Goal: Transaction & Acquisition: Purchase product/service

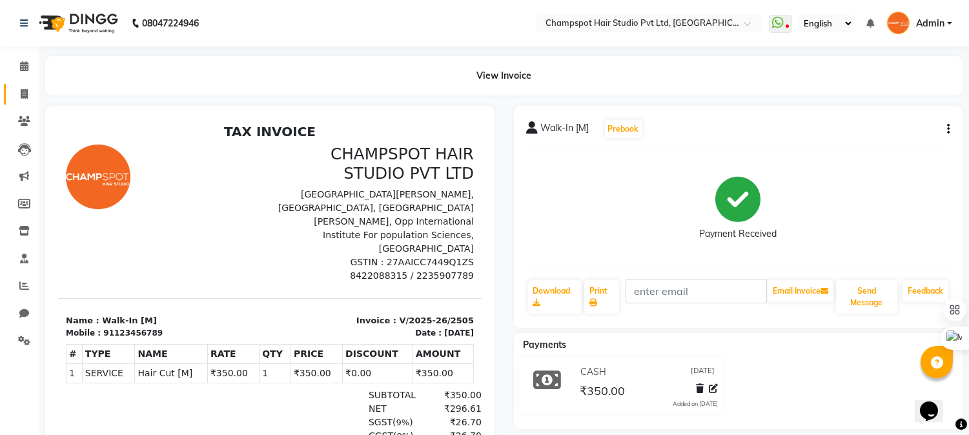
click at [26, 93] on icon at bounding box center [24, 94] width 7 height 10
select select "service"
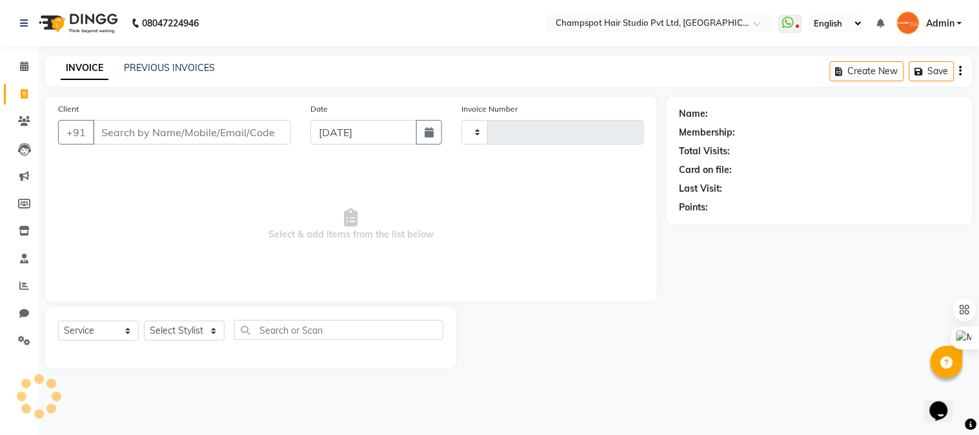
type input "2506"
select select "7690"
click at [156, 129] on input "Client" at bounding box center [192, 132] width 198 height 25
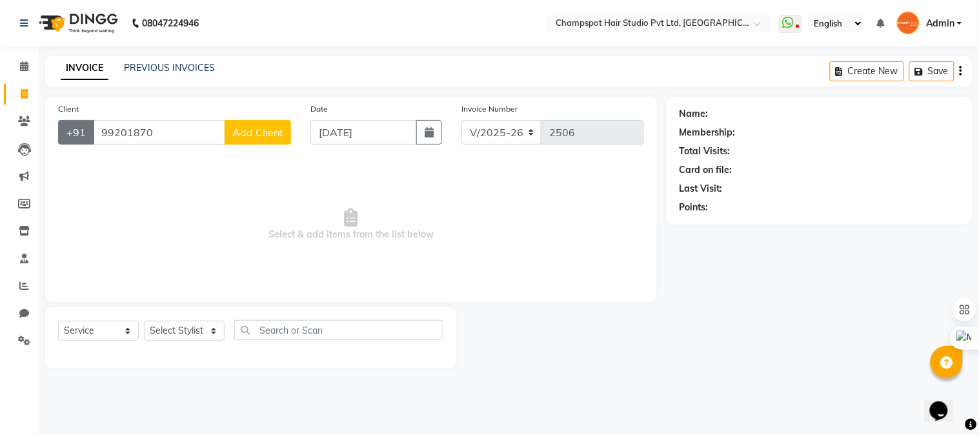
drag, startPoint x: 166, startPoint y: 131, endPoint x: 66, endPoint y: 126, distance: 99.5
click at [66, 126] on div "[PHONE_NUMBER] Add Client" at bounding box center [174, 132] width 233 height 25
type input "5"
type input "9920517060"
click at [236, 131] on span "Add Client" at bounding box center [257, 132] width 51 height 13
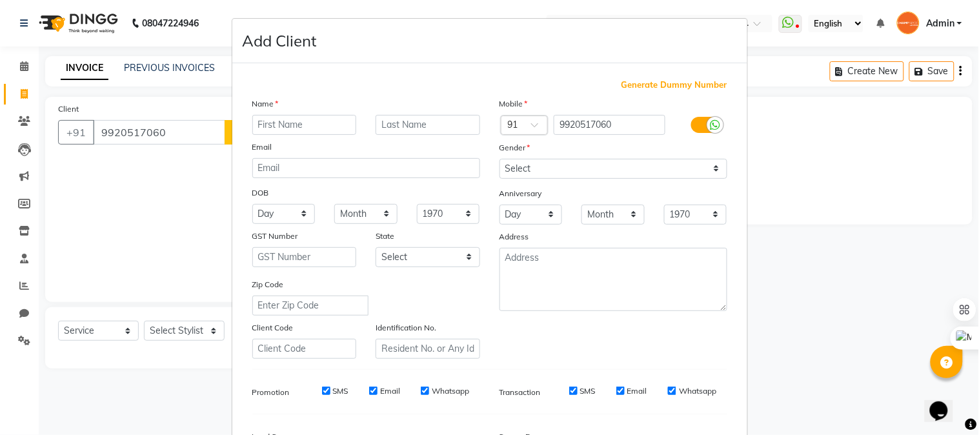
click at [252, 125] on input "text" at bounding box center [304, 125] width 105 height 20
type input "su"
click at [164, 130] on ngb-modal-window "Add Client Generate Dummy Number Name su Email DOB Day 01 02 03 04 05 06 07 08 …" at bounding box center [489, 217] width 979 height 435
click at [131, 129] on ngb-modal-window "Add Client Generate Dummy Number Name su Email DOB Day 01 02 03 04 05 06 07 08 …" at bounding box center [489, 217] width 979 height 435
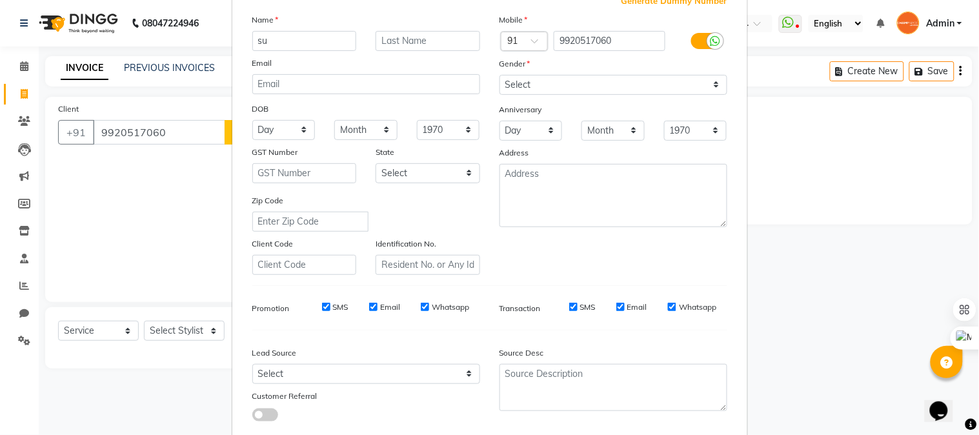
scroll to position [161, 0]
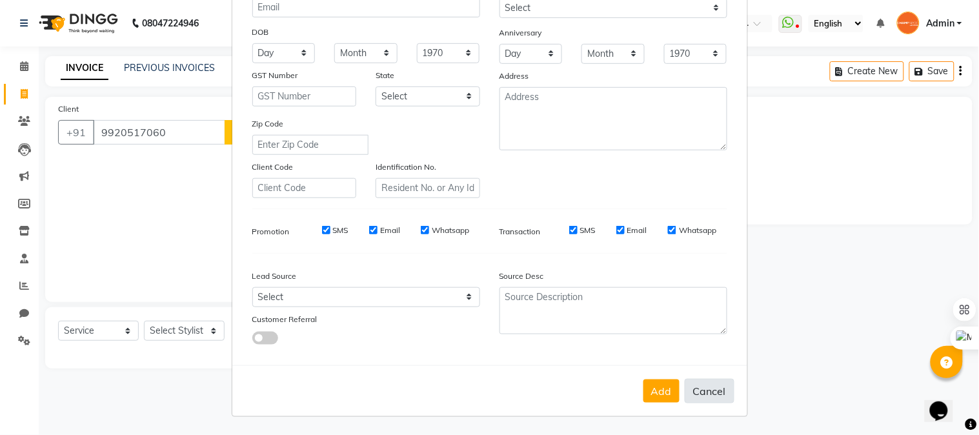
click at [700, 392] on button "Cancel" at bounding box center [710, 391] width 50 height 25
select select
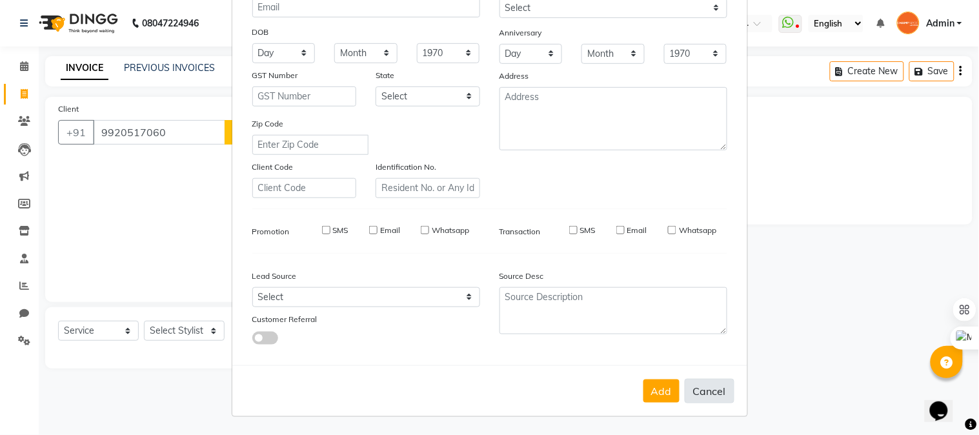
select select
checkbox input "false"
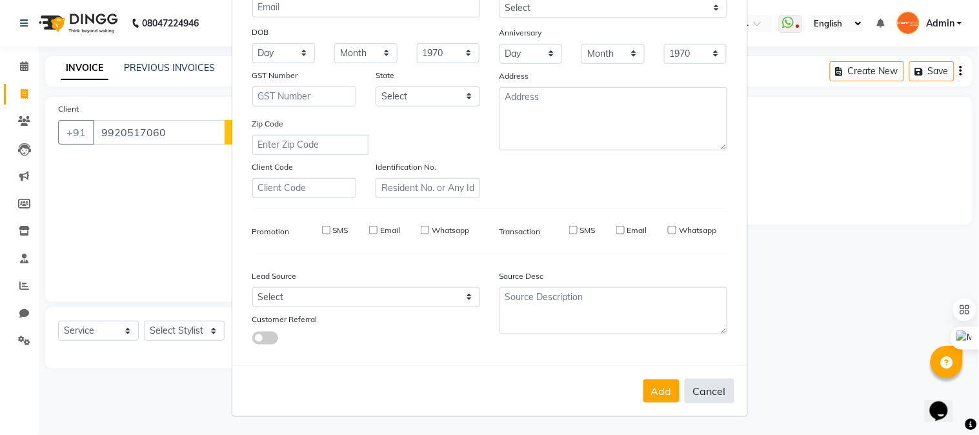
checkbox input "false"
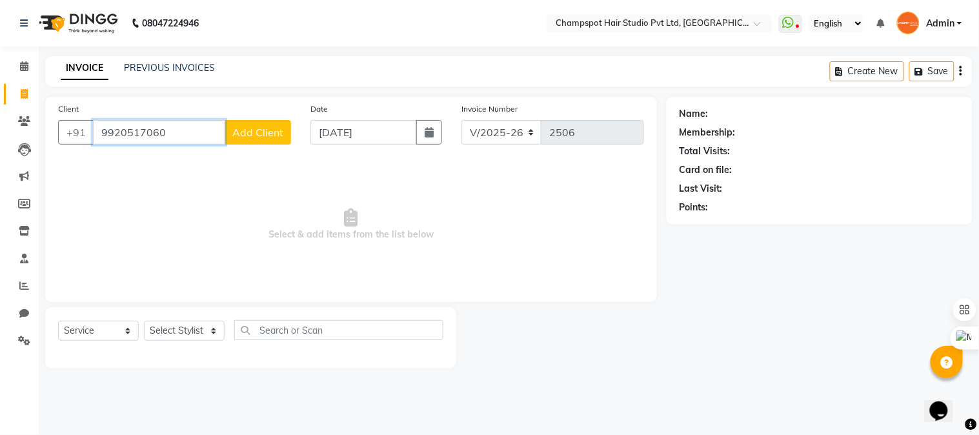
click at [133, 132] on input "9920517060" at bounding box center [159, 132] width 132 height 25
click at [129, 131] on input "992017060" at bounding box center [159, 132] width 132 height 25
type input "9920187060"
click at [240, 130] on span "Add Client" at bounding box center [257, 132] width 51 height 13
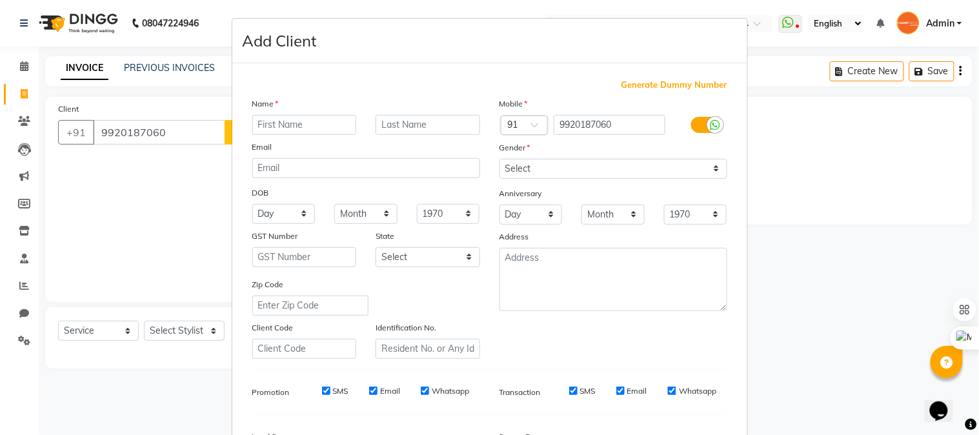
click at [263, 125] on input "text" at bounding box center [304, 125] width 105 height 20
type input "sunil"
click at [538, 165] on select "Select [DEMOGRAPHIC_DATA] [DEMOGRAPHIC_DATA] Other Prefer Not To Say" at bounding box center [614, 169] width 228 height 20
select select "[DEMOGRAPHIC_DATA]"
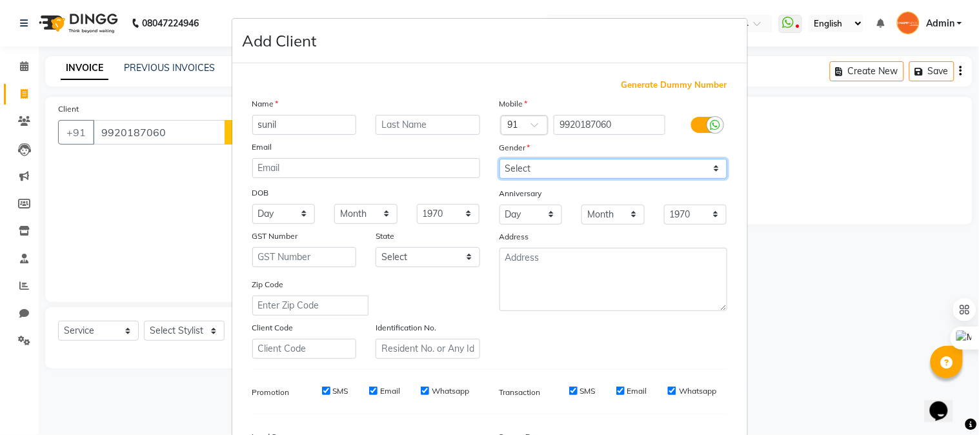
click at [500, 159] on select "Select [DEMOGRAPHIC_DATA] [DEMOGRAPHIC_DATA] Other Prefer Not To Say" at bounding box center [614, 169] width 228 height 20
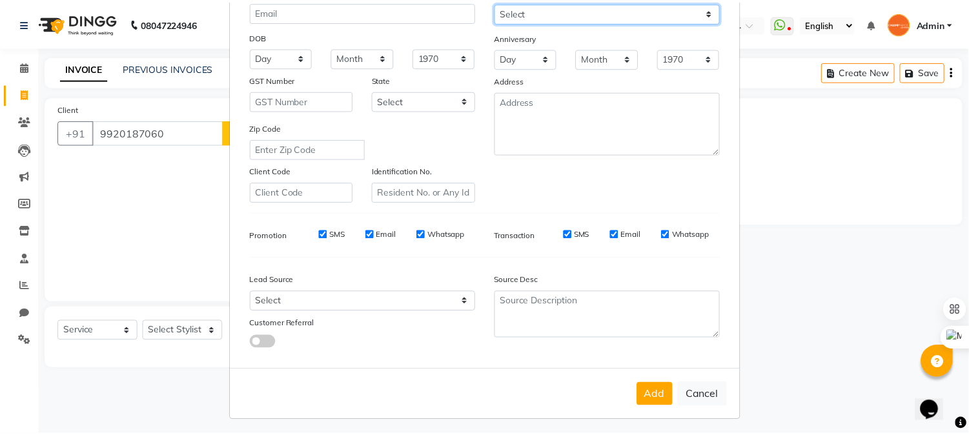
scroll to position [161, 0]
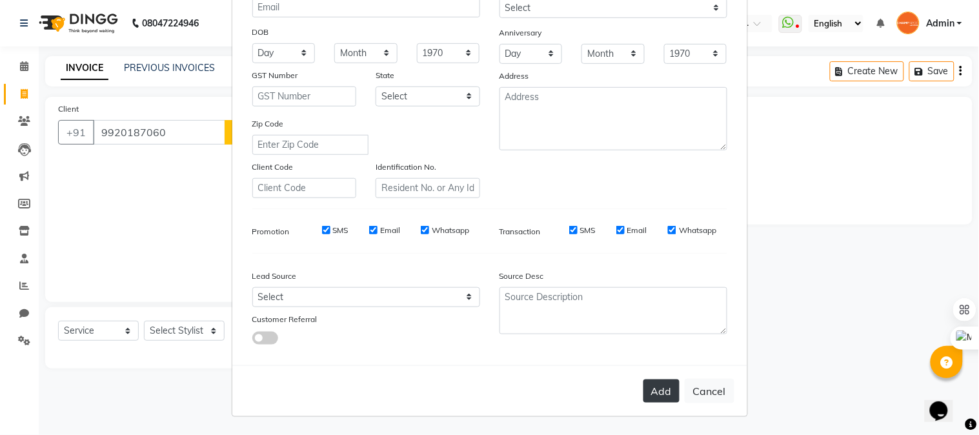
click at [652, 381] on button "Add" at bounding box center [662, 391] width 36 height 23
select select
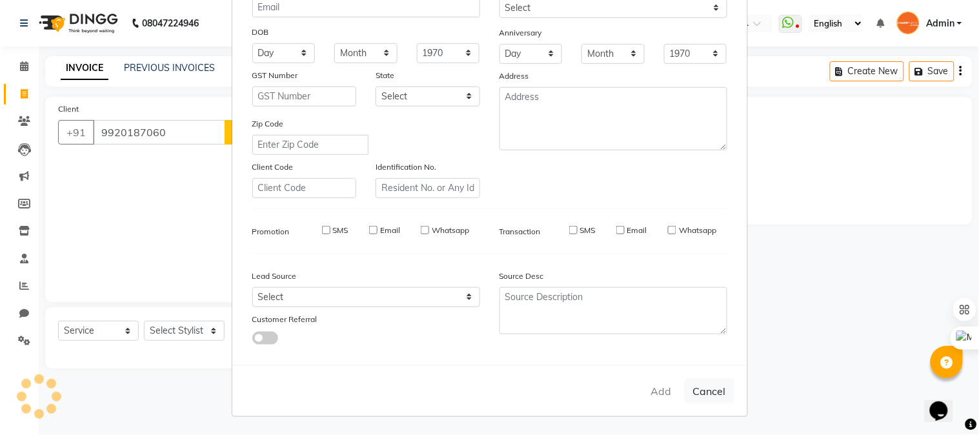
select select
checkbox input "false"
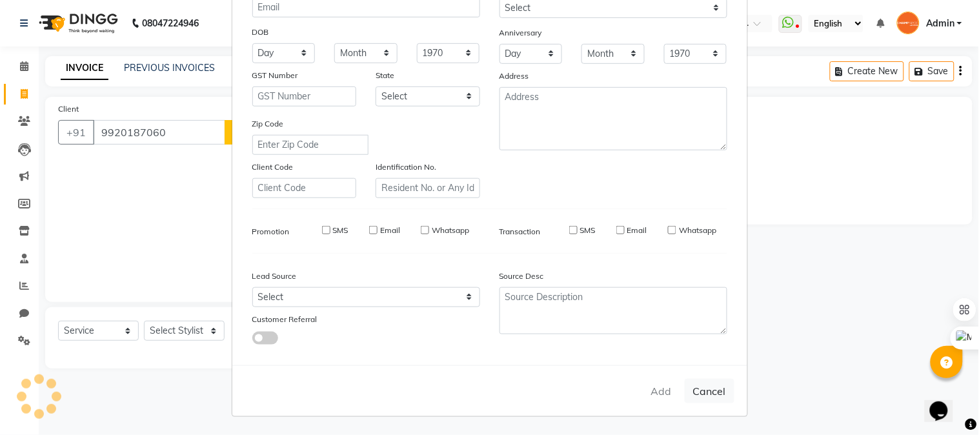
checkbox input "false"
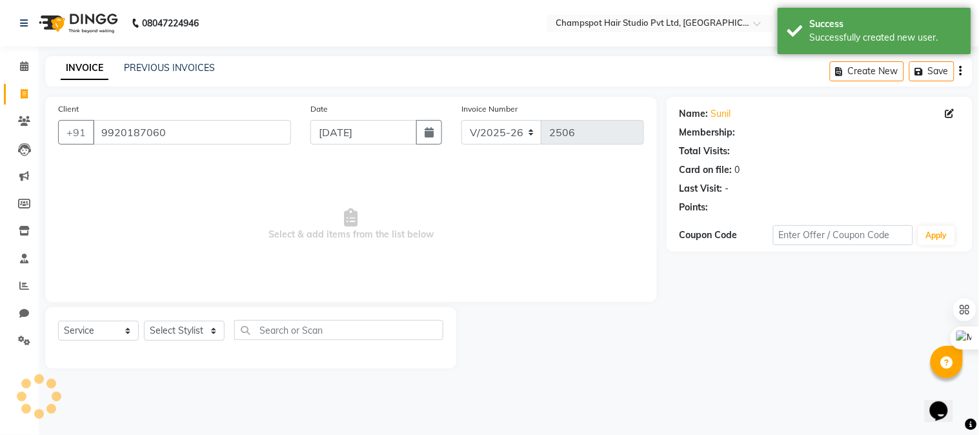
select select "1: Object"
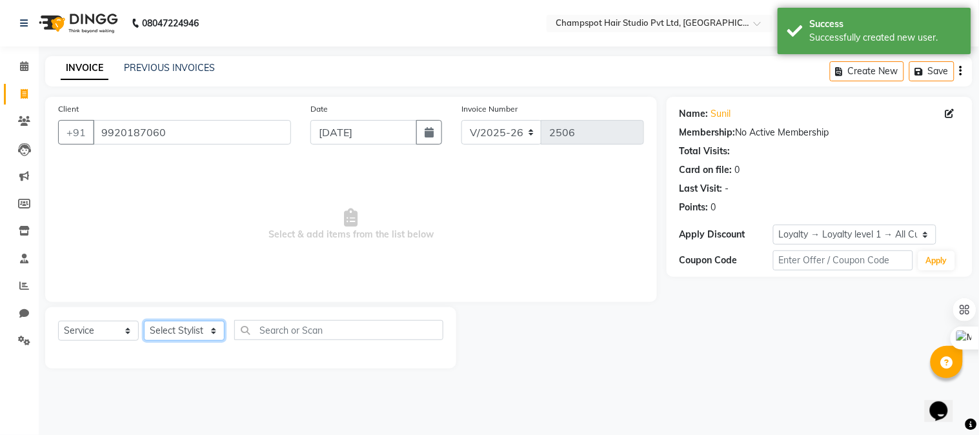
click at [190, 334] on select "Select Stylist Admin [PERSON_NAME] [PERSON_NAME] [PERSON_NAME] [PERSON_NAME] [P…" at bounding box center [184, 331] width 81 height 20
select select "69008"
click at [144, 321] on select "Select Stylist Admin [PERSON_NAME] [PERSON_NAME] [PERSON_NAME] [PERSON_NAME] [P…" at bounding box center [184, 331] width 81 height 20
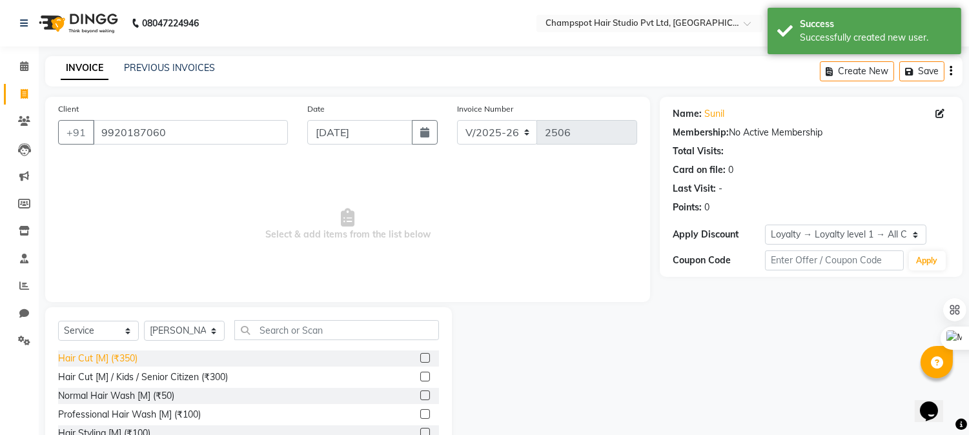
click at [129, 356] on div "Hair Cut [M] (₹350)" at bounding box center [97, 359] width 79 height 14
checkbox input "false"
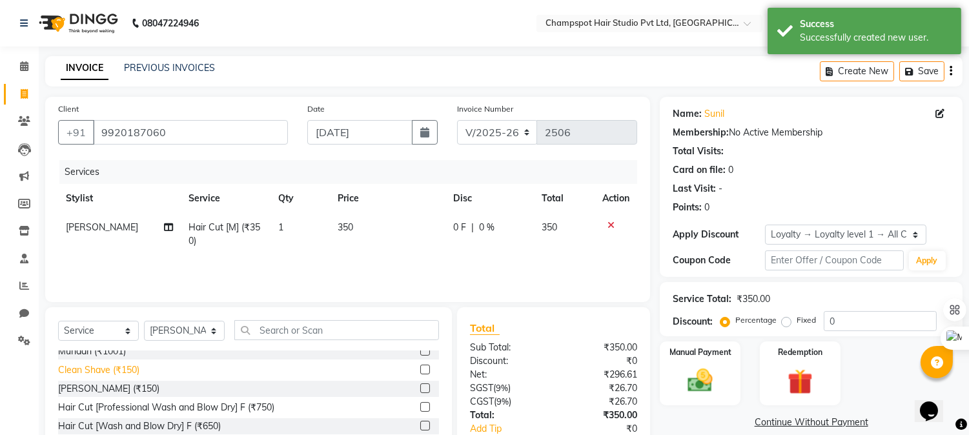
scroll to position [143, 0]
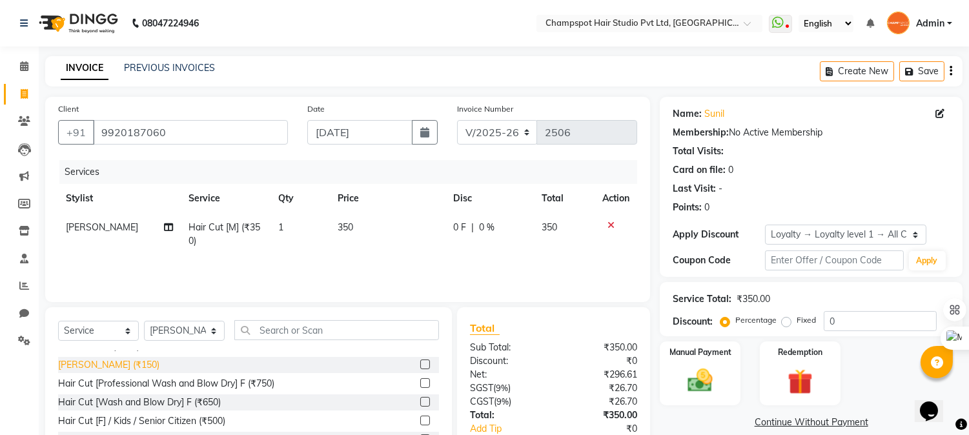
click at [94, 358] on div "[PERSON_NAME] (₹150)" at bounding box center [108, 365] width 101 height 14
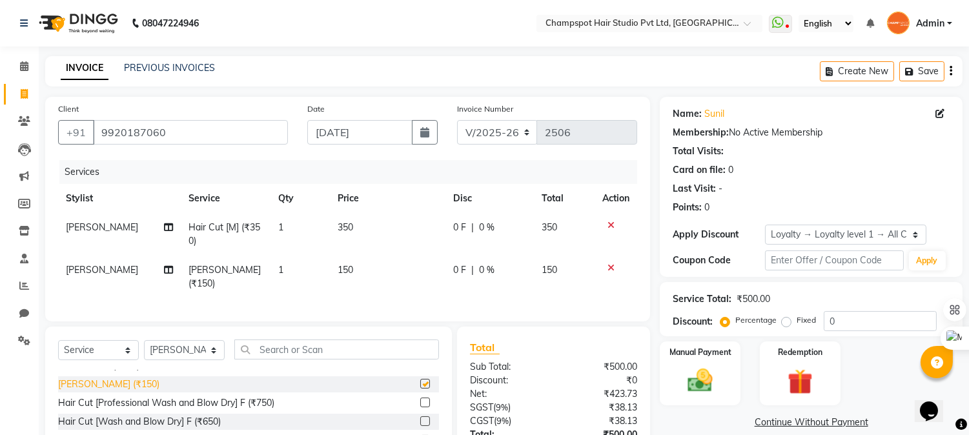
checkbox input "false"
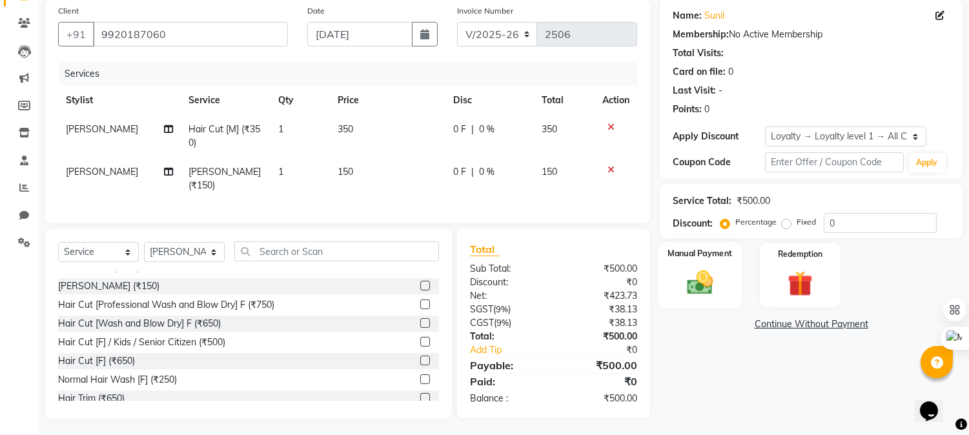
click at [700, 287] on img at bounding box center [700, 283] width 43 height 30
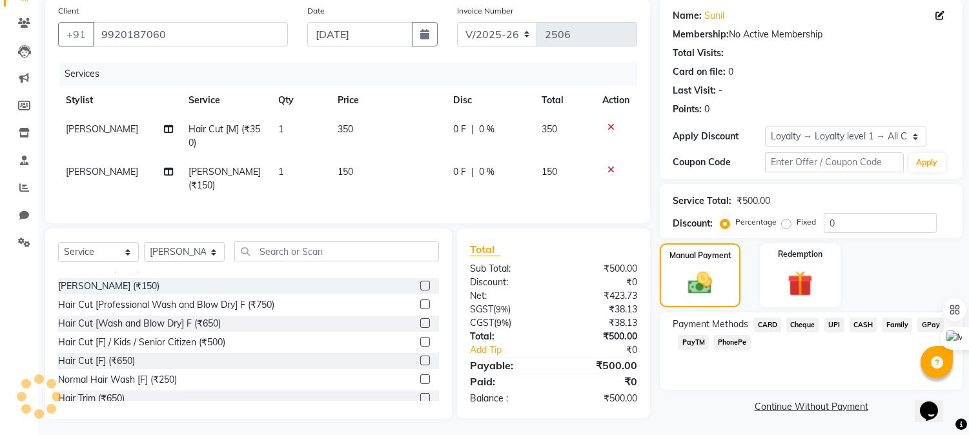
click at [833, 324] on span "UPI" at bounding box center [834, 325] width 20 height 15
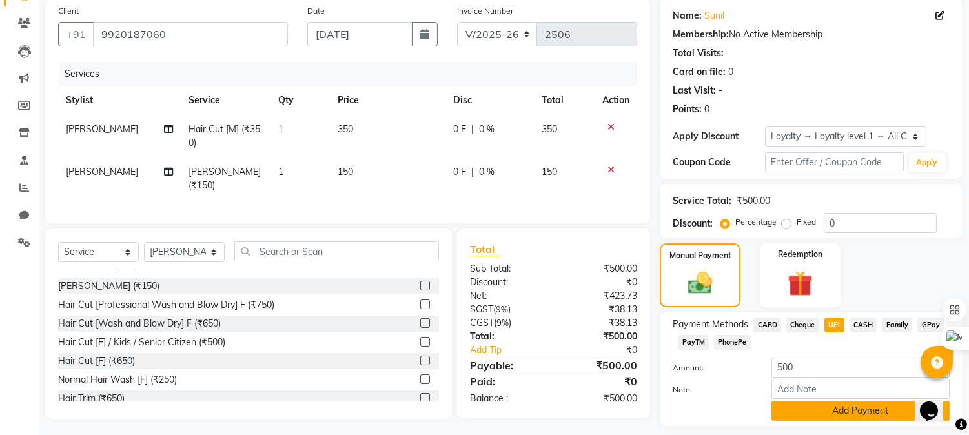
scroll to position [134, 0]
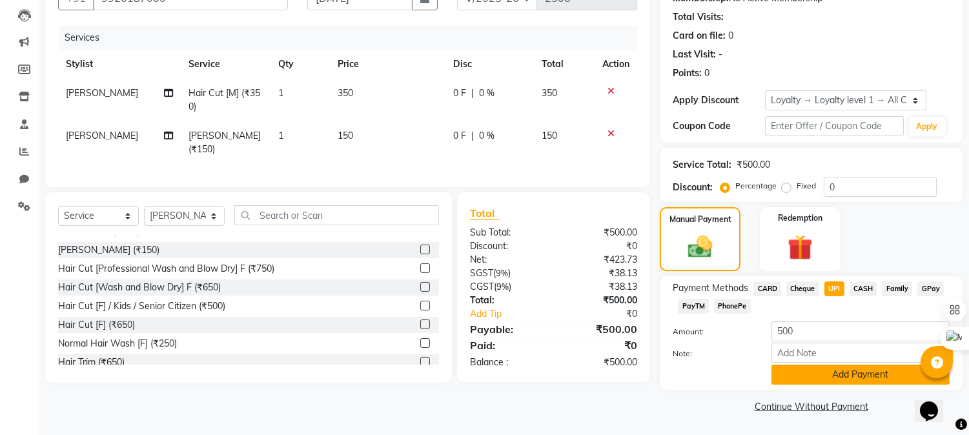
click at [838, 376] on button "Add Payment" at bounding box center [860, 375] width 178 height 20
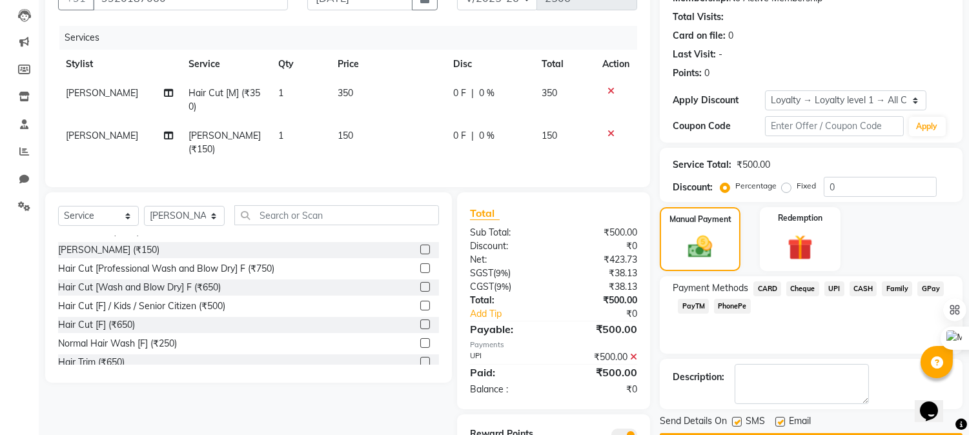
scroll to position [188, 0]
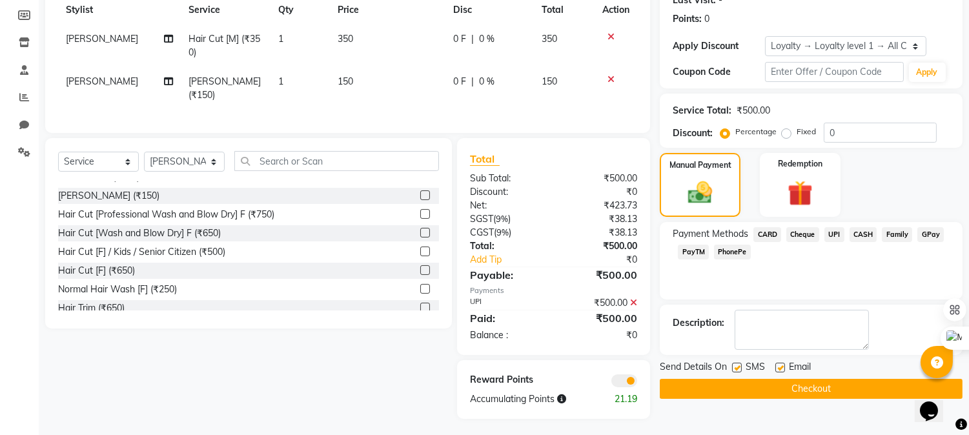
click at [835, 389] on button "Checkout" at bounding box center [811, 389] width 303 height 20
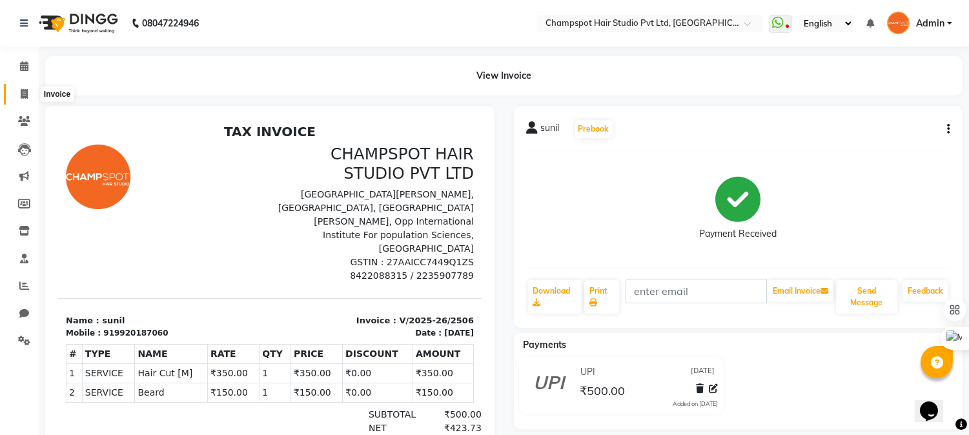
click at [23, 89] on icon at bounding box center [24, 94] width 7 height 10
select select "7690"
select select "service"
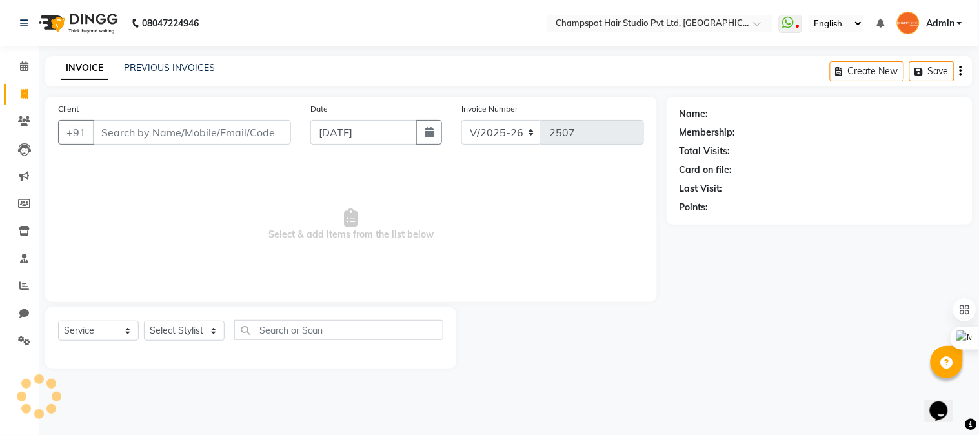
click at [130, 138] on input "Client" at bounding box center [192, 132] width 198 height 25
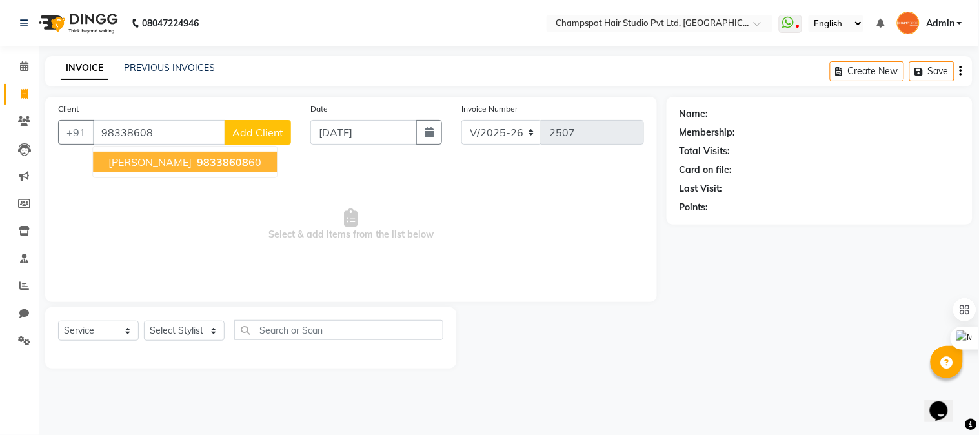
click at [134, 170] on button "[PERSON_NAME] 98338608 60" at bounding box center [185, 162] width 184 height 21
type input "9833860860"
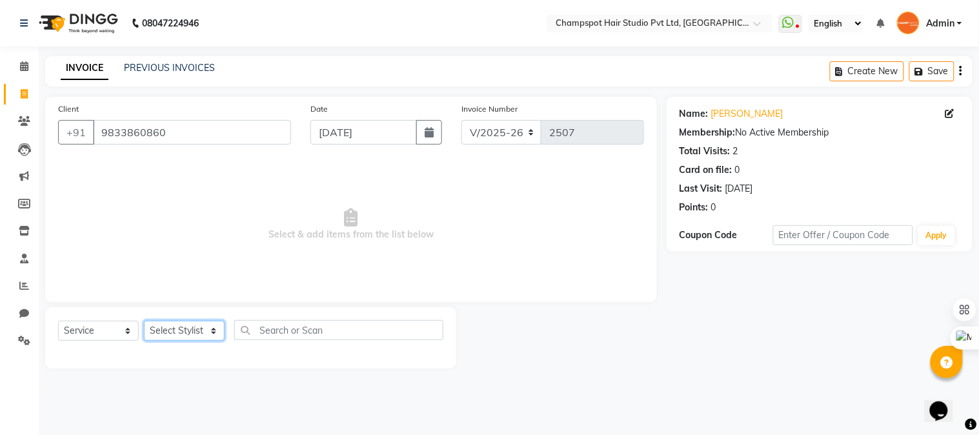
click at [185, 327] on select "Select Stylist Admin [PERSON_NAME] [PERSON_NAME] [PERSON_NAME] [PERSON_NAME] [P…" at bounding box center [184, 331] width 81 height 20
select select "69009"
click at [144, 321] on select "Select Stylist Admin [PERSON_NAME] [PERSON_NAME] [PERSON_NAME] [PERSON_NAME] [P…" at bounding box center [184, 331] width 81 height 20
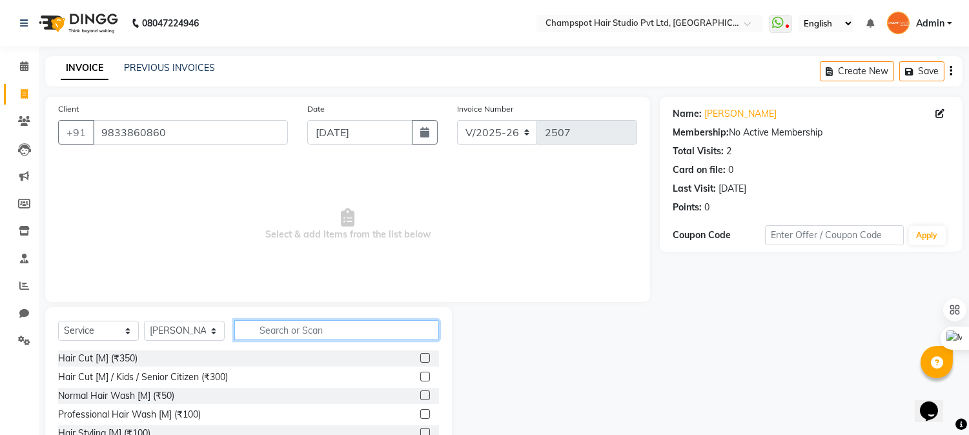
click at [309, 331] on input "text" at bounding box center [336, 330] width 205 height 20
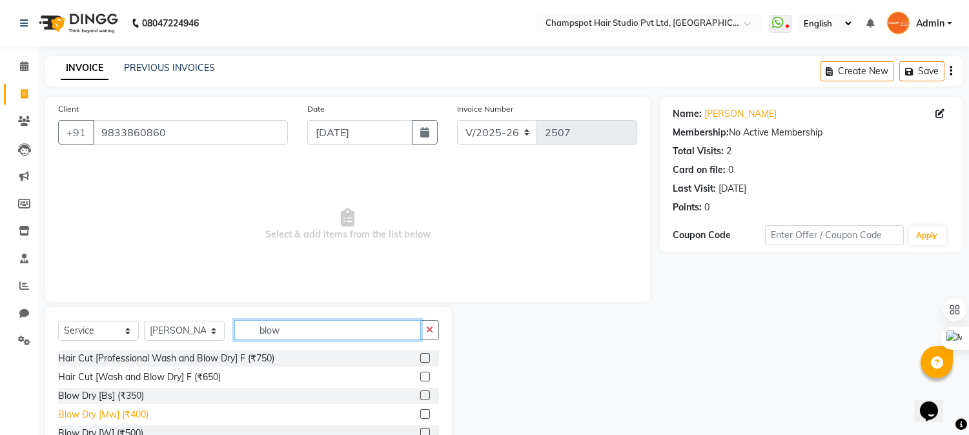
type input "blow"
click at [105, 414] on div "Blow Dry [Mw] (₹400)" at bounding box center [103, 415] width 90 height 14
checkbox input "false"
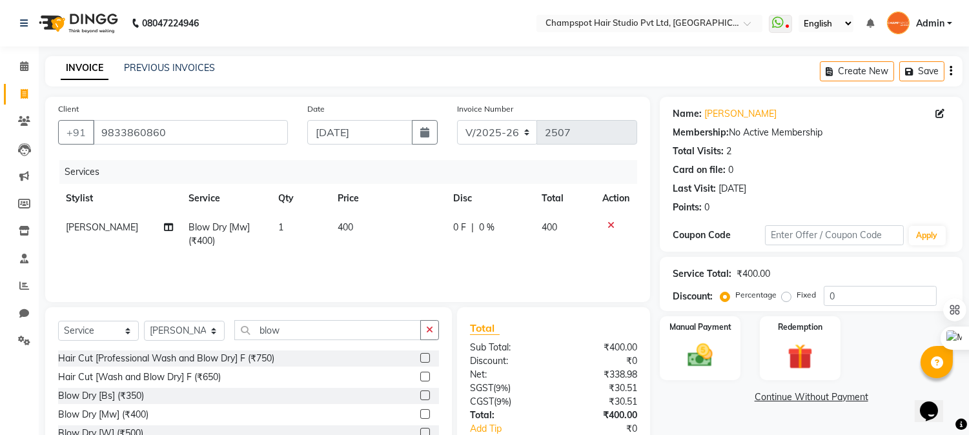
scroll to position [81, 0]
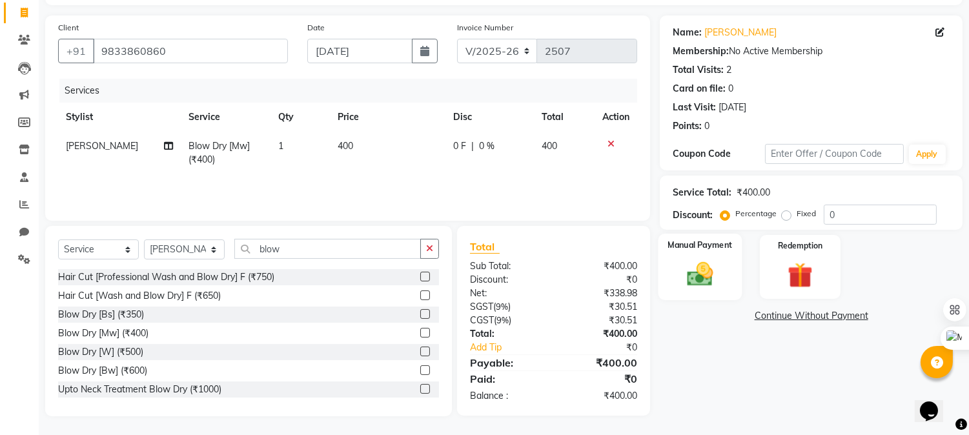
click at [705, 281] on img at bounding box center [700, 274] width 43 height 30
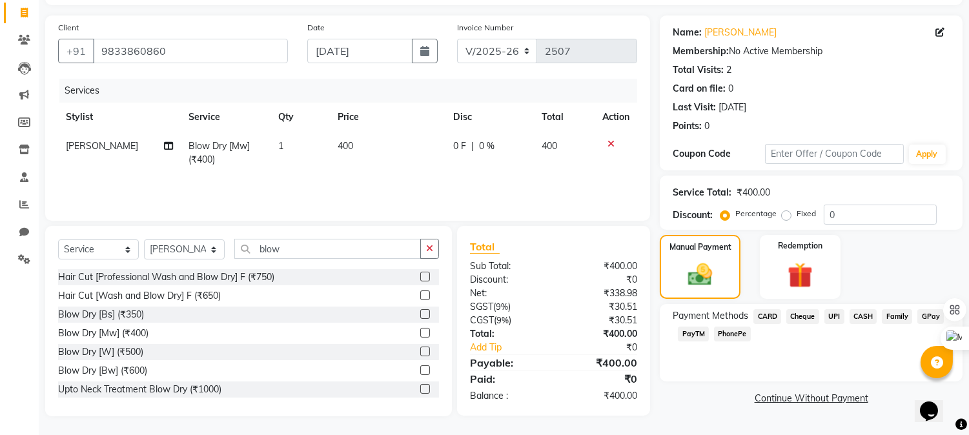
click at [835, 312] on span "UPI" at bounding box center [834, 316] width 20 height 15
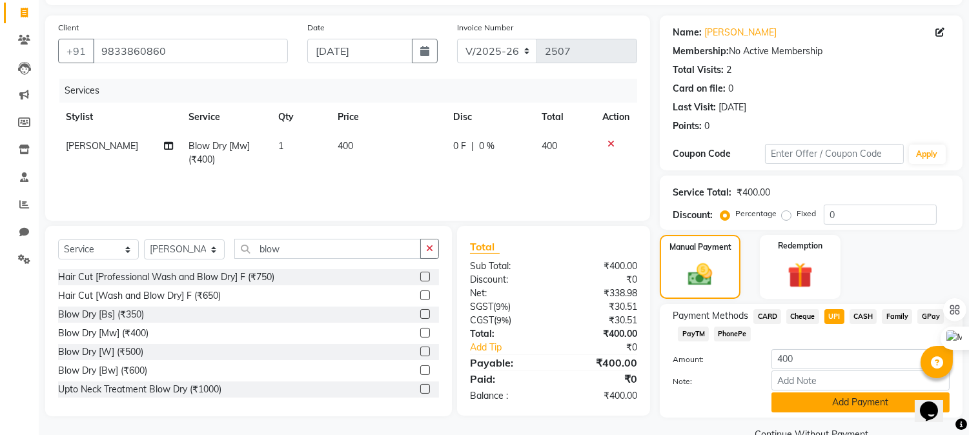
click at [837, 403] on button "Add Payment" at bounding box center [860, 402] width 178 height 20
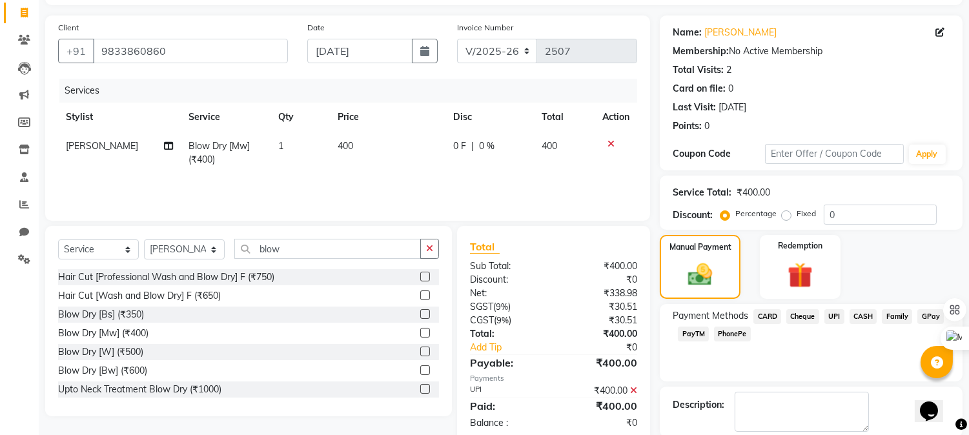
scroll to position [145, 0]
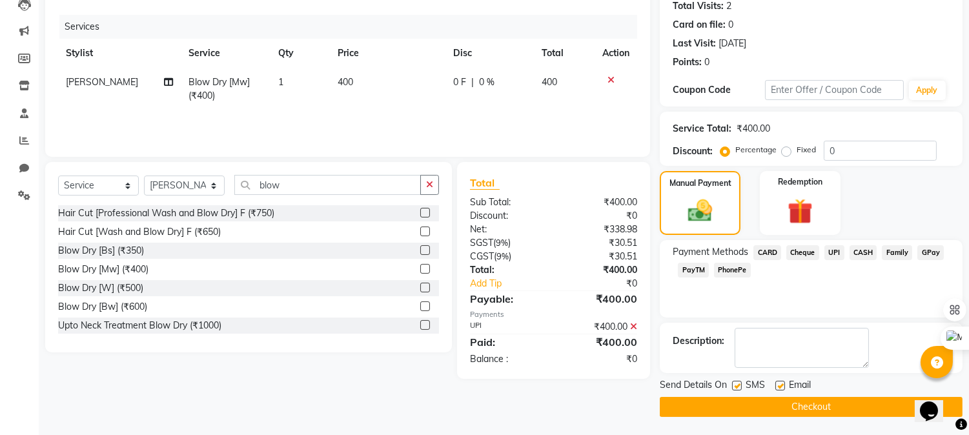
click at [757, 405] on button "Checkout" at bounding box center [811, 407] width 303 height 20
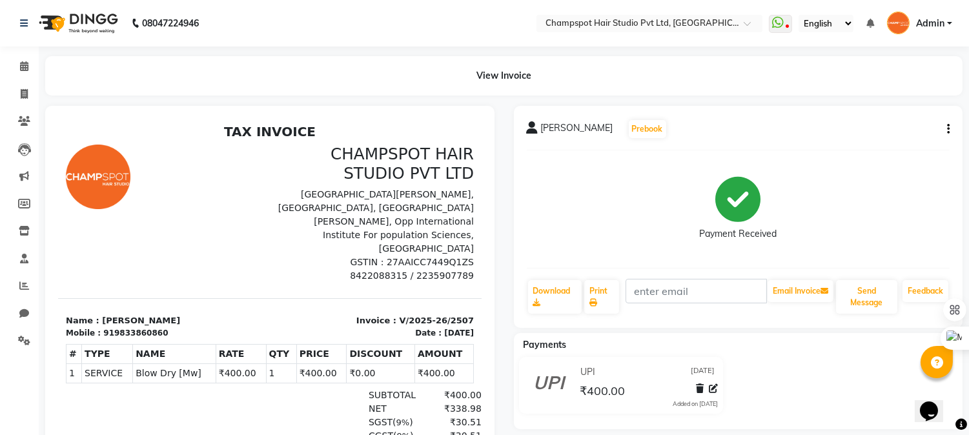
click at [190, 170] on div at bounding box center [164, 213] width 212 height 138
click at [21, 87] on span at bounding box center [24, 94] width 23 height 15
select select "service"
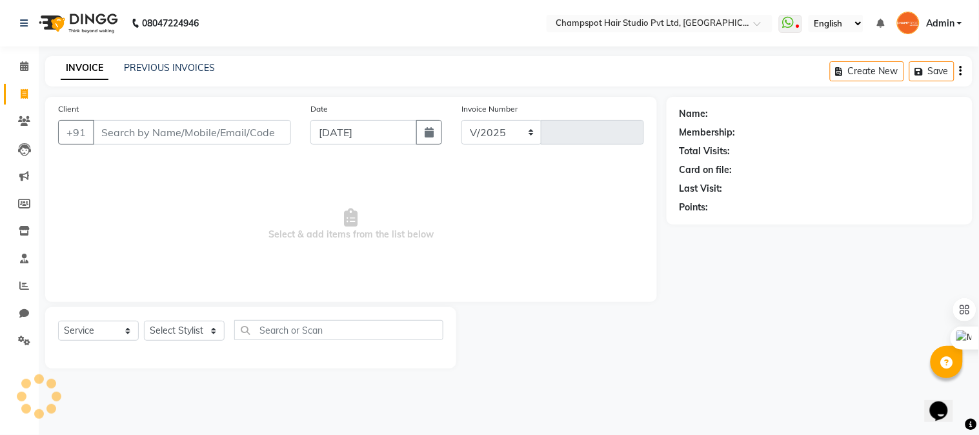
select select "7690"
type input "2508"
drag, startPoint x: 177, startPoint y: 136, endPoint x: 10, endPoint y: 28, distance: 198.6
click at [174, 134] on input "Client" at bounding box center [192, 132] width 198 height 25
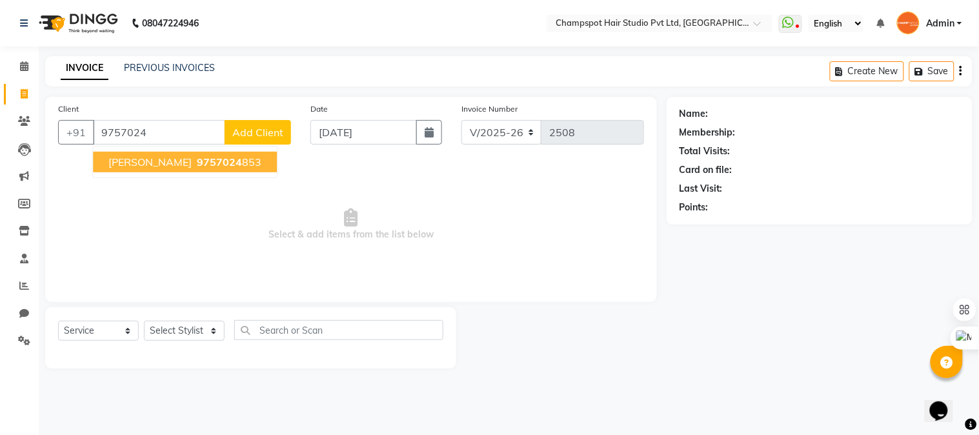
click at [197, 161] on span "9757024" at bounding box center [219, 162] width 45 height 13
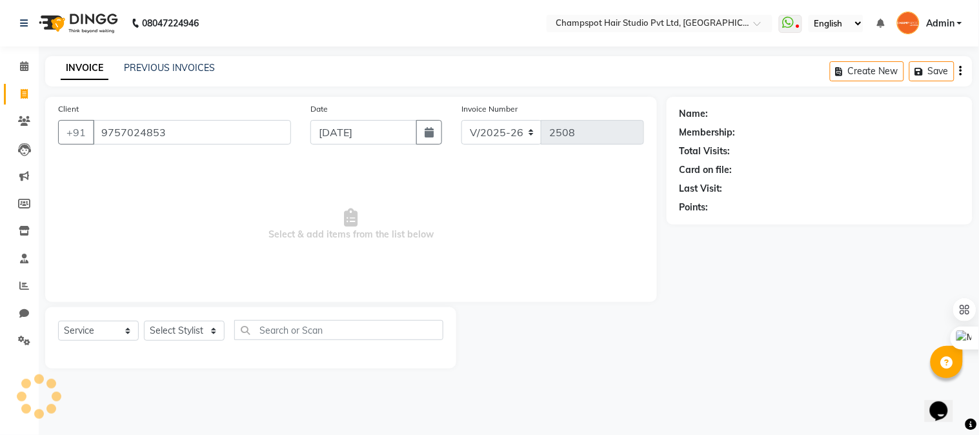
type input "9757024853"
select select "1: Object"
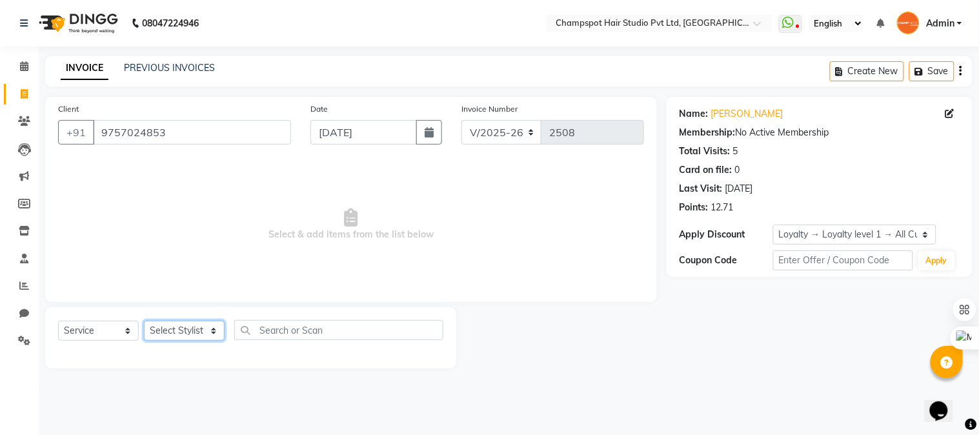
click at [196, 327] on select "Select Stylist Admin [PERSON_NAME] [PERSON_NAME] [PERSON_NAME] [PERSON_NAME] [P…" at bounding box center [184, 331] width 81 height 20
select select "70454"
click at [144, 321] on select "Select Stylist Admin [PERSON_NAME] [PERSON_NAME] [PERSON_NAME] [PERSON_NAME] [P…" at bounding box center [184, 331] width 81 height 20
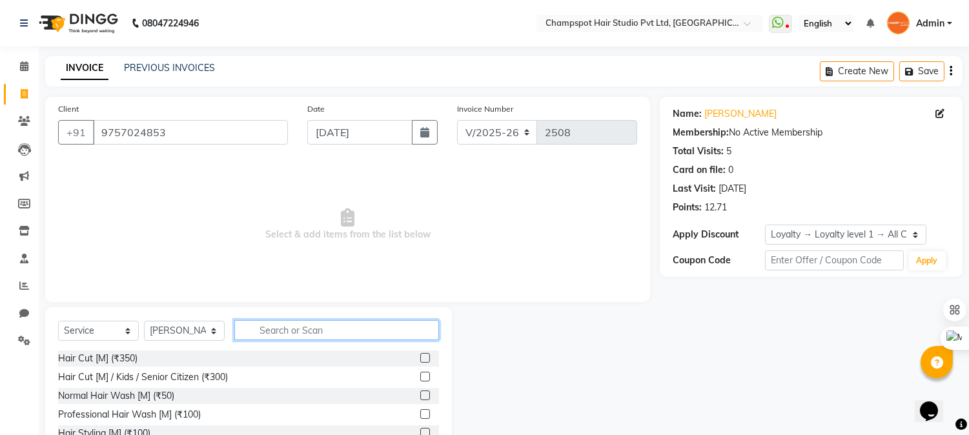
click at [295, 334] on input "text" at bounding box center [336, 330] width 205 height 20
type input "eye"
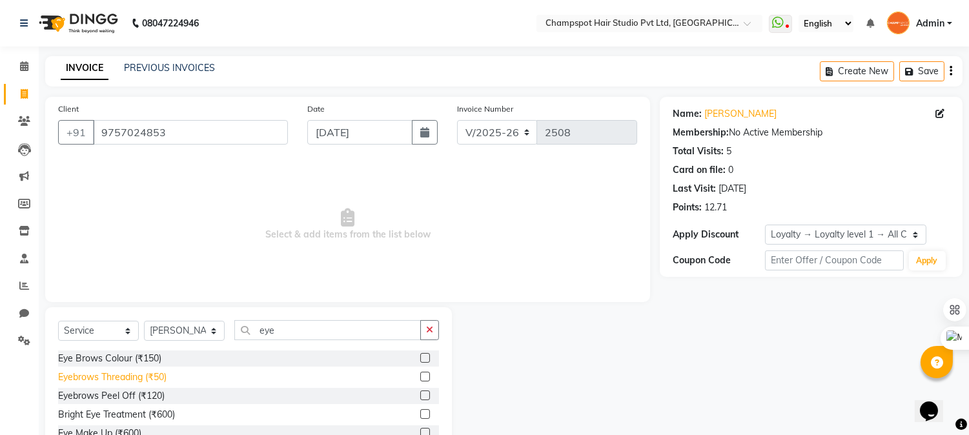
click at [163, 376] on div "Eyebrows Threading (₹50)" at bounding box center [112, 377] width 108 height 14
checkbox input "false"
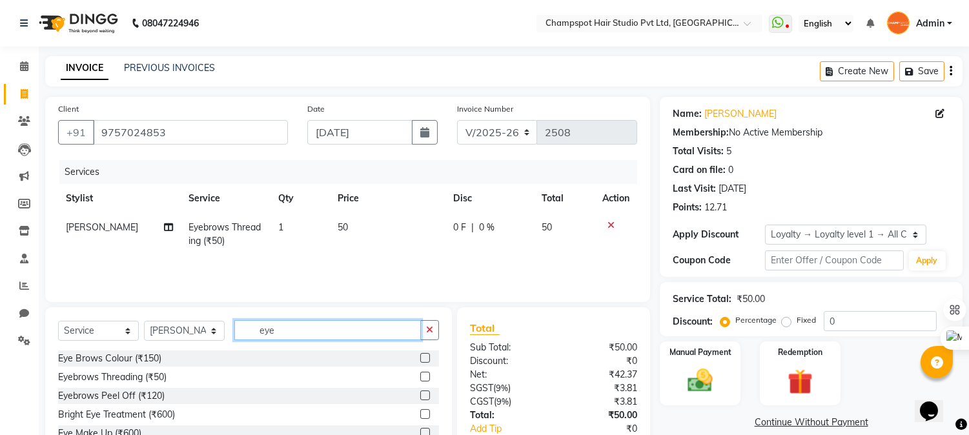
drag, startPoint x: 303, startPoint y: 332, endPoint x: 216, endPoint y: 325, distance: 87.4
click at [216, 325] on div "Select Service Product Membership Package Voucher Prepaid Gift Card Select Styl…" at bounding box center [248, 335] width 381 height 30
type input "chin"
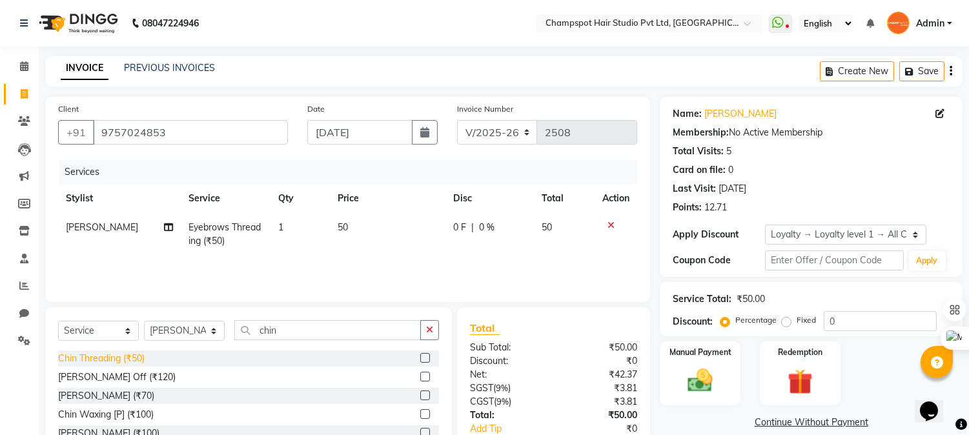
click at [95, 358] on div "Chin Threading (₹50)" at bounding box center [101, 359] width 86 height 14
checkbox input "false"
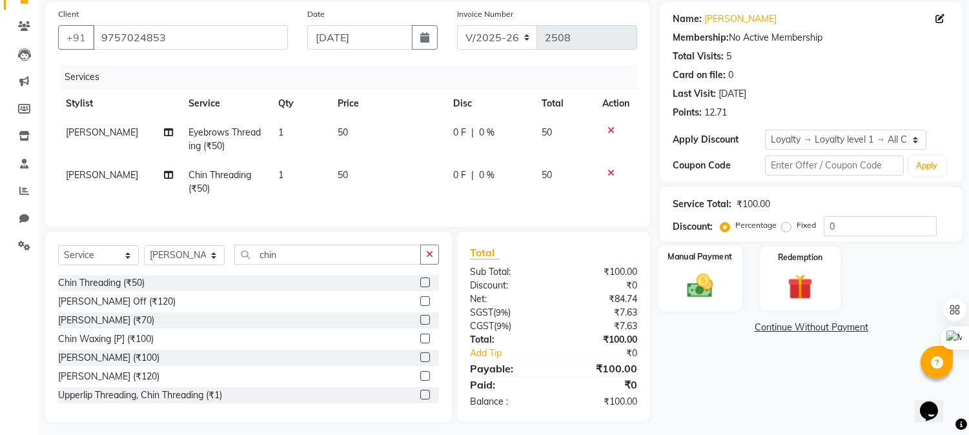
scroll to position [112, 0]
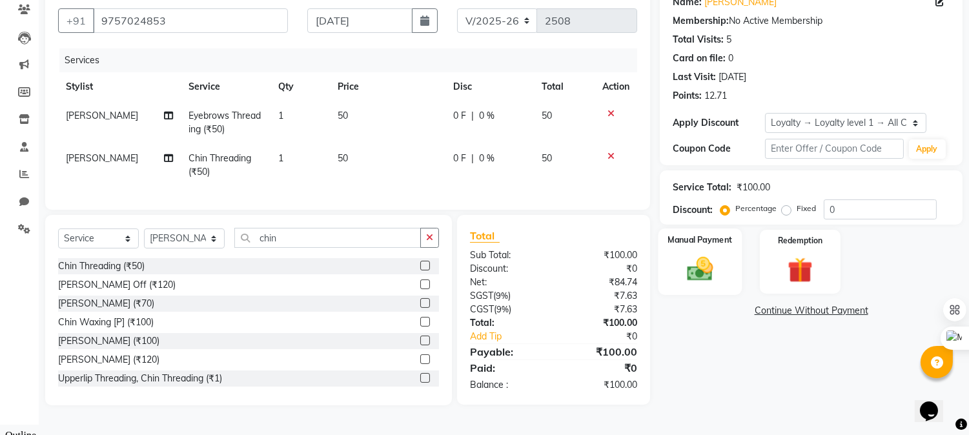
click at [707, 271] on img at bounding box center [700, 269] width 43 height 30
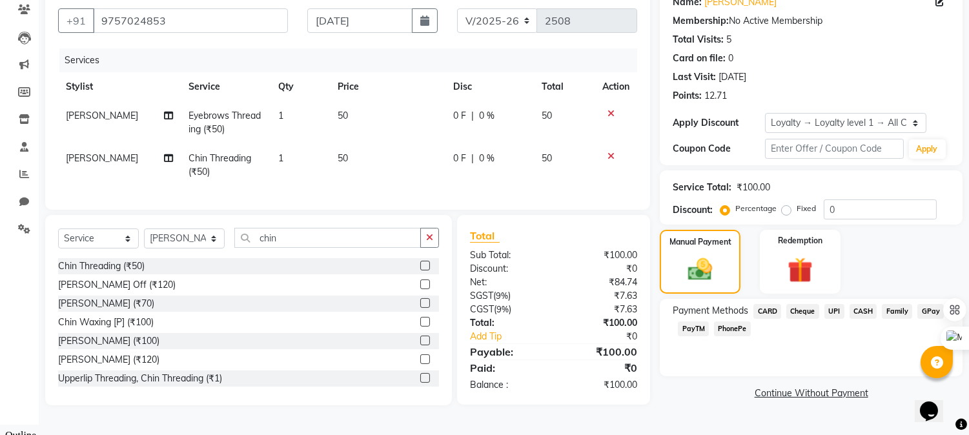
click at [836, 309] on span "UPI" at bounding box center [834, 311] width 20 height 15
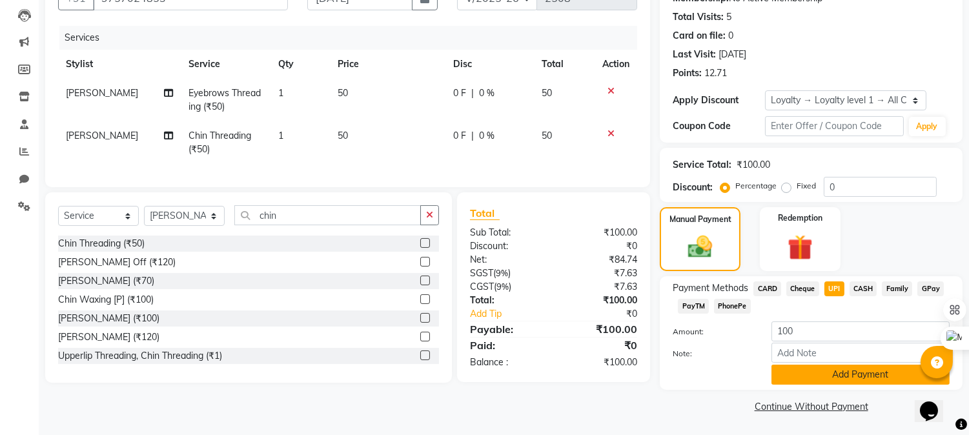
click at [840, 367] on button "Add Payment" at bounding box center [860, 375] width 178 height 20
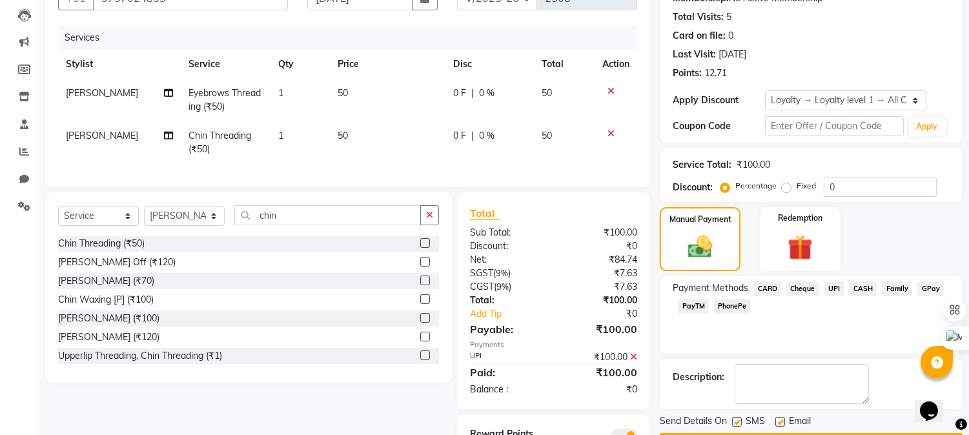
scroll to position [202, 0]
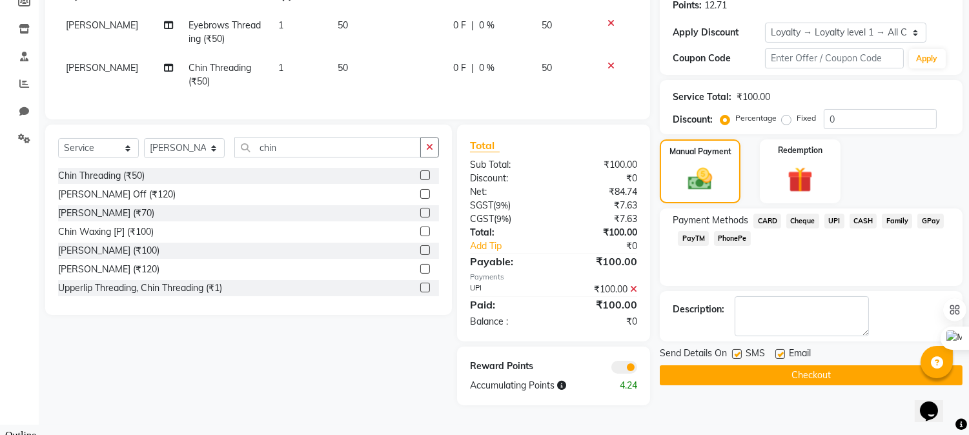
click at [755, 372] on button "Checkout" at bounding box center [811, 375] width 303 height 20
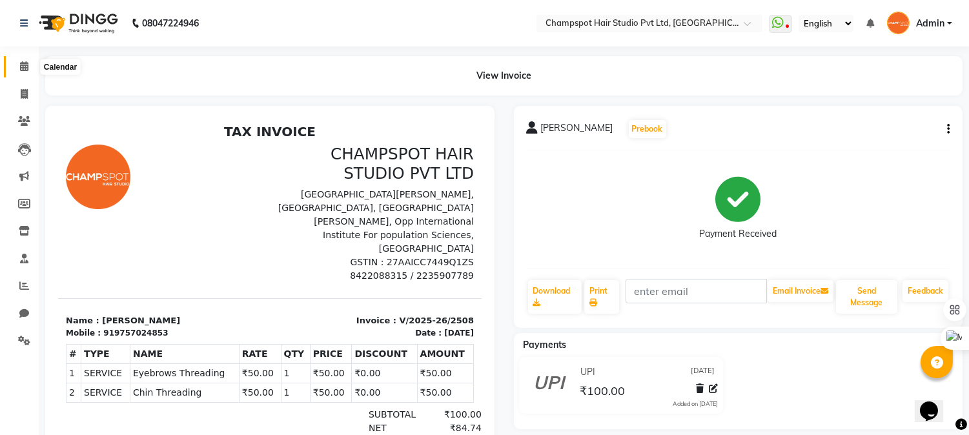
click at [23, 69] on icon at bounding box center [24, 66] width 8 height 10
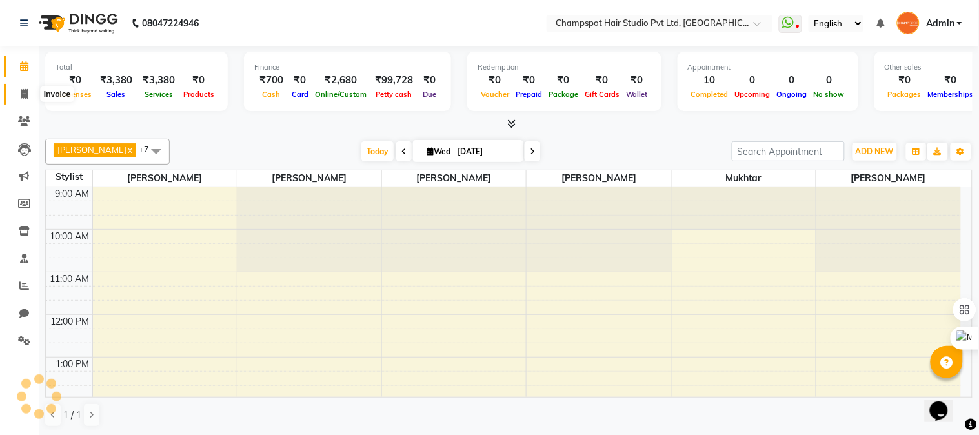
click at [21, 92] on icon at bounding box center [24, 94] width 7 height 10
select select "7690"
select select "service"
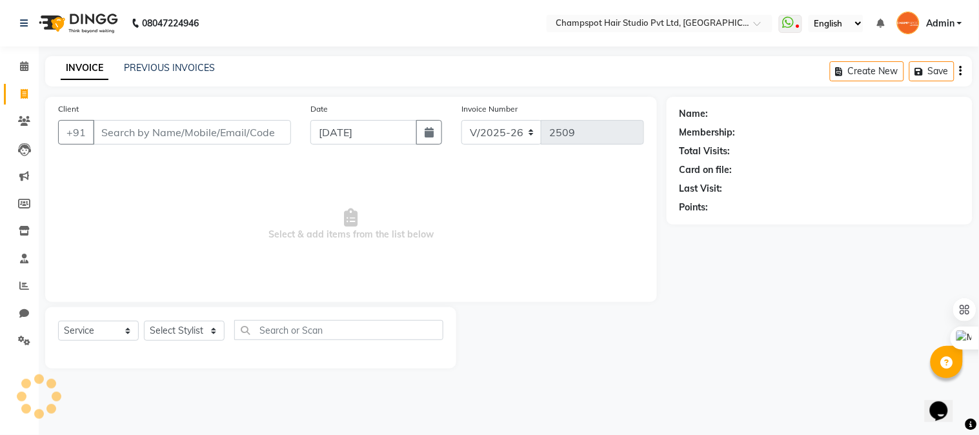
click at [131, 121] on input "Client" at bounding box center [192, 132] width 198 height 25
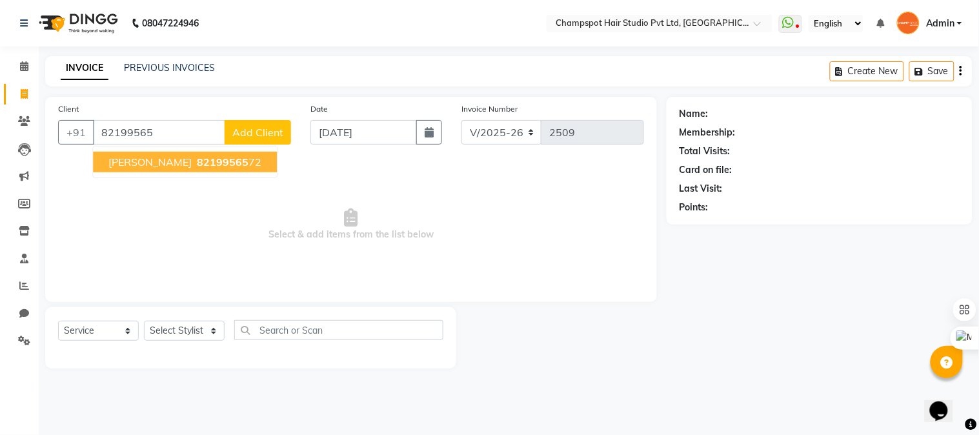
click at [230, 156] on span "82199565" at bounding box center [223, 162] width 52 height 13
type input "8219956572"
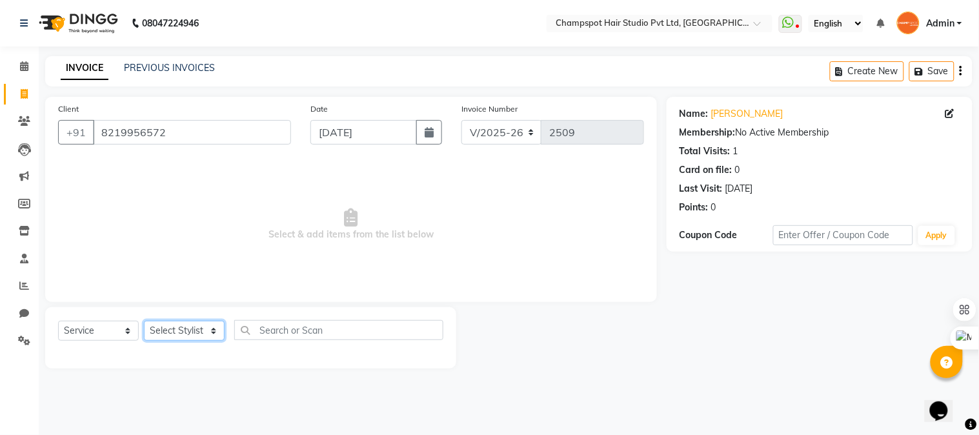
click at [198, 323] on select "Select Stylist Admin [PERSON_NAME] [PERSON_NAME] [PERSON_NAME] [PERSON_NAME] [P…" at bounding box center [184, 331] width 81 height 20
select select "69009"
click at [144, 321] on select "Select Stylist Admin [PERSON_NAME] [PERSON_NAME] [PERSON_NAME] [PERSON_NAME] [P…" at bounding box center [184, 331] width 81 height 20
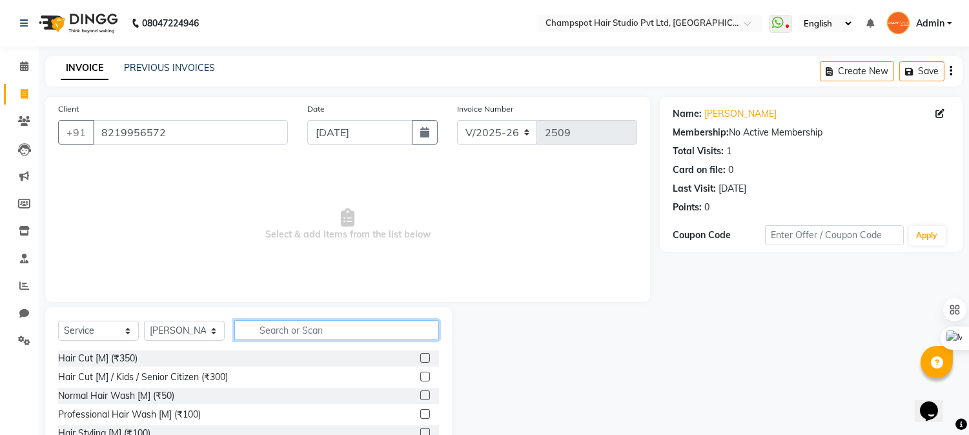
click at [329, 323] on input "text" at bounding box center [336, 330] width 205 height 20
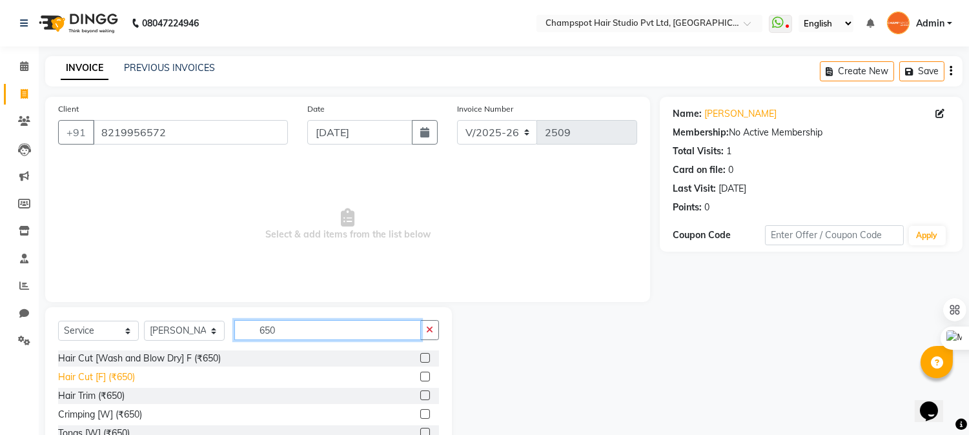
type input "650"
click at [82, 375] on div "Hair Cut [F] (₹650)" at bounding box center [96, 377] width 77 height 14
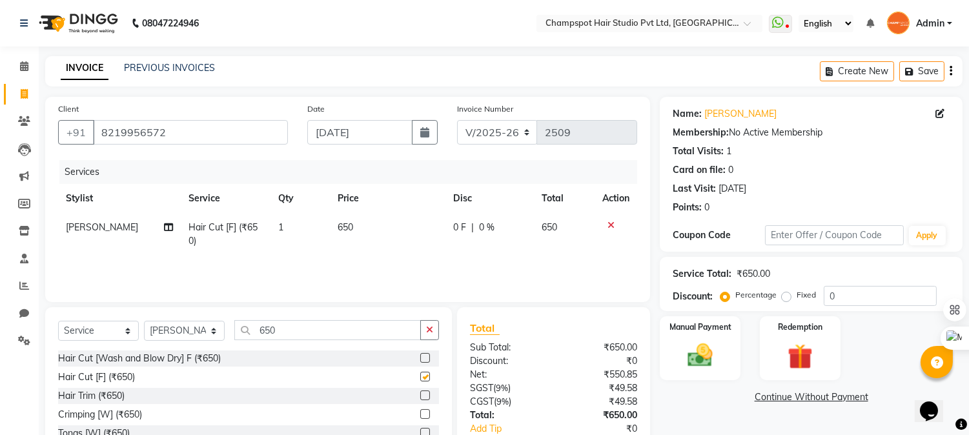
checkbox input "false"
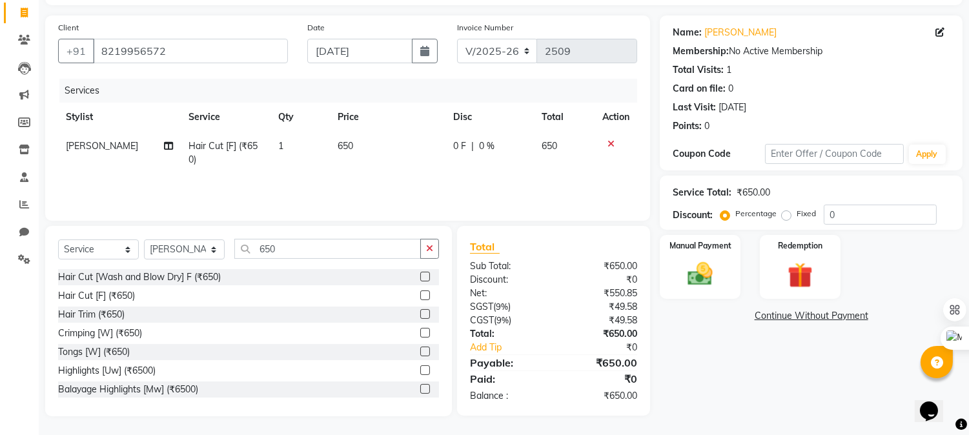
click at [796, 216] on label "Fixed" at bounding box center [805, 214] width 19 height 12
click at [784, 216] on input "Fixed" at bounding box center [788, 213] width 9 height 9
radio input "true"
drag, startPoint x: 863, startPoint y: 208, endPoint x: 670, endPoint y: 208, distance: 193.0
click at [682, 208] on div "Discount: Percentage Fixed 0" at bounding box center [811, 215] width 277 height 20
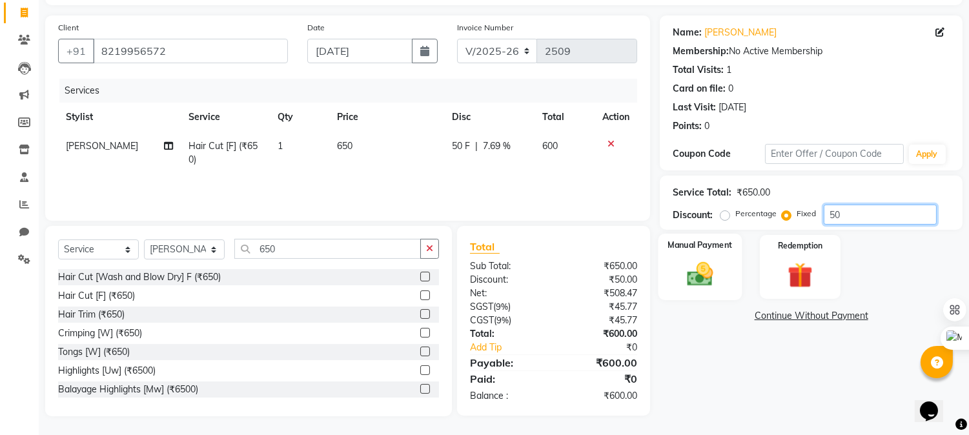
type input "50"
click at [710, 289] on div "Manual Payment" at bounding box center [700, 267] width 84 height 66
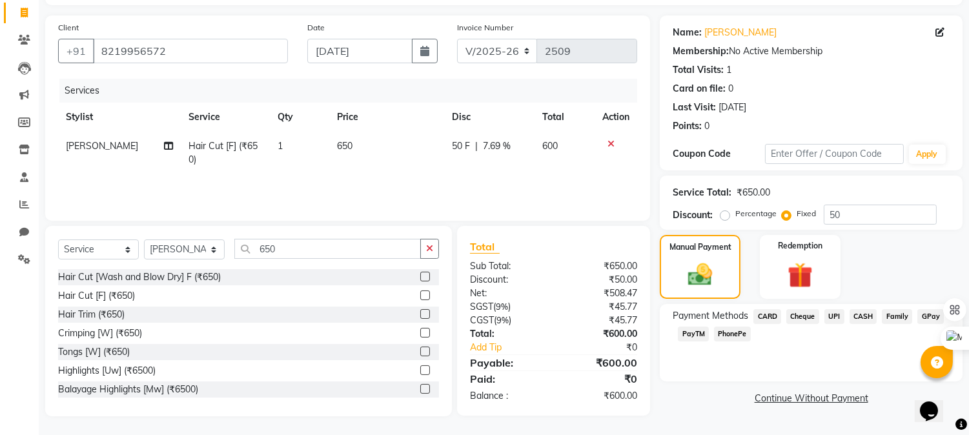
click at [837, 314] on span "UPI" at bounding box center [834, 316] width 20 height 15
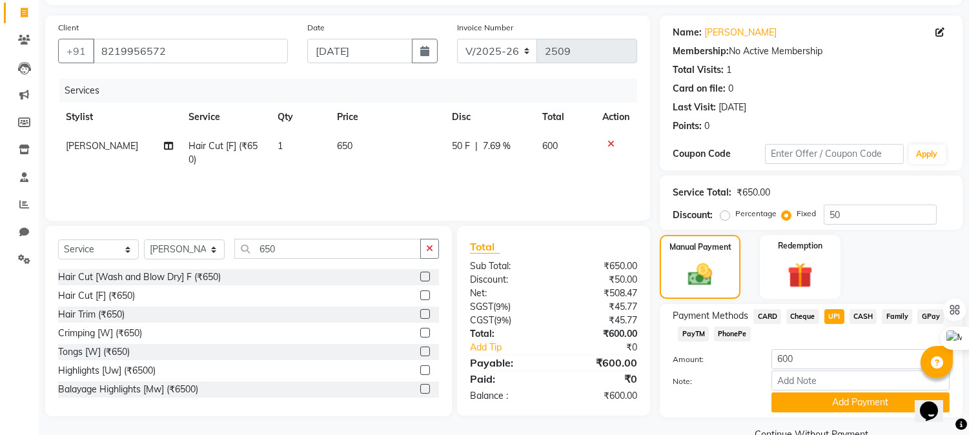
scroll to position [110, 0]
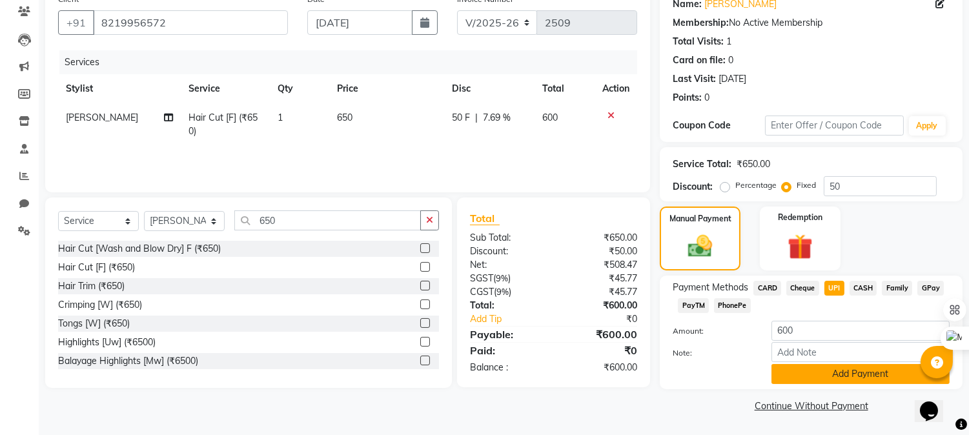
click at [837, 370] on button "Add Payment" at bounding box center [860, 374] width 178 height 20
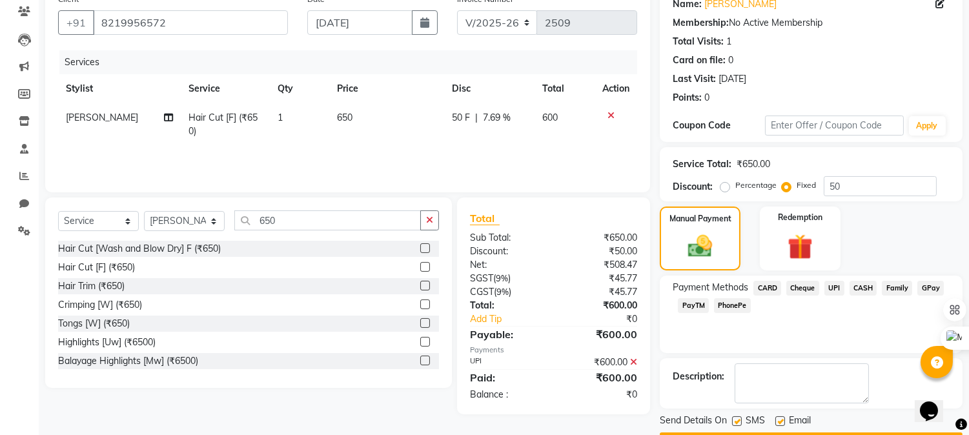
scroll to position [145, 0]
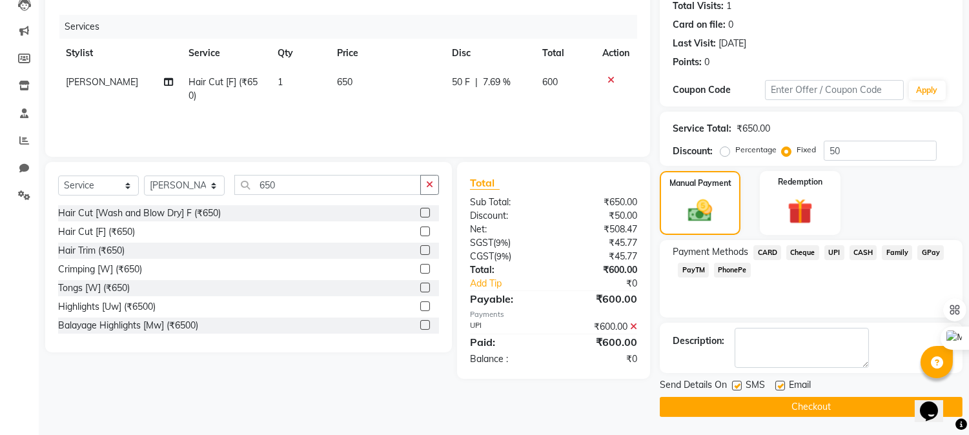
click at [796, 398] on button "Checkout" at bounding box center [811, 407] width 303 height 20
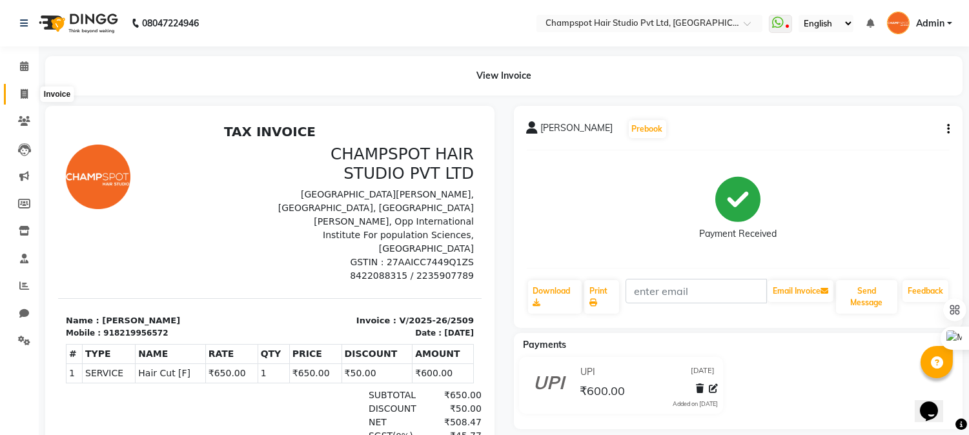
click at [25, 98] on icon at bounding box center [24, 94] width 7 height 10
select select "7690"
select select "service"
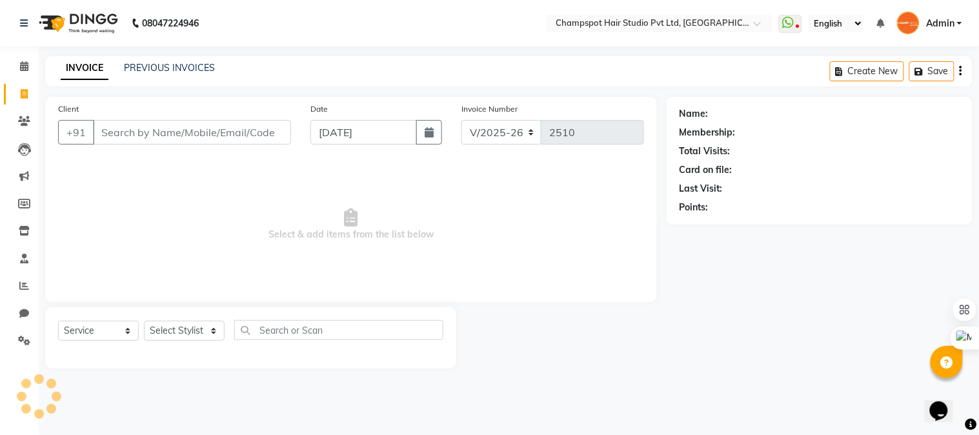
click at [208, 132] on input "Client" at bounding box center [192, 132] width 198 height 25
click at [187, 333] on select "Select Stylist Admin [PERSON_NAME] [PERSON_NAME] [PERSON_NAME] [PERSON_NAME] [P…" at bounding box center [184, 331] width 81 height 20
select select "70454"
click at [144, 321] on select "Select Stylist Admin [PERSON_NAME] [PERSON_NAME] [PERSON_NAME] [PERSON_NAME] [P…" at bounding box center [184, 331] width 81 height 20
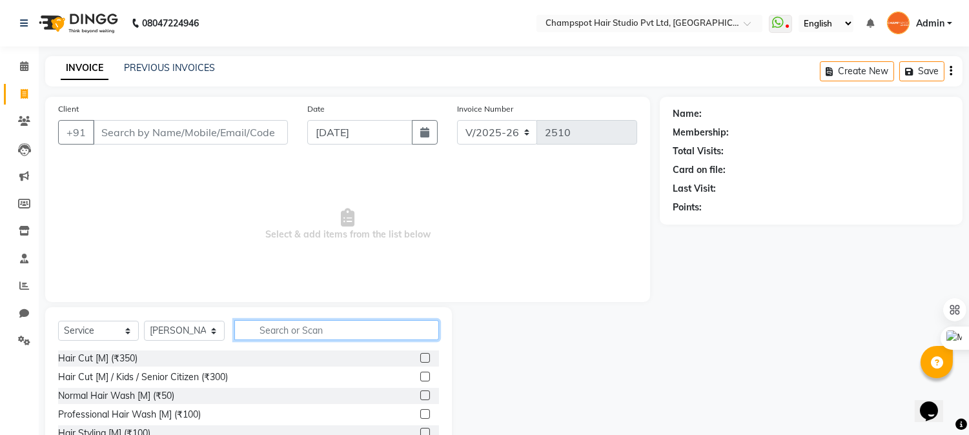
click at [307, 332] on input "text" at bounding box center [336, 330] width 205 height 20
type input "eye"
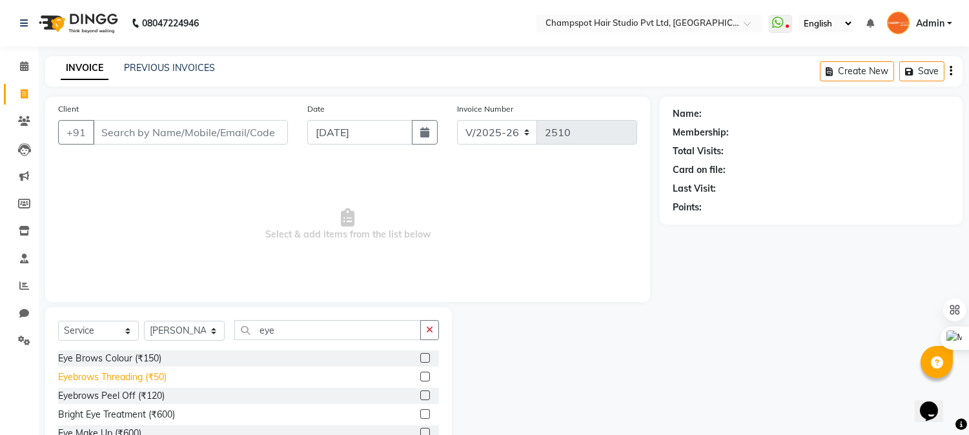
click at [119, 376] on div "Eyebrows Threading (₹50)" at bounding box center [112, 377] width 108 height 14
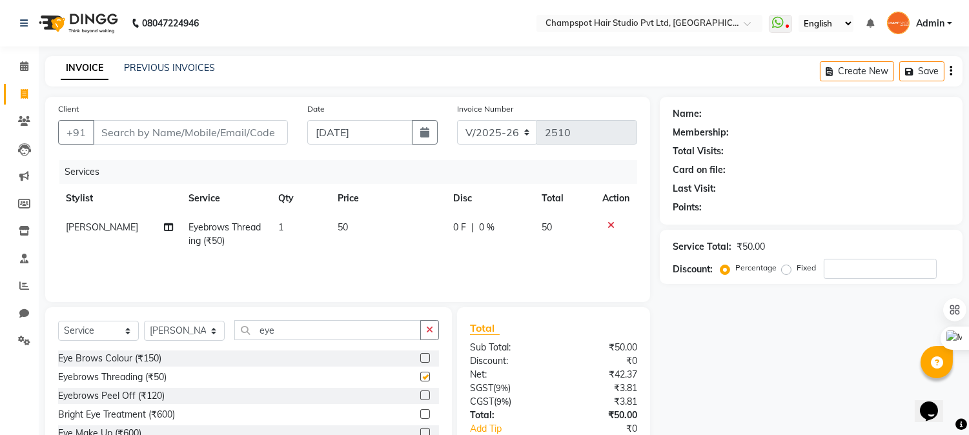
checkbox input "false"
click at [228, 137] on input "Client" at bounding box center [190, 132] width 195 height 25
type input "w"
type input "0"
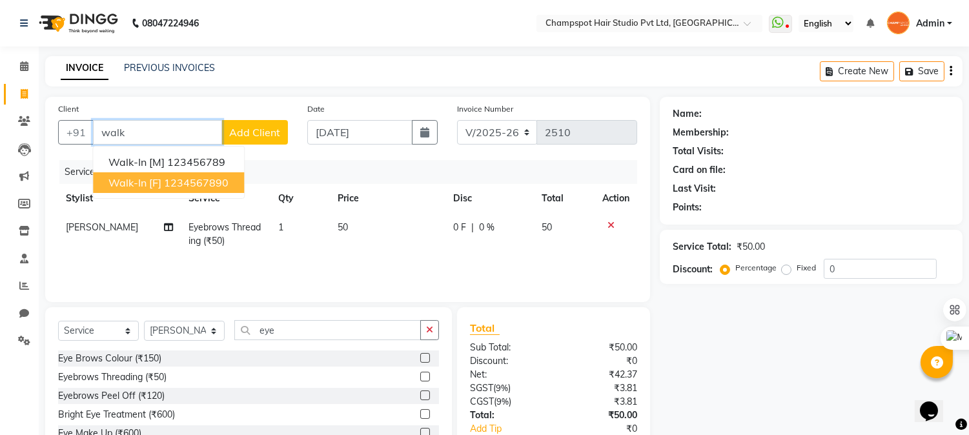
click at [148, 183] on span "Walk-In [F]" at bounding box center [134, 182] width 53 height 13
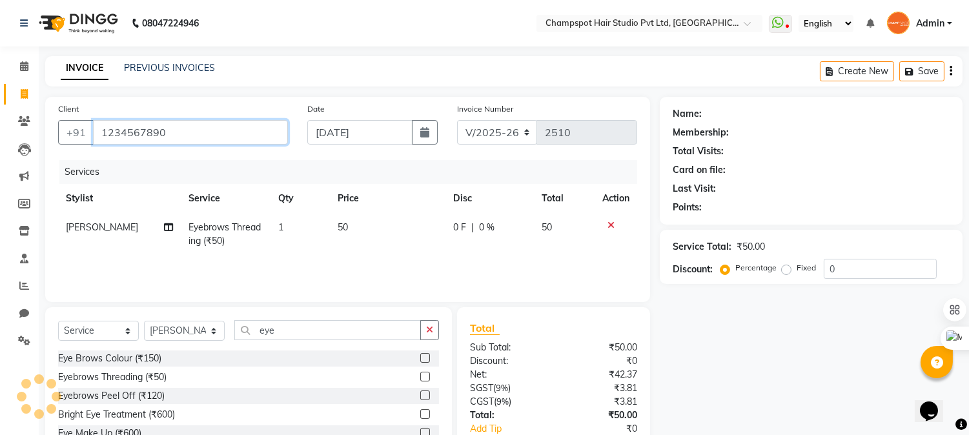
type input "1234567890"
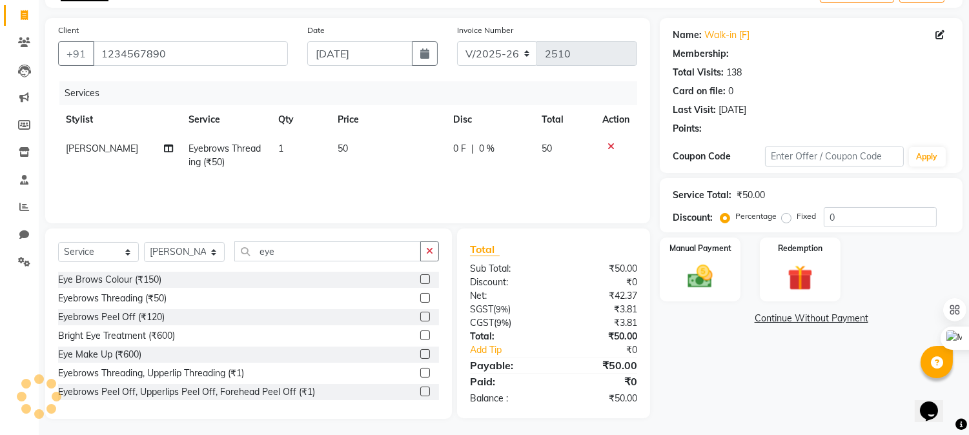
scroll to position [81, 0]
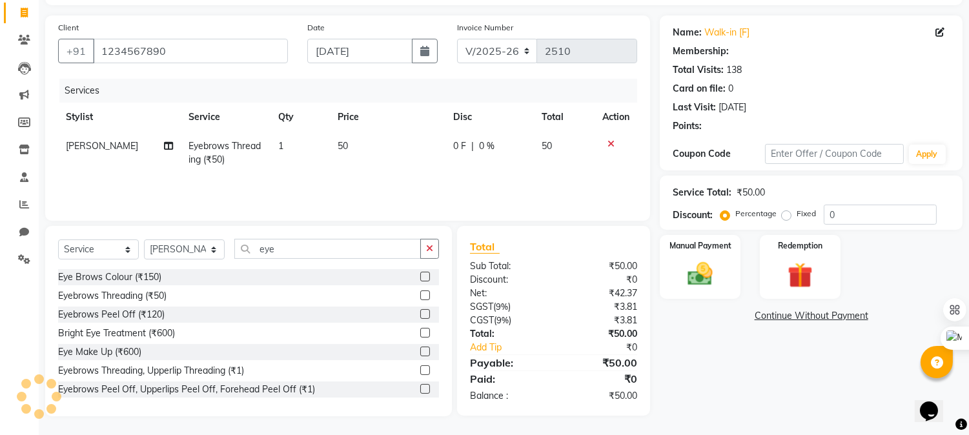
select select "1: Object"
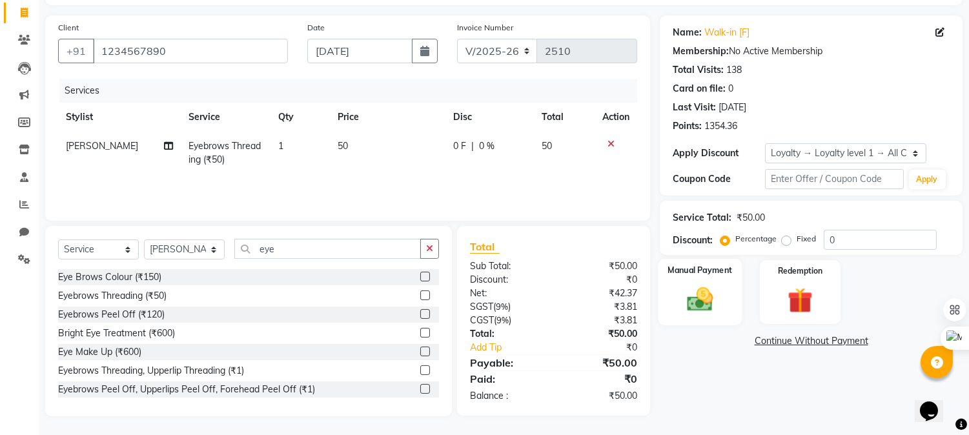
click at [691, 285] on img at bounding box center [700, 300] width 43 height 30
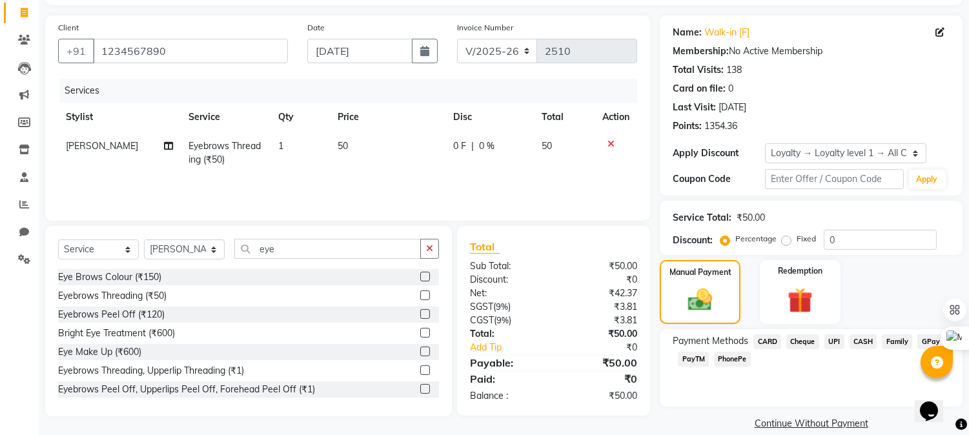
click at [836, 339] on span "UPI" at bounding box center [834, 341] width 20 height 15
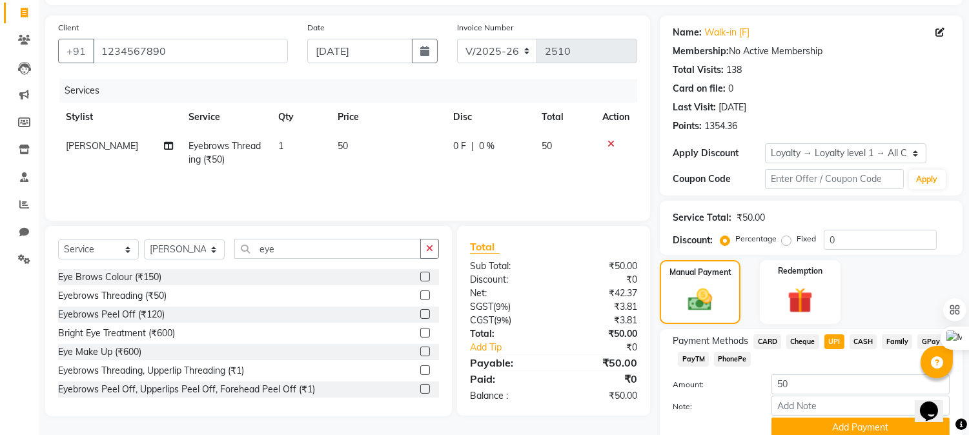
scroll to position [134, 0]
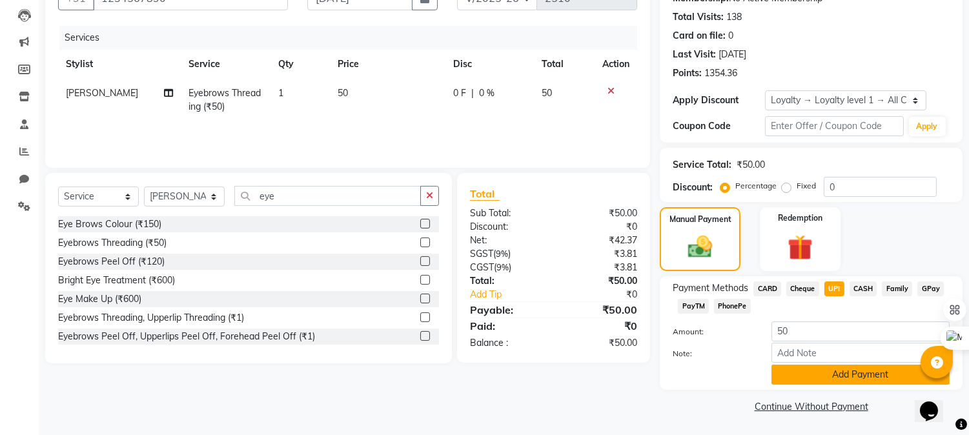
click at [835, 376] on button "Add Payment" at bounding box center [860, 375] width 178 height 20
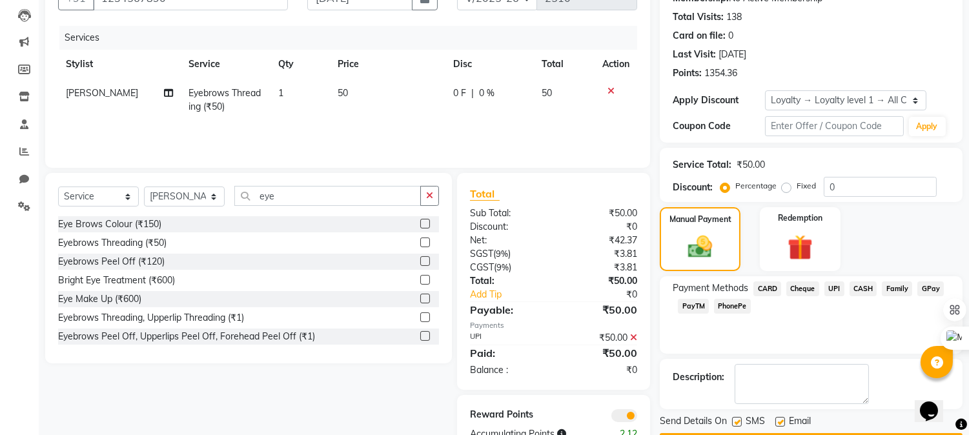
scroll to position [172, 0]
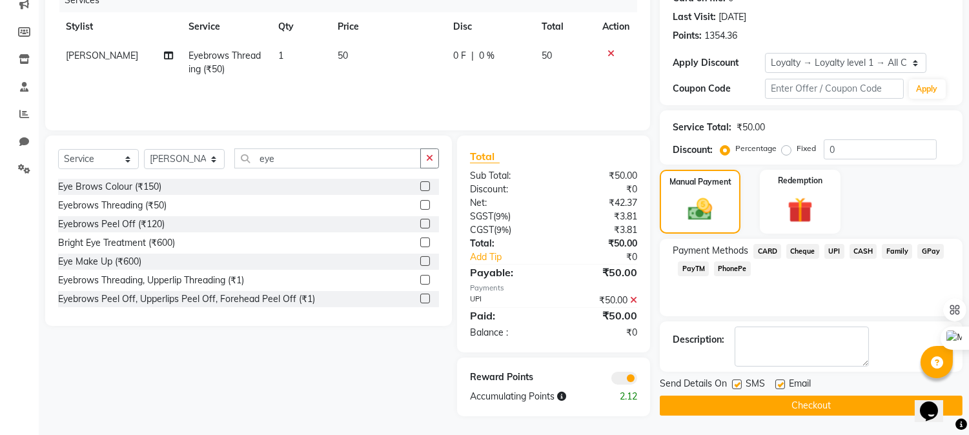
click at [705, 415] on div "Name: Walk-in [F] Membership: No Active Membership Total Visits: 138 Card on fi…" at bounding box center [816, 170] width 312 height 491
click at [705, 411] on button "Checkout" at bounding box center [811, 406] width 303 height 20
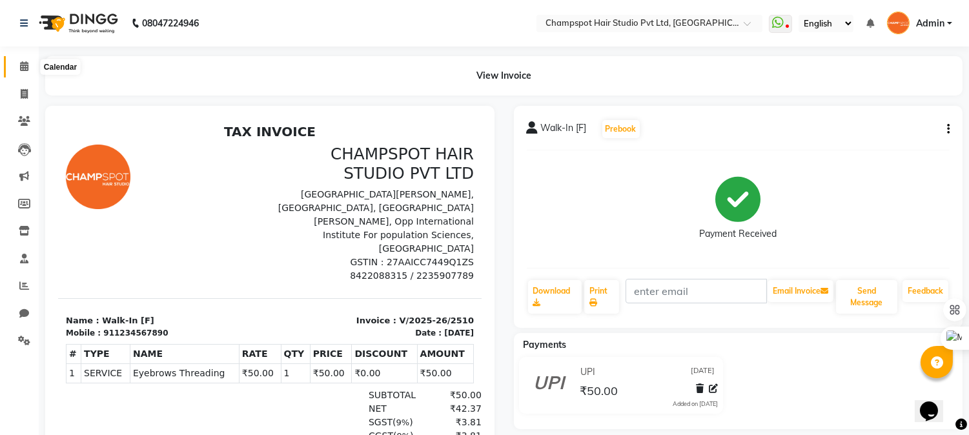
click at [23, 69] on icon at bounding box center [24, 66] width 8 height 10
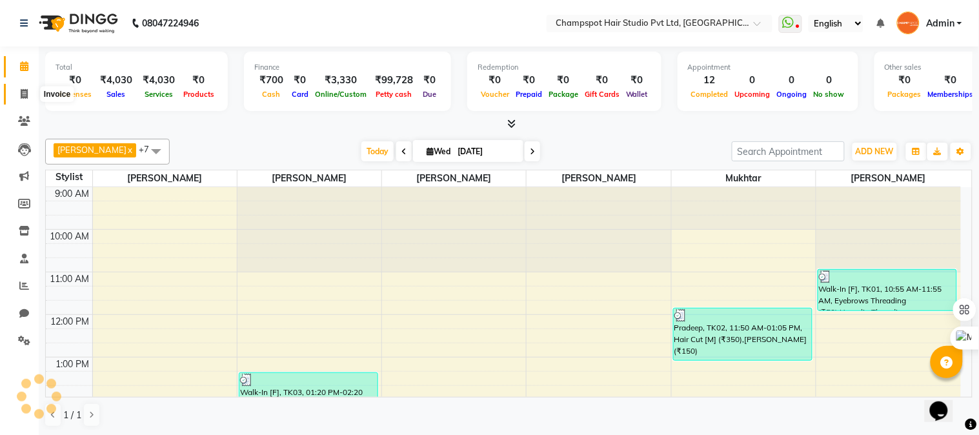
click at [23, 91] on icon at bounding box center [24, 94] width 7 height 10
select select "service"
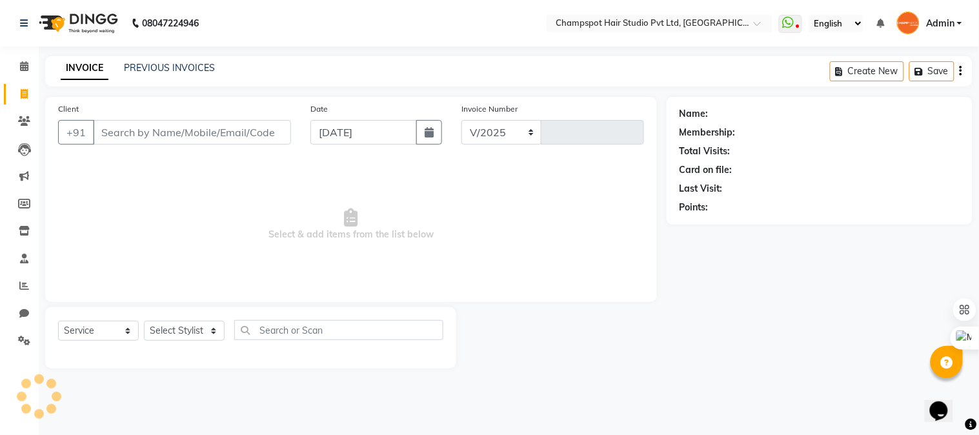
select select "7690"
type input "2511"
click at [486, 108] on label "Invoice Number" at bounding box center [489, 109] width 56 height 12
click at [487, 105] on label "Invoice Number" at bounding box center [489, 109] width 56 height 12
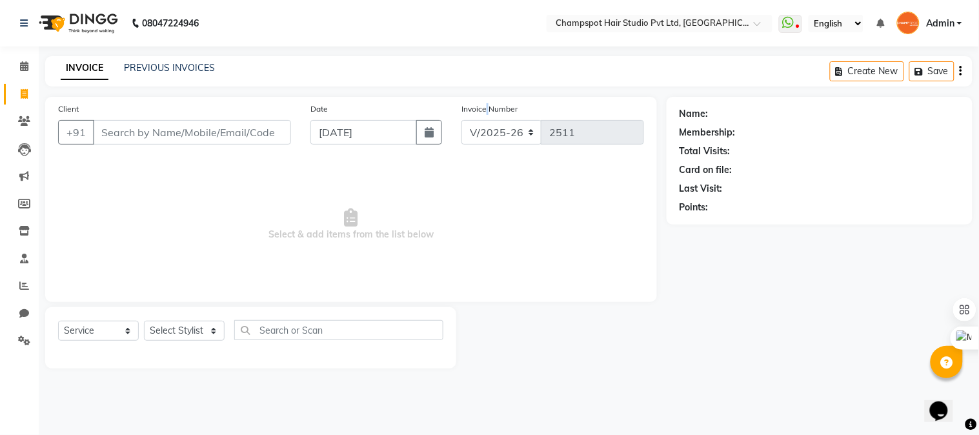
click at [487, 105] on label "Invoice Number" at bounding box center [489, 109] width 56 height 12
click at [34, 65] on span at bounding box center [24, 66] width 23 height 15
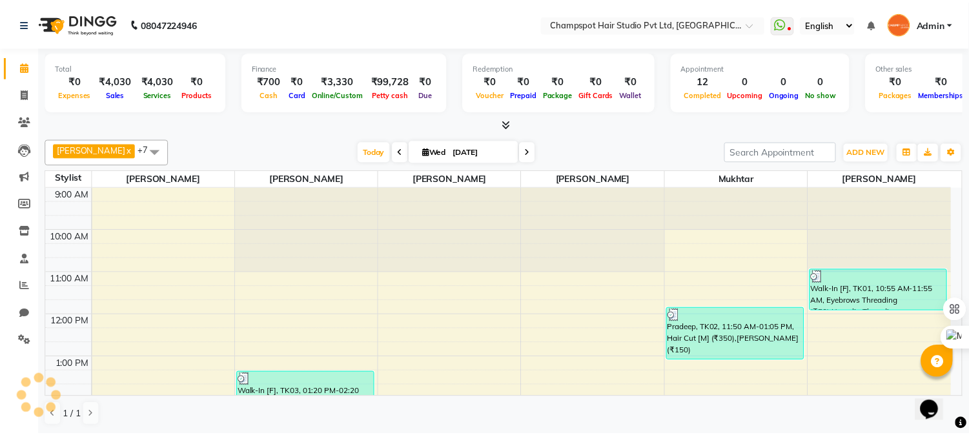
scroll to position [321, 0]
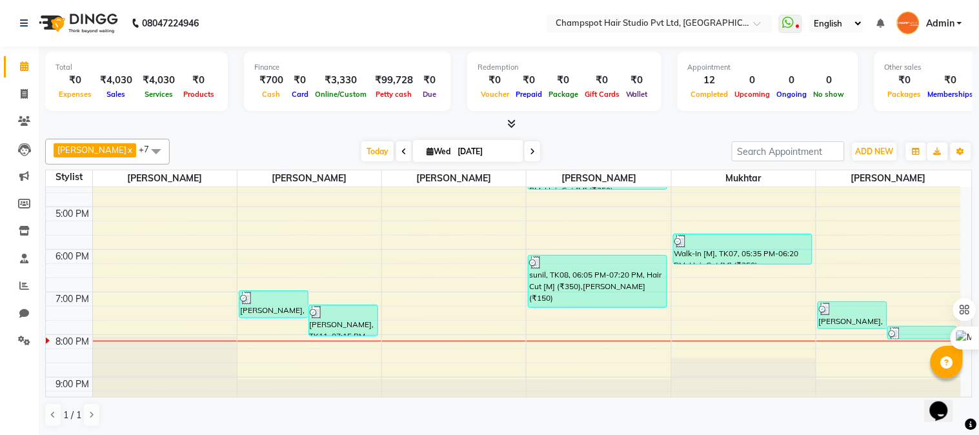
click at [507, 117] on span at bounding box center [509, 124] width 14 height 14
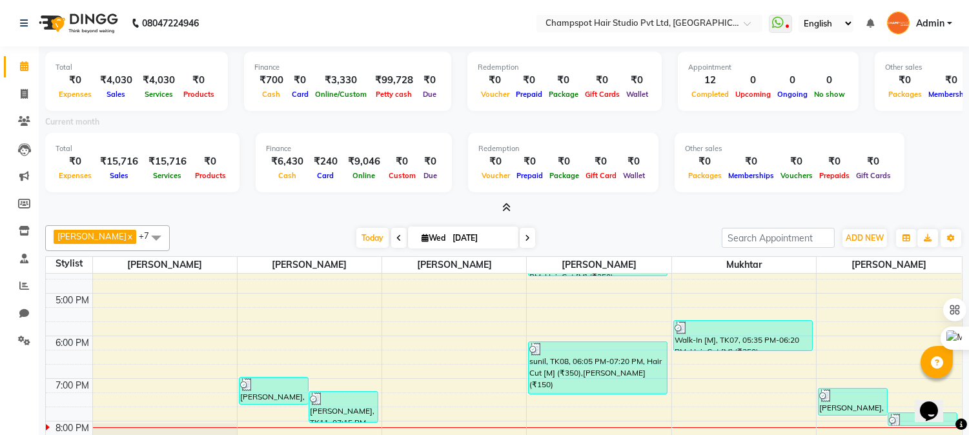
click at [507, 203] on icon at bounding box center [506, 208] width 8 height 10
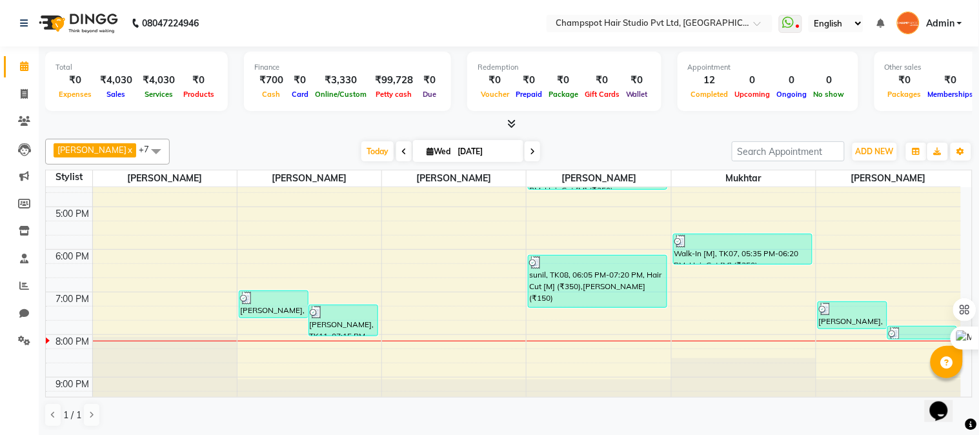
click at [512, 123] on icon at bounding box center [511, 124] width 8 height 10
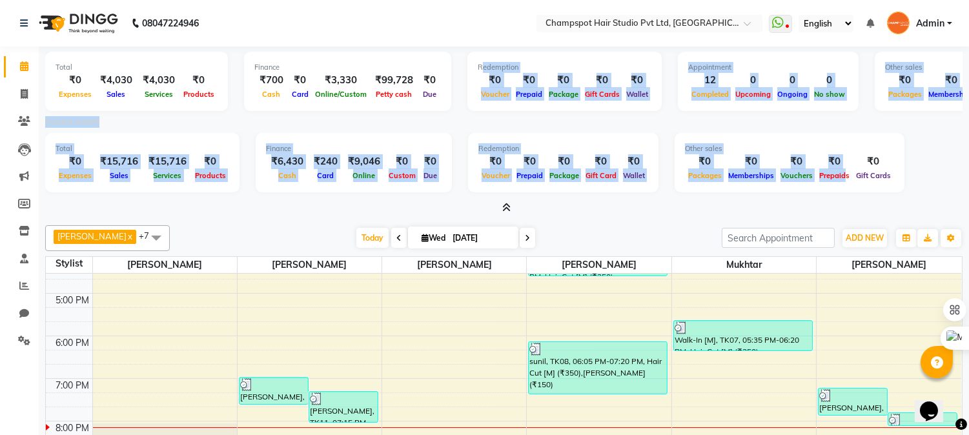
drag, startPoint x: 452, startPoint y: 55, endPoint x: 830, endPoint y: 189, distance: 401.3
click at [830, 189] on div "Total ₹0 Expenses ₹4,030 Sales ₹4,030 Services ₹0 Products Finance ₹700 Cash ₹0…" at bounding box center [503, 130] width 917 height 168
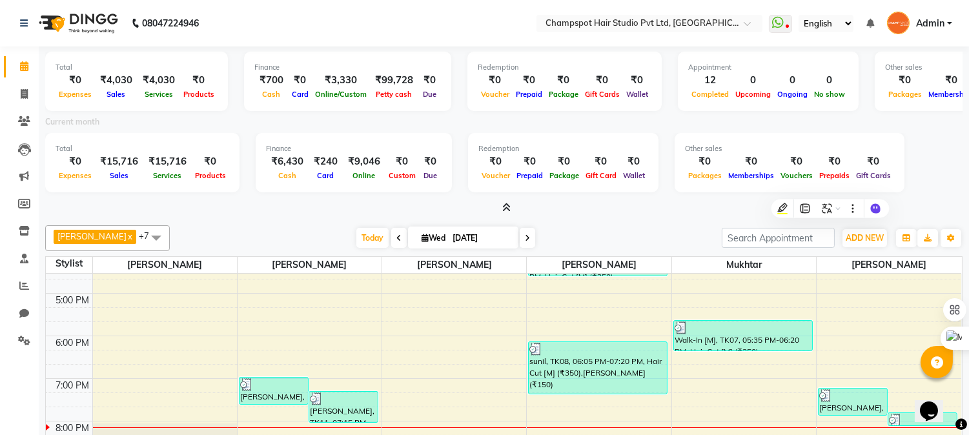
click at [933, 176] on div "Total ₹0 Expenses ₹15,716 Sales ₹15,716 Services ₹0 Products Finance ₹6,430 Cas…" at bounding box center [503, 164] width 917 height 63
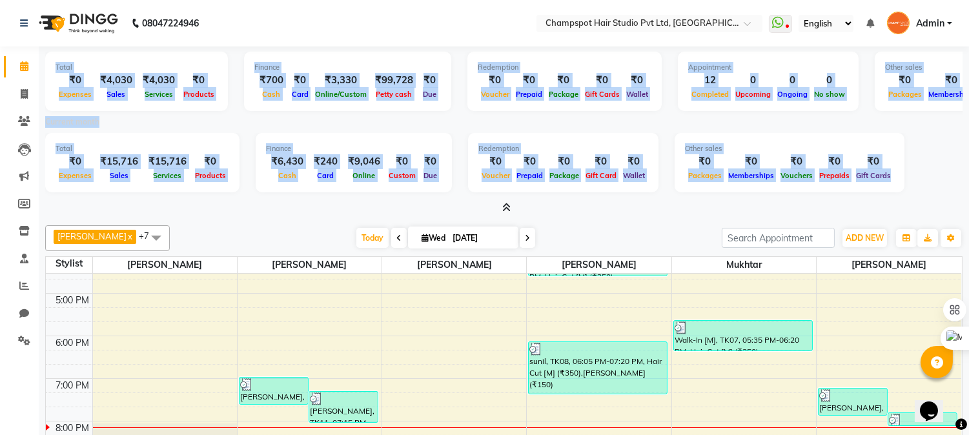
drag, startPoint x: 930, startPoint y: 176, endPoint x: 56, endPoint y: 69, distance: 881.1
click at [56, 69] on div "Total ₹0 Expenses ₹4,030 Sales ₹4,030 Services ₹0 Products Finance ₹700 Cash ₹0…" at bounding box center [503, 130] width 917 height 168
click at [323, 50] on div "Total ₹0 Expenses ₹4,030 Sales ₹4,030 Services ₹0 Products Finance ₹700 Cash ₹0…" at bounding box center [503, 130] width 917 height 168
drag, startPoint x: 50, startPoint y: 61, endPoint x: 902, endPoint y: 190, distance: 861.7
click at [902, 190] on div "Total ₹0 Expenses ₹4,030 Sales ₹4,030 Services ₹0 Products Finance ₹700 Cash ₹0…" at bounding box center [503, 130] width 917 height 168
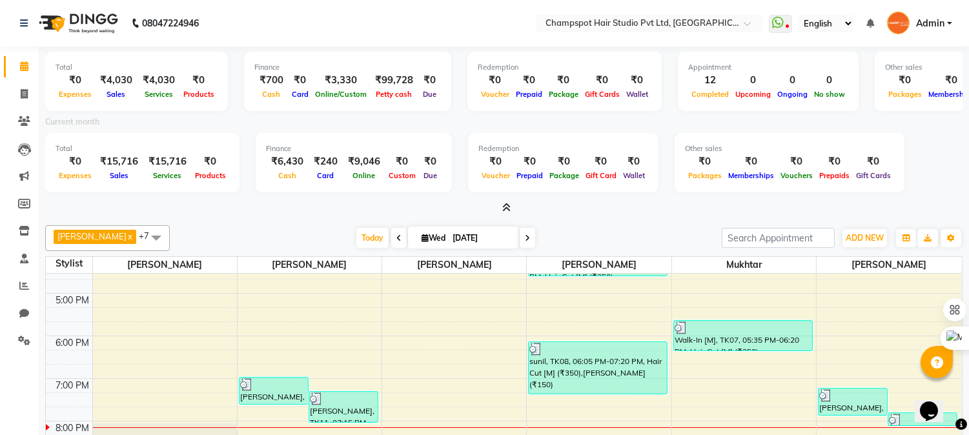
click at [902, 185] on div "Total ₹0 Expenses ₹15,716 Sales ₹15,716 Services ₹0 Products Finance ₹6,430 Cas…" at bounding box center [503, 164] width 917 height 63
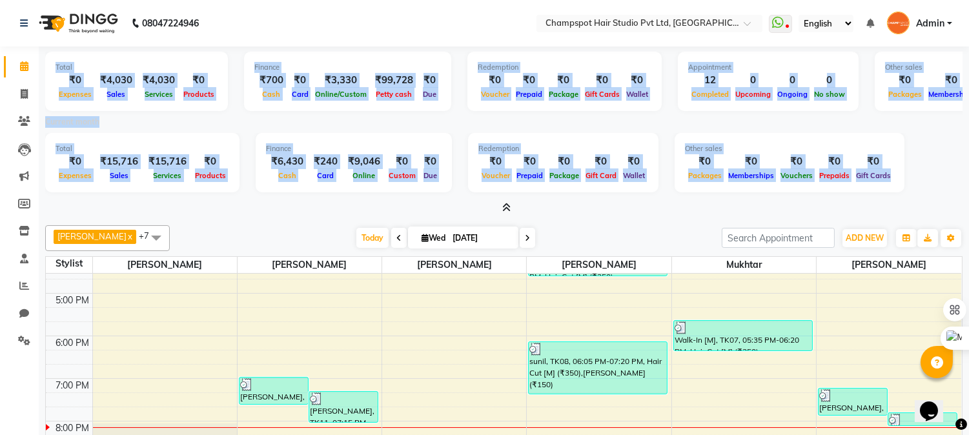
drag, startPoint x: 902, startPoint y: 179, endPoint x: 56, endPoint y: 65, distance: 853.9
click at [56, 65] on div "Total ₹0 Expenses ₹4,030 Sales ₹4,030 Services ₹0 Products Finance ₹700 Cash ₹0…" at bounding box center [503, 130] width 917 height 168
click at [46, 65] on div "Total ₹0 Expenses ₹4,030 Sales ₹4,030 Services ₹0 Products" at bounding box center [136, 81] width 183 height 59
drag, startPoint x: 46, startPoint y: 63, endPoint x: 889, endPoint y: 157, distance: 847.5
click at [889, 157] on div "Total ₹0 Expenses ₹4,030 Sales ₹4,030 Services ₹0 Products Finance ₹700 Cash ₹0…" at bounding box center [503, 130] width 917 height 168
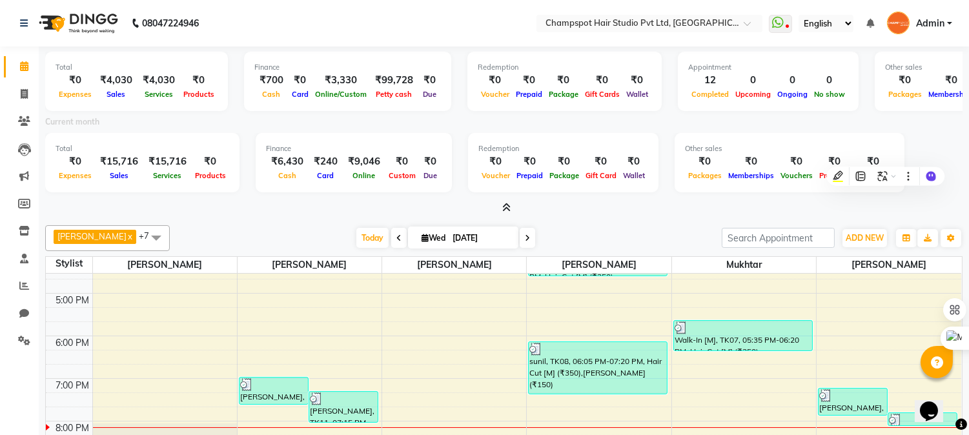
click at [918, 121] on div "Current month" at bounding box center [503, 124] width 937 height 18
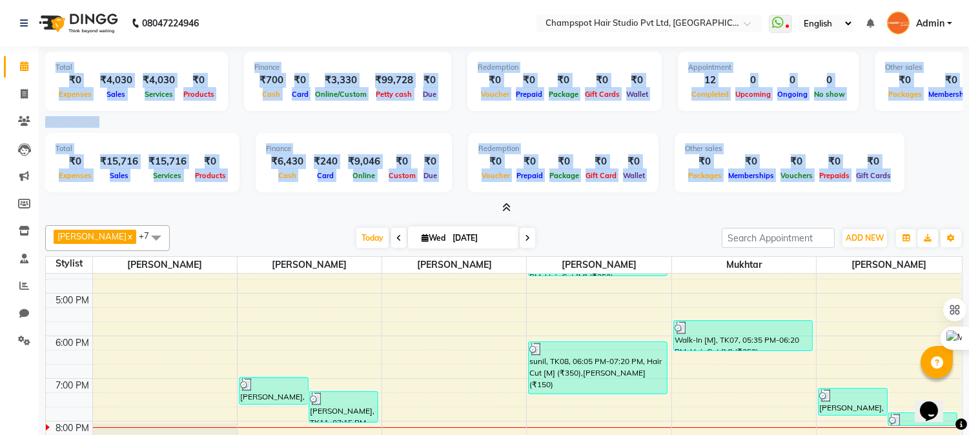
drag, startPoint x: 908, startPoint y: 176, endPoint x: 52, endPoint y: 71, distance: 862.3
click at [52, 71] on div "Total ₹0 Expenses ₹4,030 Sales ₹4,030 Services ₹0 Products Finance ₹700 Cash ₹0…" at bounding box center [503, 130] width 917 height 168
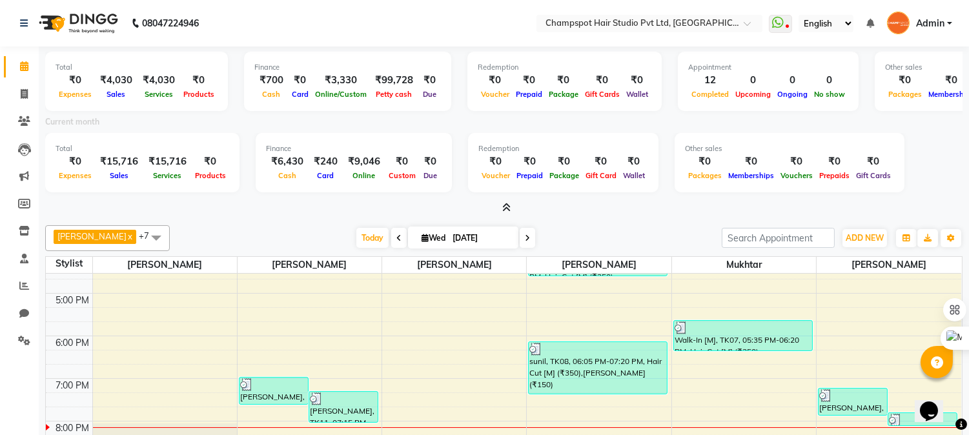
click at [42, 72] on div "Total ₹0 Expenses ₹4,030 Sales ₹4,030 Services ₹0 Products Finance ₹700 Cash ₹0…" at bounding box center [504, 284] width 930 height 476
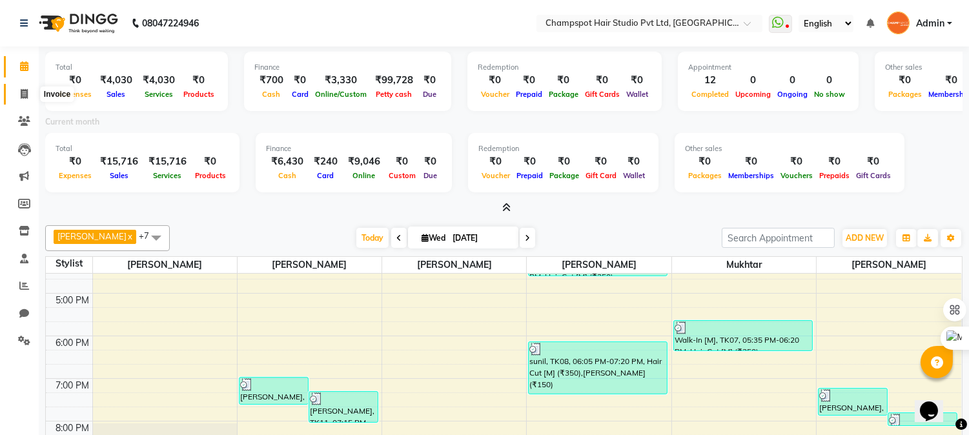
click at [21, 97] on icon at bounding box center [24, 94] width 7 height 10
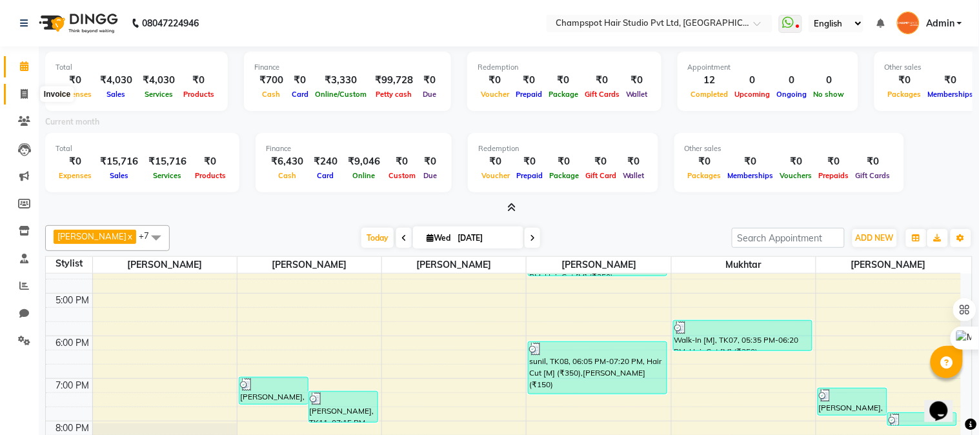
select select "7690"
select select "service"
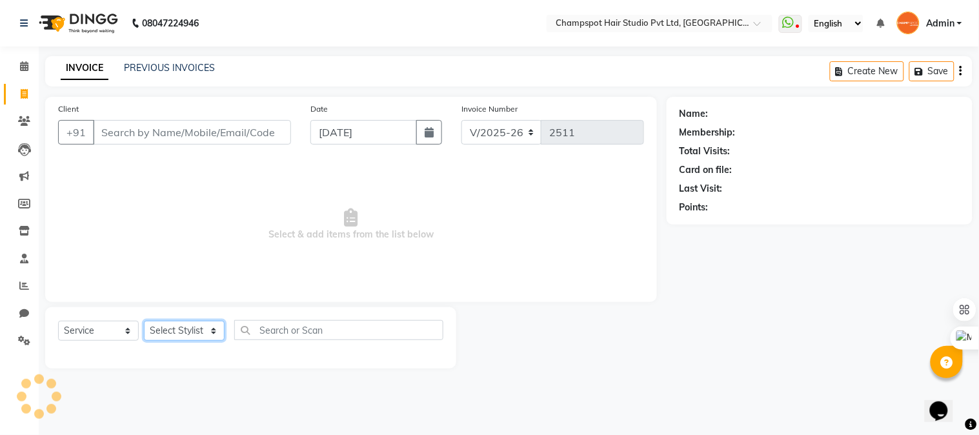
click at [201, 333] on select "Select Stylist" at bounding box center [184, 331] width 81 height 20
select select "69009"
click at [144, 321] on select "Select Stylist Admin [PERSON_NAME] [PERSON_NAME] [PERSON_NAME] [PERSON_NAME] [P…" at bounding box center [184, 331] width 81 height 20
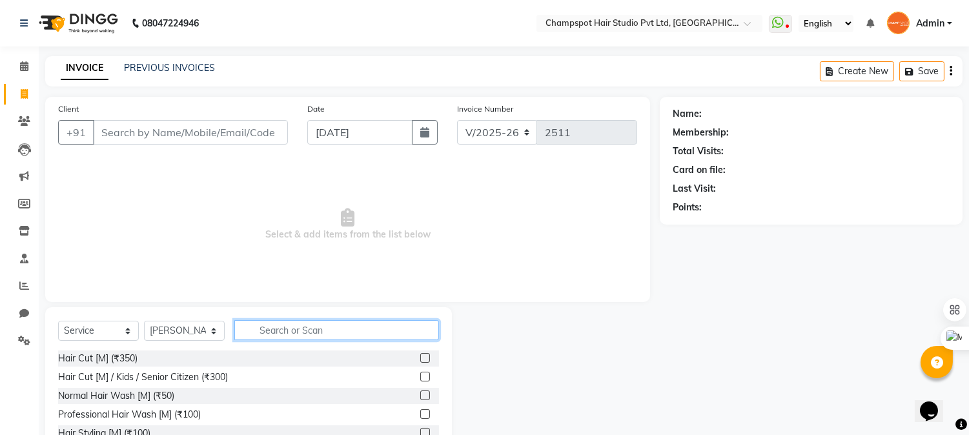
click at [314, 323] on input "text" at bounding box center [336, 330] width 205 height 20
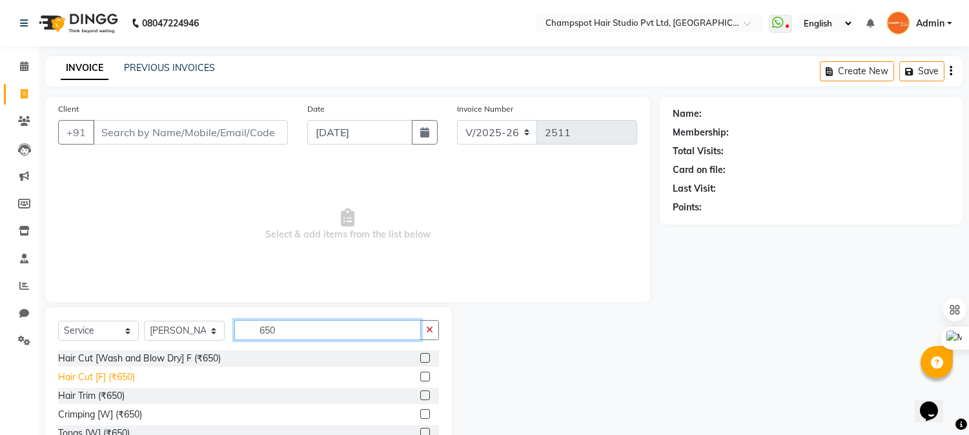
type input "650"
click at [96, 373] on div "Hair Cut [F] (₹650)" at bounding box center [96, 377] width 77 height 14
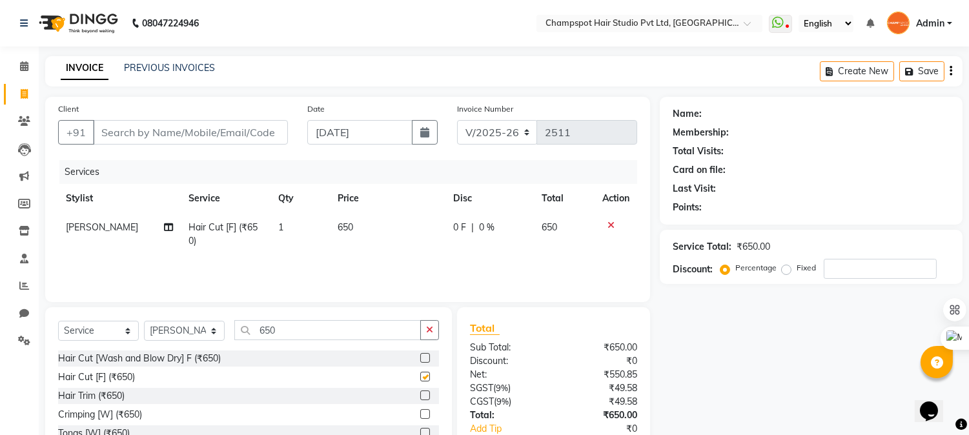
checkbox input "false"
drag, startPoint x: 205, startPoint y: 327, endPoint x: 163, endPoint y: 321, distance: 42.3
click at [164, 321] on div "Select Service Product Membership Package Voucher Prepaid Gift Card Select Styl…" at bounding box center [248, 335] width 381 height 30
click at [163, 331] on select "Select Stylist Admin [PERSON_NAME] [PERSON_NAME] [PERSON_NAME] [PERSON_NAME] [P…" at bounding box center [184, 331] width 81 height 20
click at [144, 321] on select "Select Stylist Admin [PERSON_NAME] [PERSON_NAME] [PERSON_NAME] [PERSON_NAME] [P…" at bounding box center [184, 331] width 81 height 20
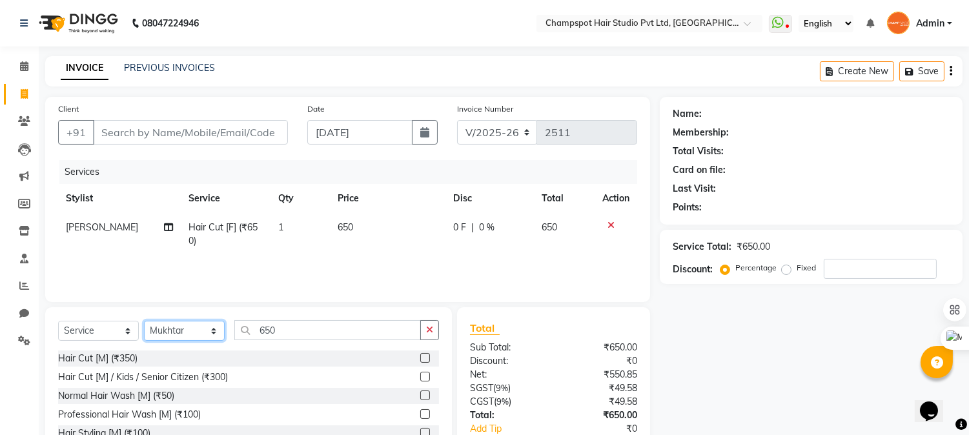
click at [197, 332] on select "Select Stylist Admin [PERSON_NAME] [PERSON_NAME] [PERSON_NAME] [PERSON_NAME] [P…" at bounding box center [184, 331] width 81 height 20
select select "69008"
click at [144, 321] on select "Select Stylist Admin [PERSON_NAME] [PERSON_NAME] [PERSON_NAME] [PERSON_NAME] [P…" at bounding box center [184, 331] width 81 height 20
click at [101, 359] on div "Hair Cut [M] (₹350)" at bounding box center [97, 359] width 79 height 14
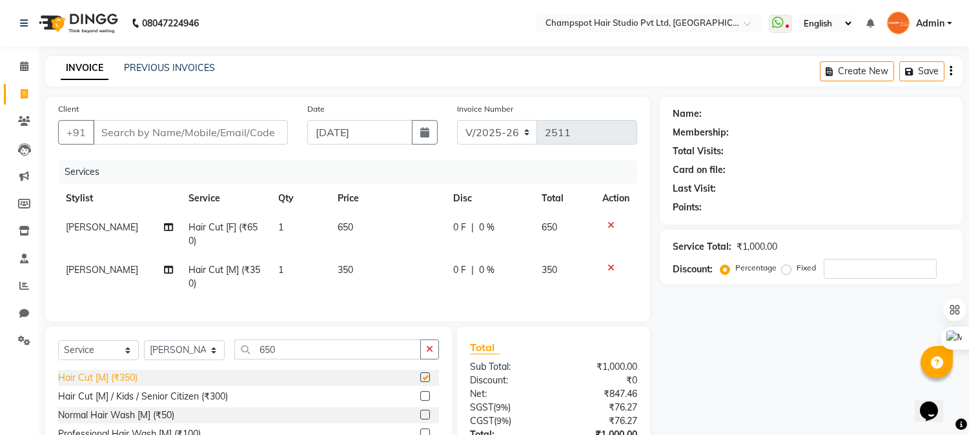
checkbox input "false"
click at [113, 422] on div "Normal Hair Wash [M] (₹50)" at bounding box center [116, 416] width 116 height 14
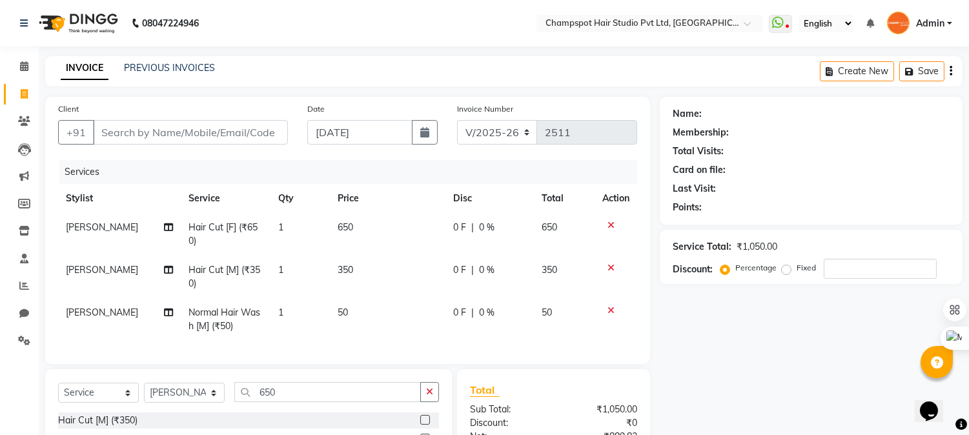
checkbox input "false"
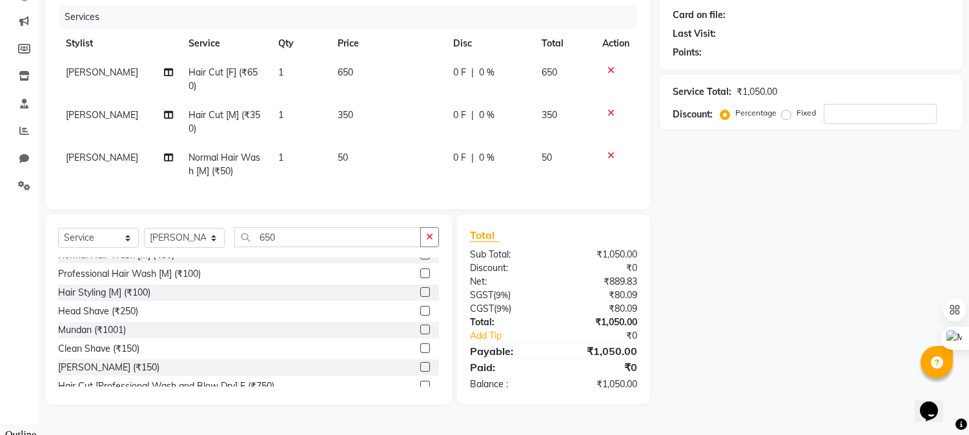
scroll to position [72, 0]
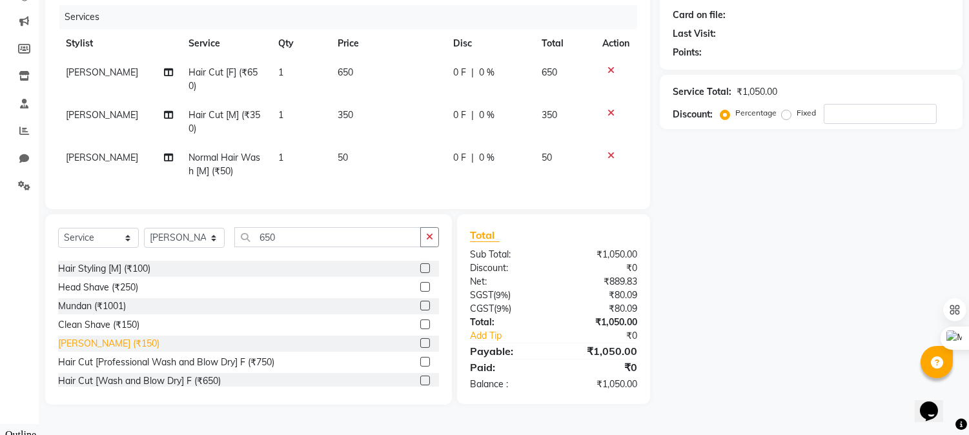
click at [79, 347] on div "[PERSON_NAME] (₹150)" at bounding box center [108, 344] width 101 height 14
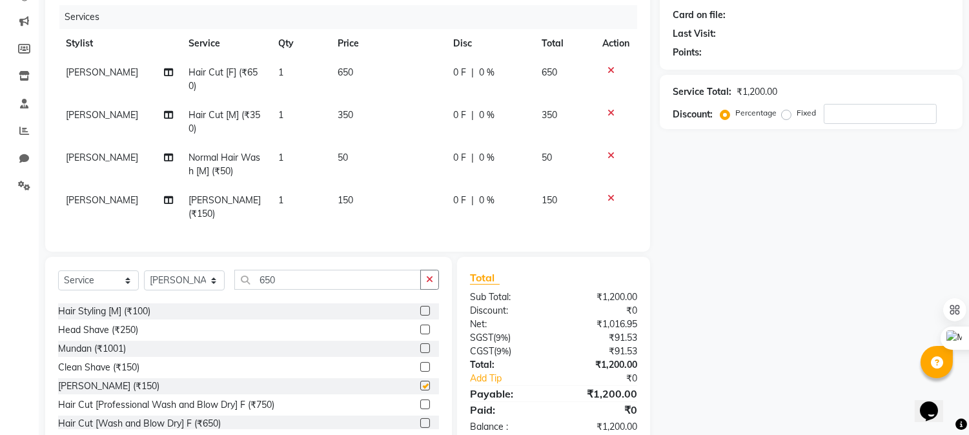
checkbox input "false"
click at [176, 278] on select "Select Stylist Admin [PERSON_NAME] [PERSON_NAME] [PERSON_NAME] [PERSON_NAME] [P…" at bounding box center [184, 280] width 81 height 20
select select "69005"
click at [144, 270] on select "Select Stylist Admin [PERSON_NAME] [PERSON_NAME] [PERSON_NAME] [PERSON_NAME] [P…" at bounding box center [184, 280] width 81 height 20
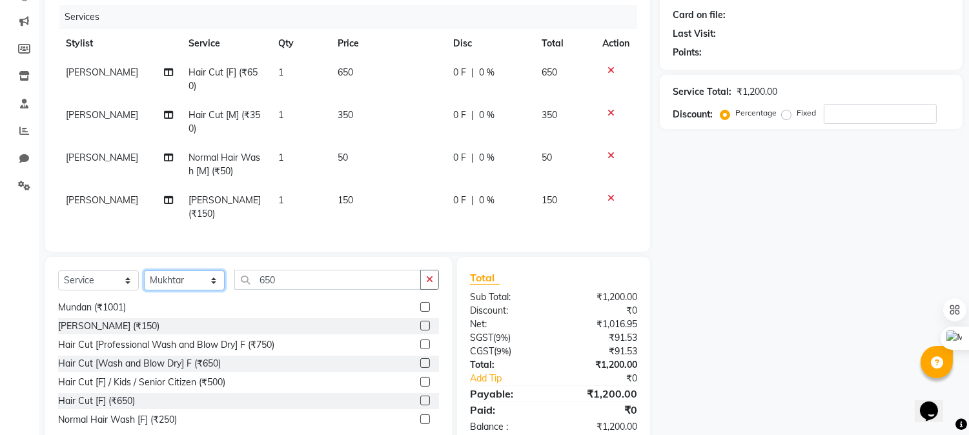
scroll to position [143, 0]
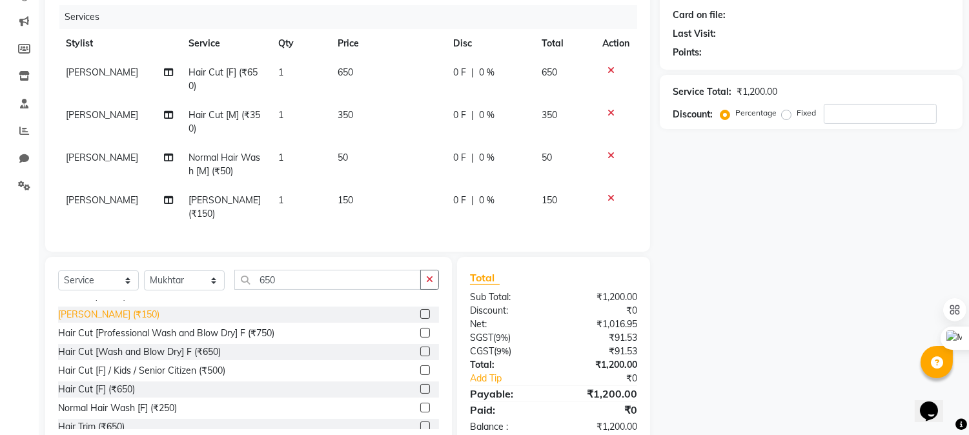
click at [95, 312] on div "[PERSON_NAME] (₹150)" at bounding box center [108, 315] width 101 height 14
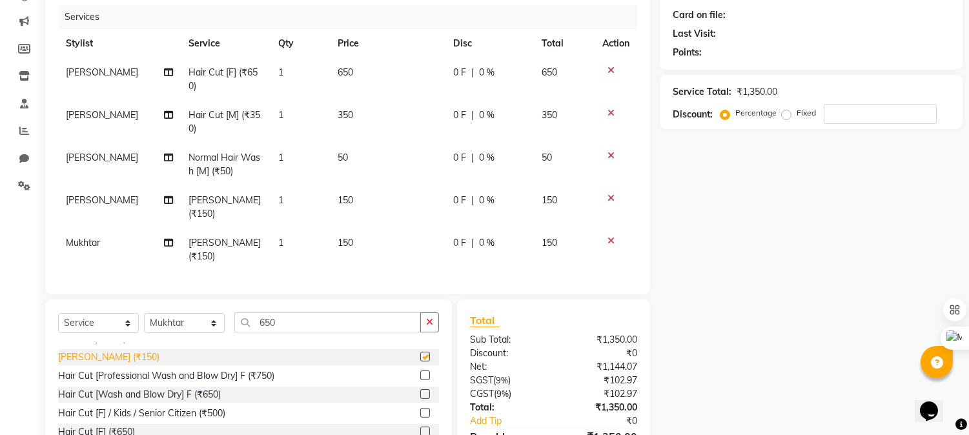
checkbox input "false"
click at [175, 313] on select "Select Stylist Admin [PERSON_NAME] [PERSON_NAME] [PERSON_NAME] [PERSON_NAME] [P…" at bounding box center [184, 323] width 81 height 20
select select "70454"
click at [144, 313] on select "Select Stylist Admin [PERSON_NAME] [PERSON_NAME] [PERSON_NAME] [PERSON_NAME] [P…" at bounding box center [184, 323] width 81 height 20
click at [736, 270] on div "Name: Membership: Total Visits: Card on file: Last Visit: Points: Service Total…" at bounding box center [816, 216] width 312 height 548
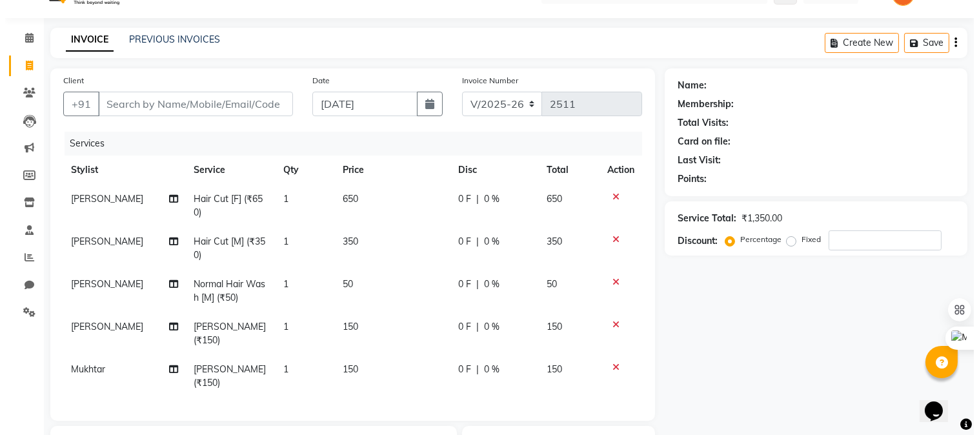
scroll to position [105, 0]
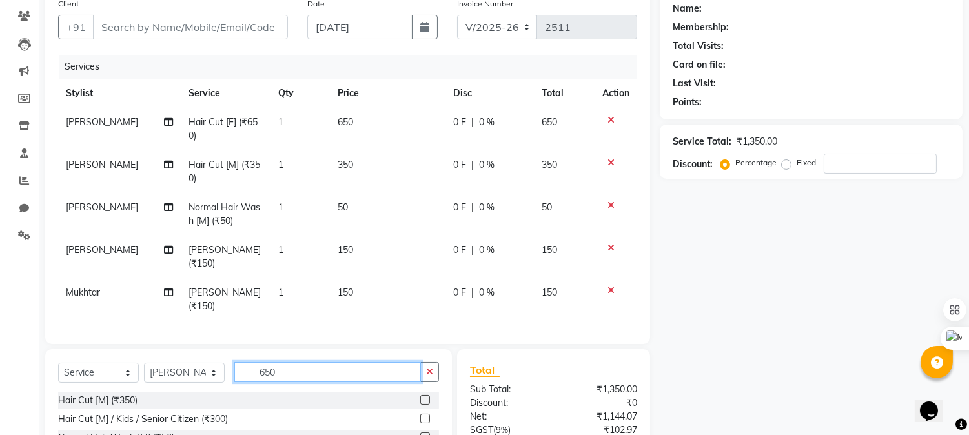
click at [352, 362] on input "650" at bounding box center [327, 372] width 187 height 20
type input "6"
type input "3"
type input "full face"
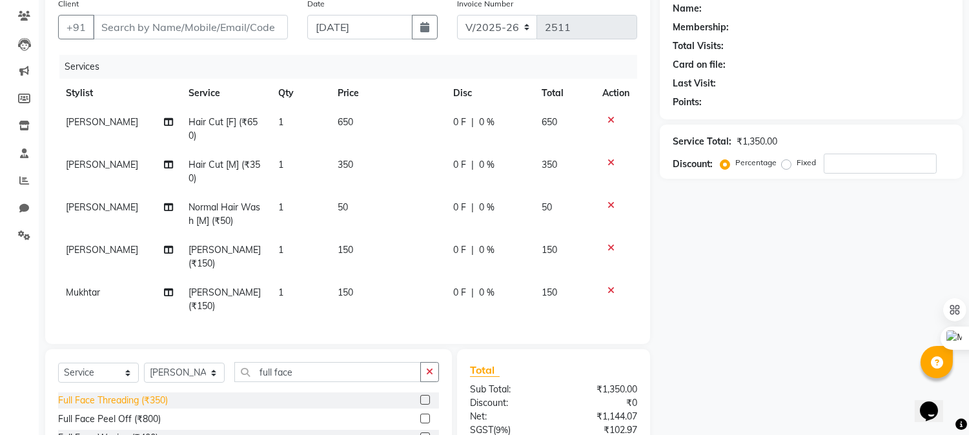
click at [129, 394] on div "Full Face Threading (₹350)" at bounding box center [113, 401] width 110 height 14
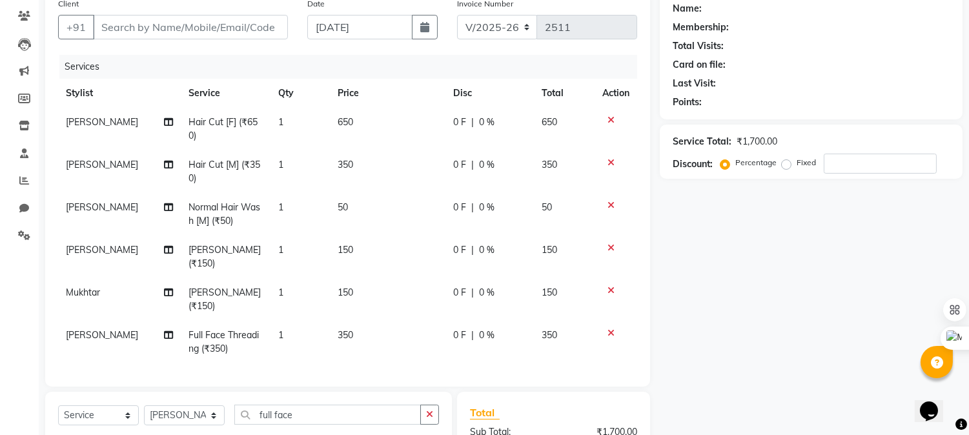
checkbox input "false"
click at [237, 23] on input "Client" at bounding box center [190, 27] width 195 height 25
type input "9"
type input "0"
type input "9136292402"
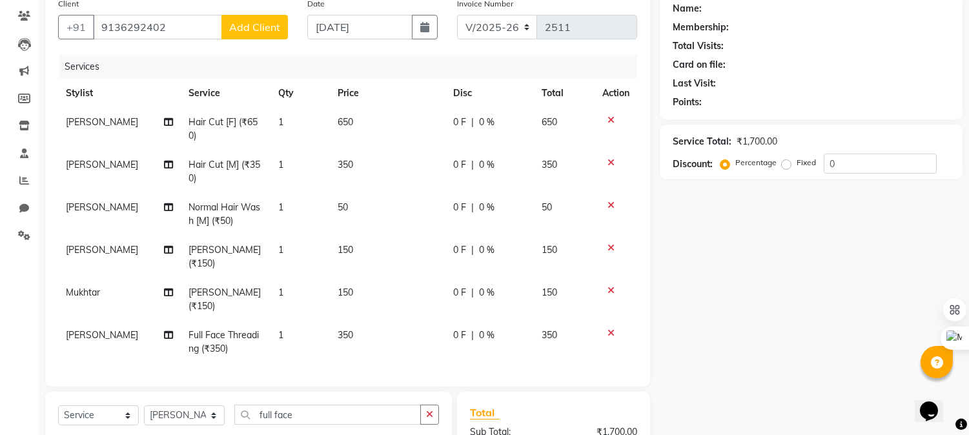
click at [236, 21] on span "Add Client" at bounding box center [254, 27] width 51 height 13
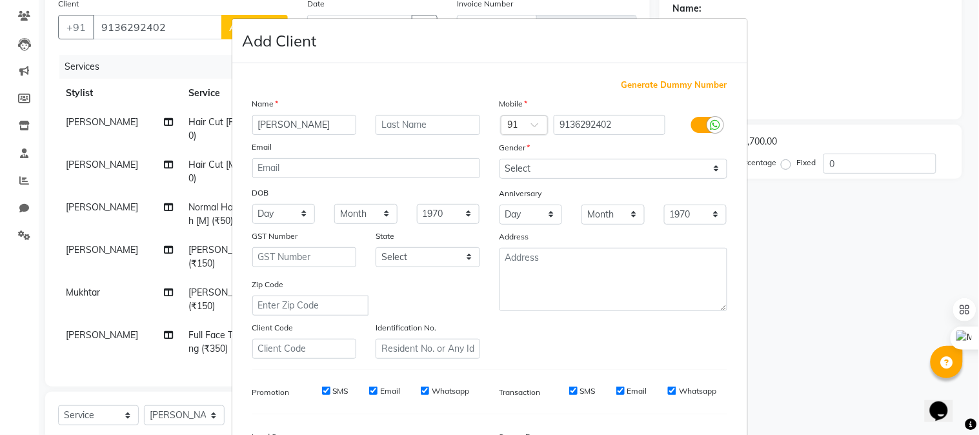
type input "[PERSON_NAME]"
click at [427, 123] on input "text" at bounding box center [428, 125] width 105 height 20
type input "9136292402"
click at [707, 163] on select "Select [DEMOGRAPHIC_DATA] [DEMOGRAPHIC_DATA] Other Prefer Not To Say" at bounding box center [614, 169] width 228 height 20
select select "[DEMOGRAPHIC_DATA]"
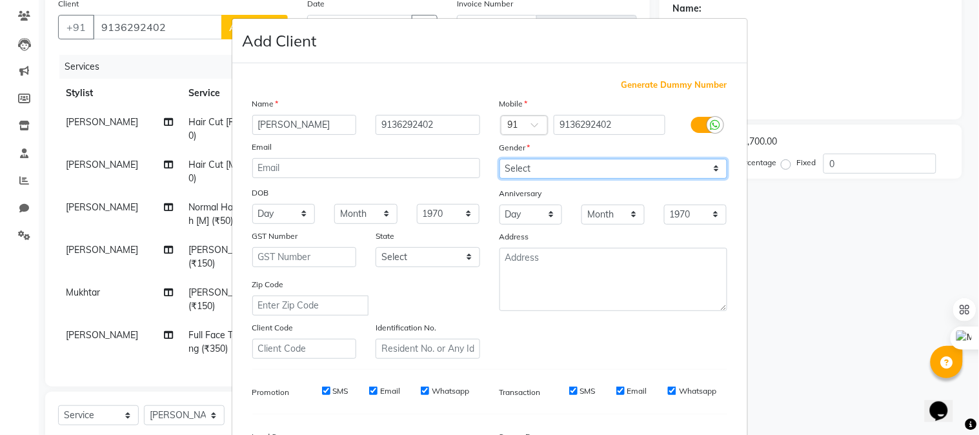
click at [500, 159] on select "Select [DEMOGRAPHIC_DATA] [DEMOGRAPHIC_DATA] Other Prefer Not To Say" at bounding box center [614, 169] width 228 height 20
click at [534, 160] on select "Select [DEMOGRAPHIC_DATA] [DEMOGRAPHIC_DATA] Other Prefer Not To Say" at bounding box center [614, 169] width 228 height 20
click at [500, 159] on select "Select [DEMOGRAPHIC_DATA] [DEMOGRAPHIC_DATA] Other Prefer Not To Say" at bounding box center [614, 169] width 228 height 20
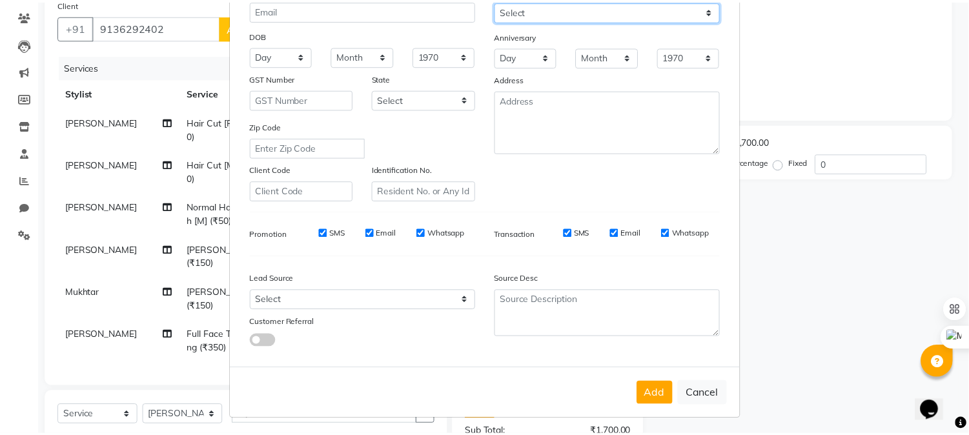
scroll to position [161, 0]
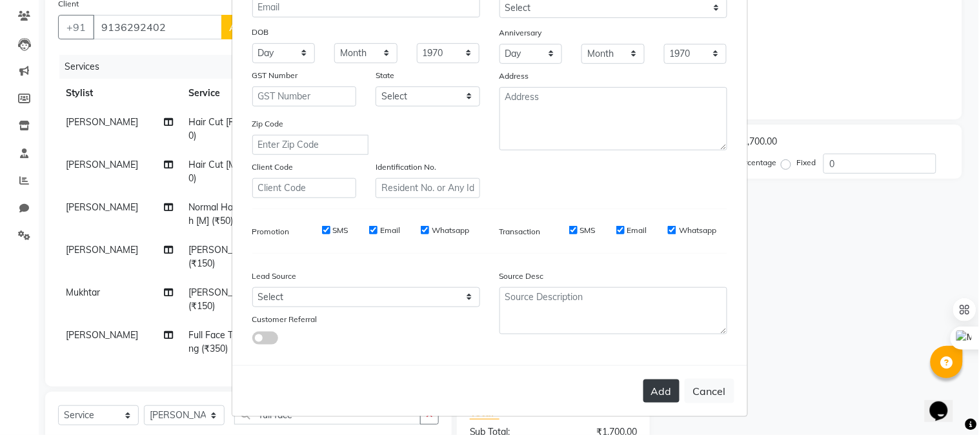
click at [660, 395] on button "Add" at bounding box center [662, 391] width 36 height 23
select select
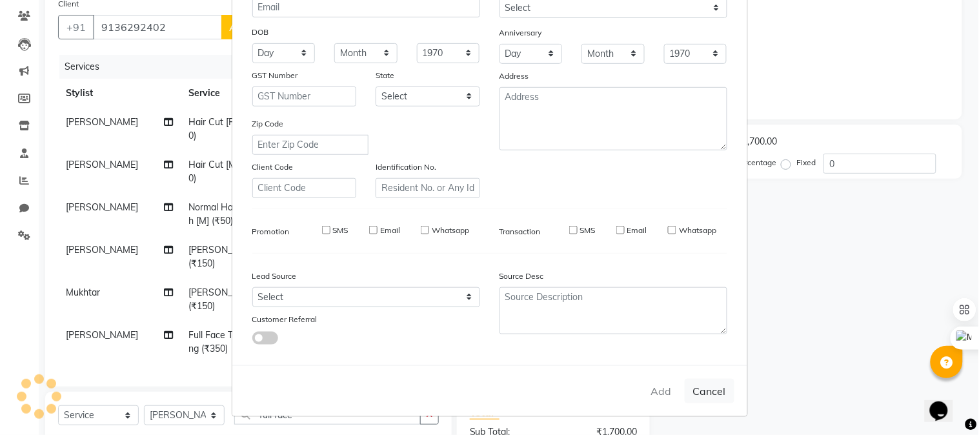
select select
checkbox input "false"
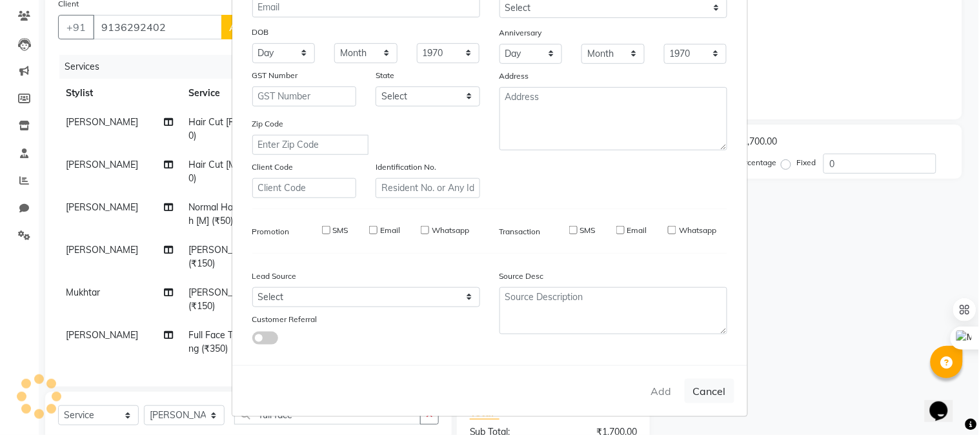
checkbox input "false"
select select "1: Object"
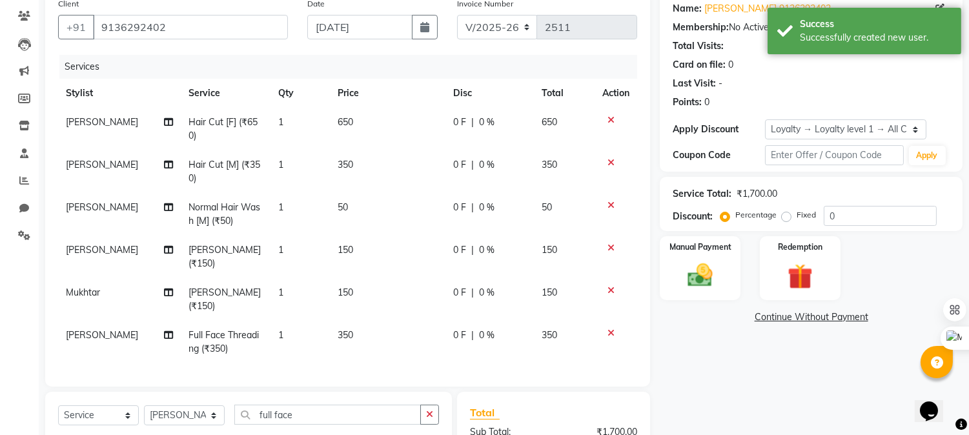
scroll to position [255, 0]
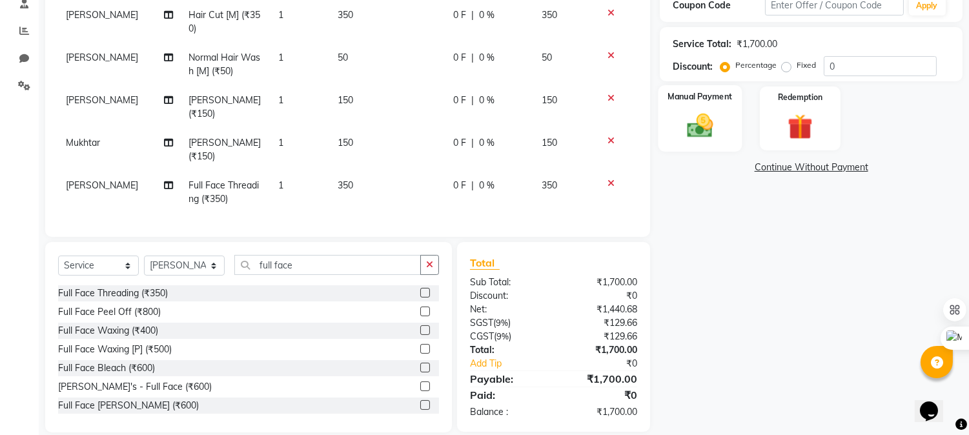
click at [701, 112] on img at bounding box center [700, 126] width 43 height 30
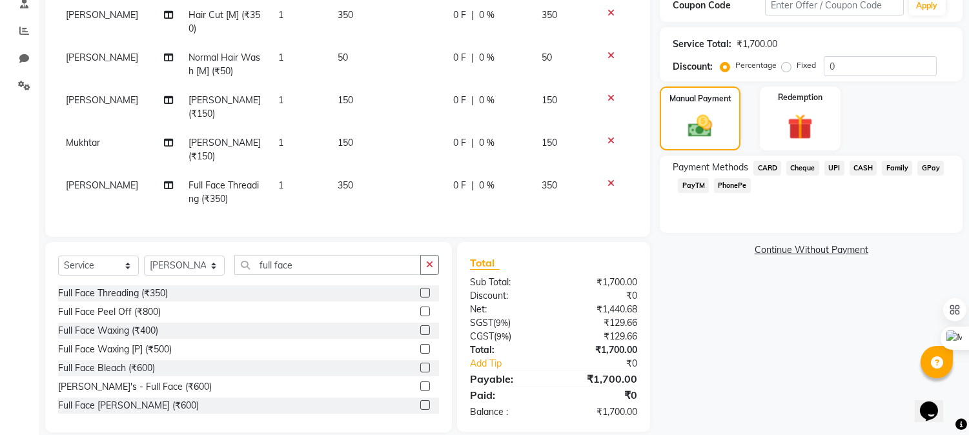
click at [866, 168] on span "CASH" at bounding box center [863, 168] width 28 height 15
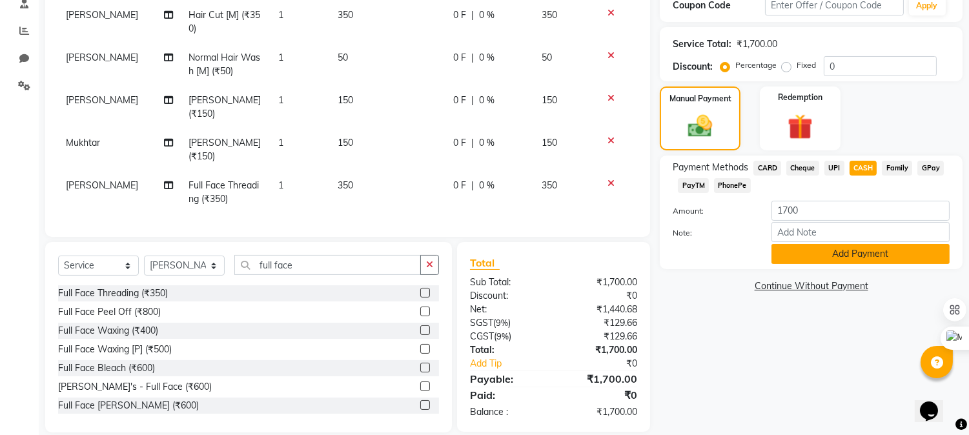
click at [834, 257] on button "Add Payment" at bounding box center [860, 254] width 178 height 20
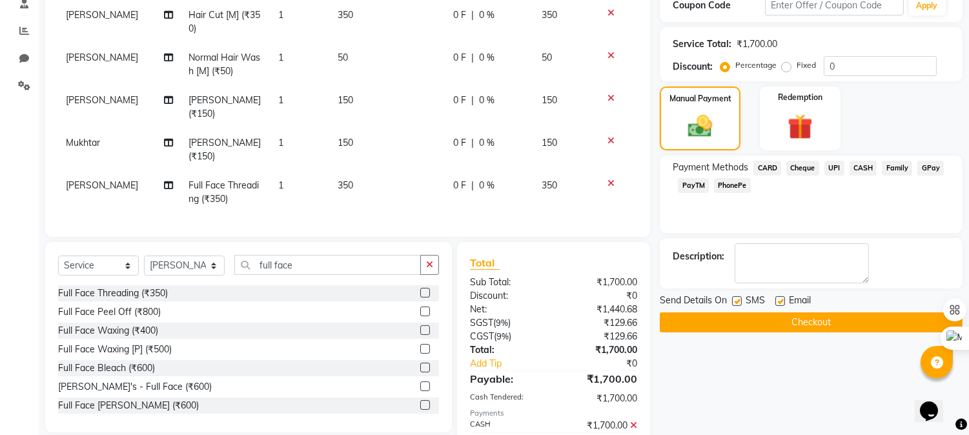
click at [809, 318] on button "Checkout" at bounding box center [811, 322] width 303 height 20
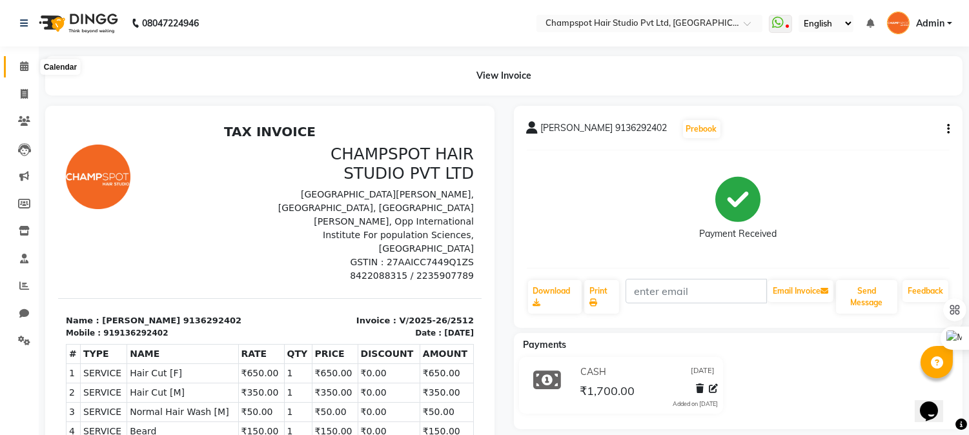
click at [26, 71] on icon at bounding box center [24, 66] width 8 height 10
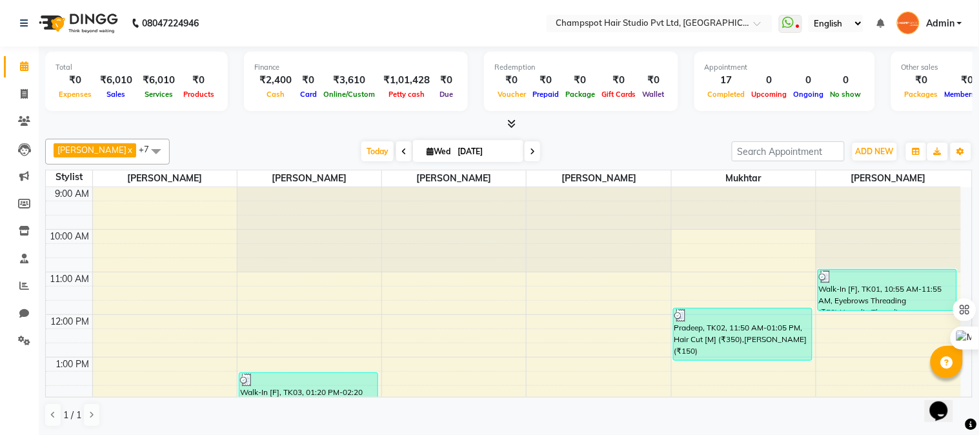
click at [511, 117] on span at bounding box center [509, 124] width 14 height 14
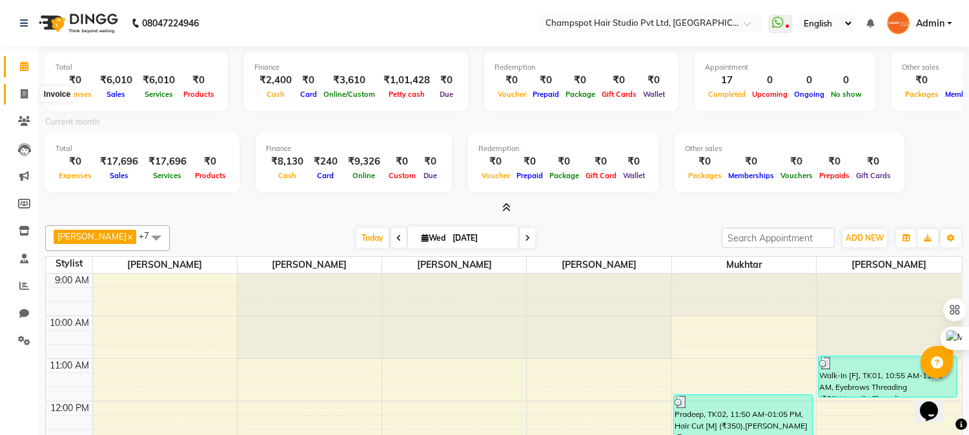
click at [27, 87] on span at bounding box center [24, 94] width 23 height 15
select select "7690"
select select "service"
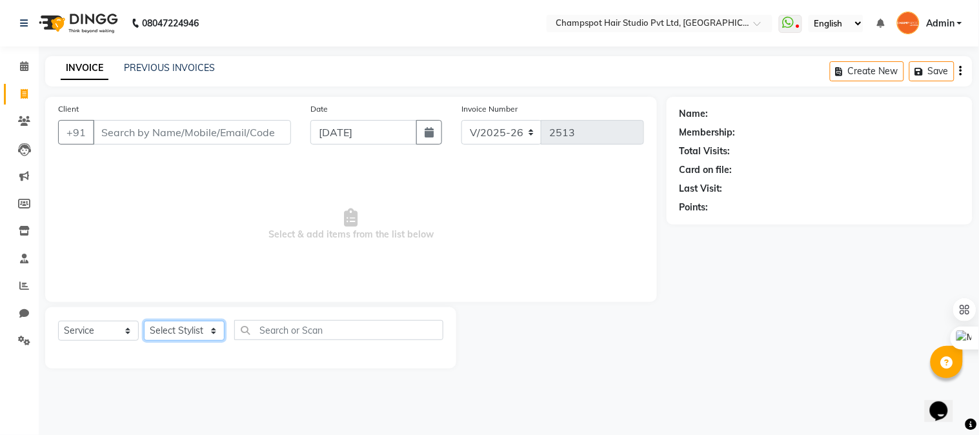
click at [205, 329] on select "Select Stylist Admin [PERSON_NAME] [PERSON_NAME] [PERSON_NAME] [PERSON_NAME] [P…" at bounding box center [184, 331] width 81 height 20
select select "69008"
click at [144, 321] on select "Select Stylist Admin [PERSON_NAME] [PERSON_NAME] [PERSON_NAME] [PERSON_NAME] [P…" at bounding box center [184, 331] width 81 height 20
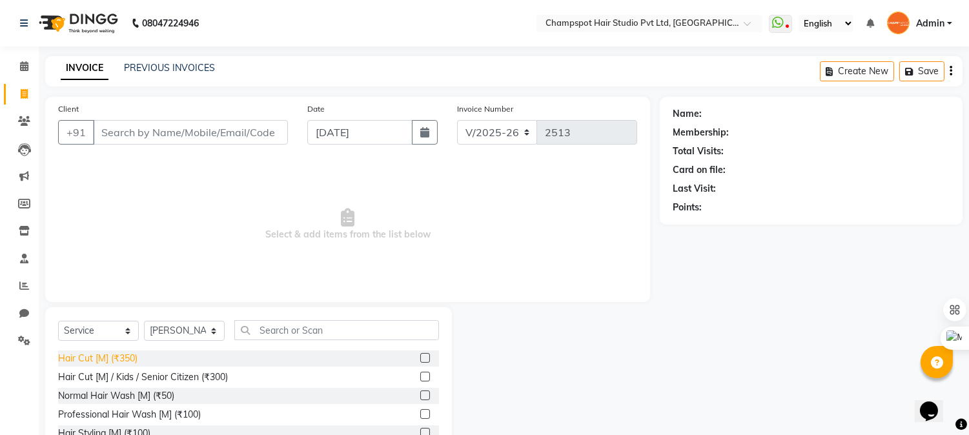
click at [108, 352] on div "Hair Cut [M] (₹350)" at bounding box center [97, 359] width 79 height 14
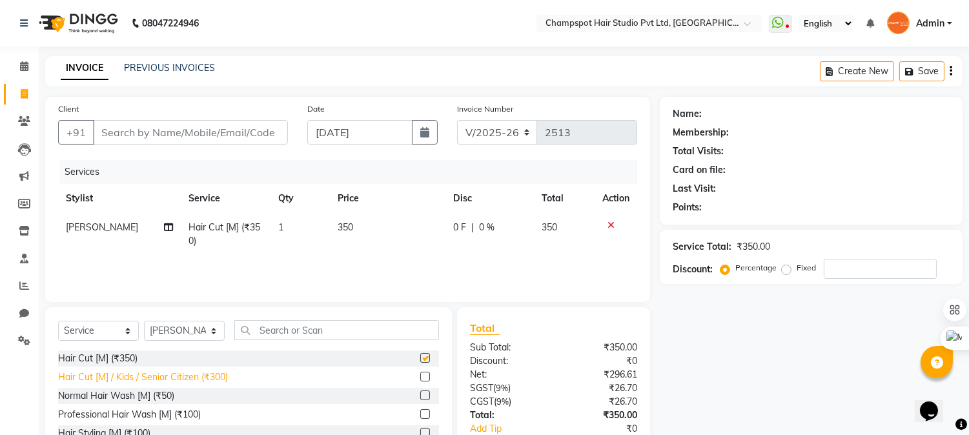
checkbox input "false"
click at [110, 389] on div "Normal Hair Wash [M] (₹50)" at bounding box center [116, 396] width 116 height 14
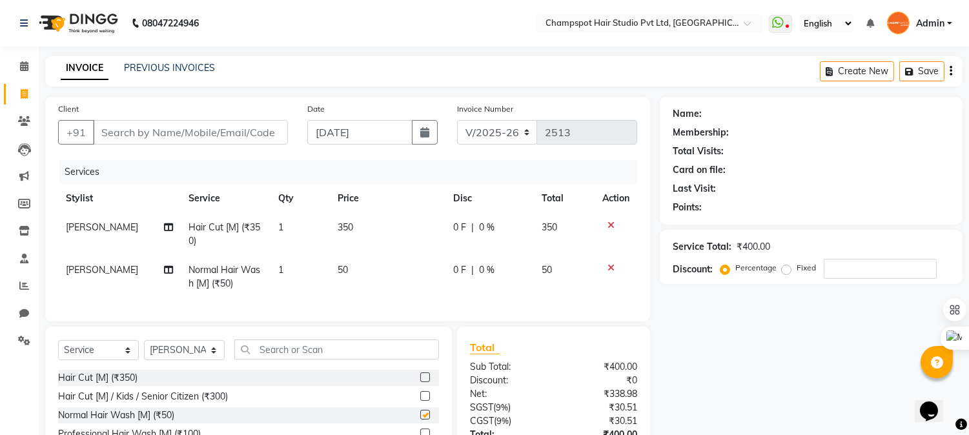
checkbox input "false"
click at [150, 136] on input "Client" at bounding box center [190, 132] width 195 height 25
click at [143, 125] on input "Client" at bounding box center [190, 132] width 195 height 25
type input "7"
type input "0"
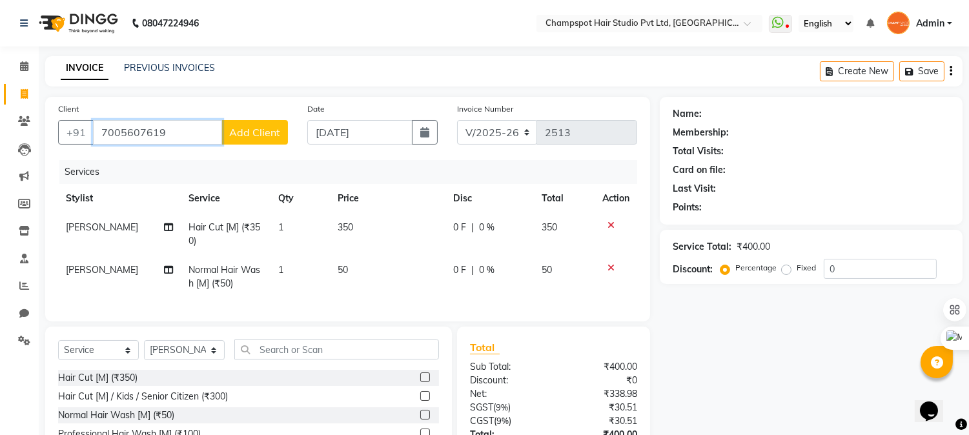
type input "7005607619"
click at [263, 127] on span "Add Client" at bounding box center [254, 132] width 51 height 13
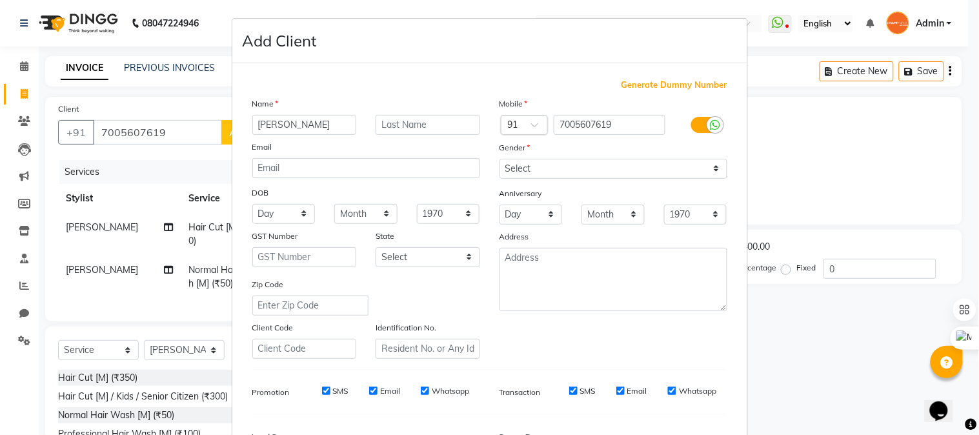
type input "[PERSON_NAME]"
click at [566, 161] on select "Select [DEMOGRAPHIC_DATA] [DEMOGRAPHIC_DATA] Other Prefer Not To Say" at bounding box center [614, 169] width 228 height 20
select select "[DEMOGRAPHIC_DATA]"
click at [500, 159] on select "Select [DEMOGRAPHIC_DATA] [DEMOGRAPHIC_DATA] Other Prefer Not To Say" at bounding box center [614, 169] width 228 height 20
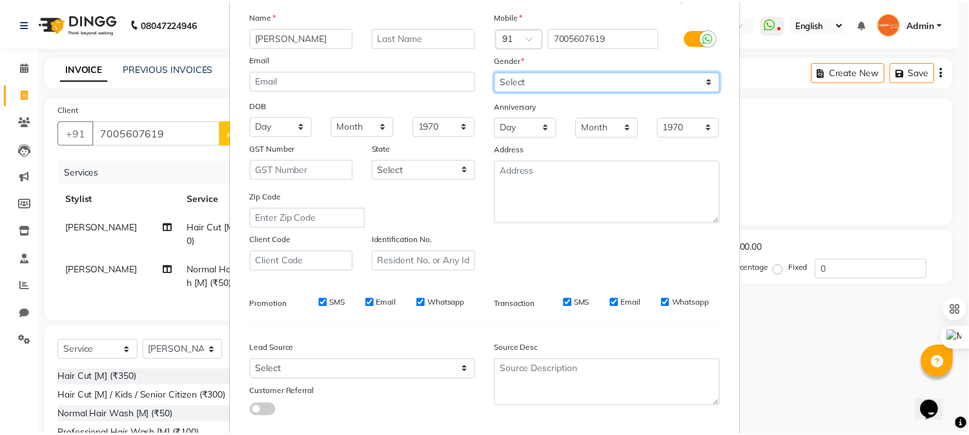
scroll to position [161, 0]
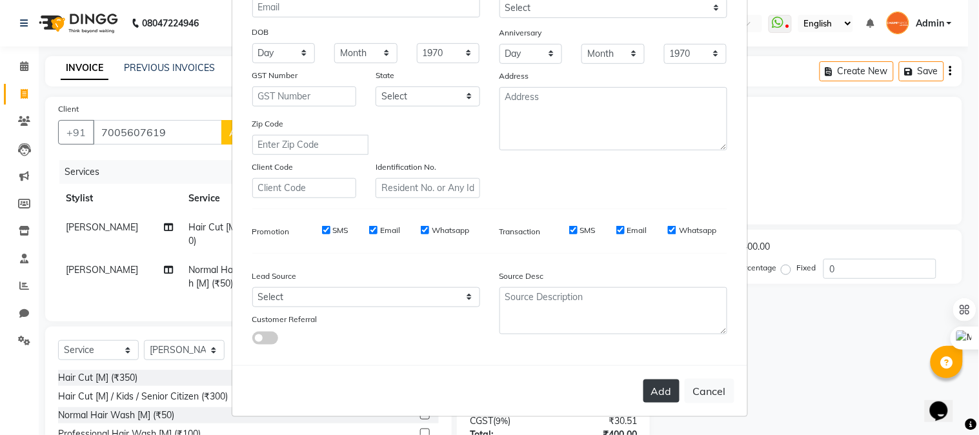
click at [662, 399] on button "Add" at bounding box center [662, 391] width 36 height 23
select select
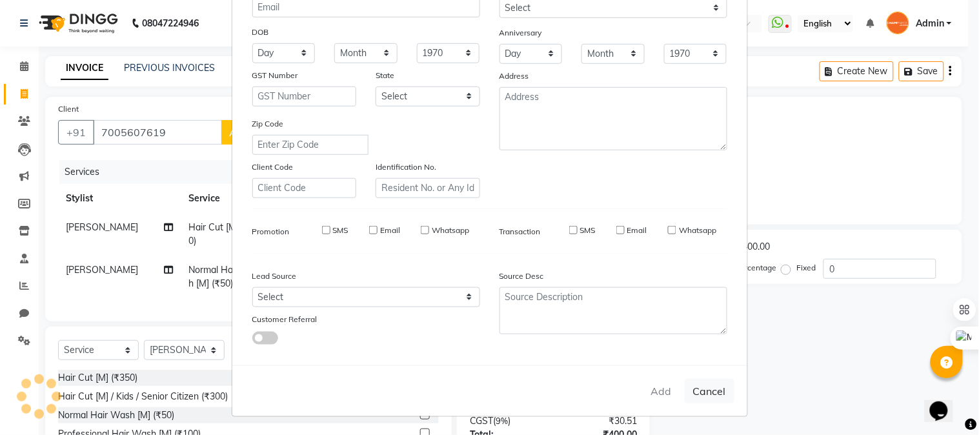
select select
checkbox input "false"
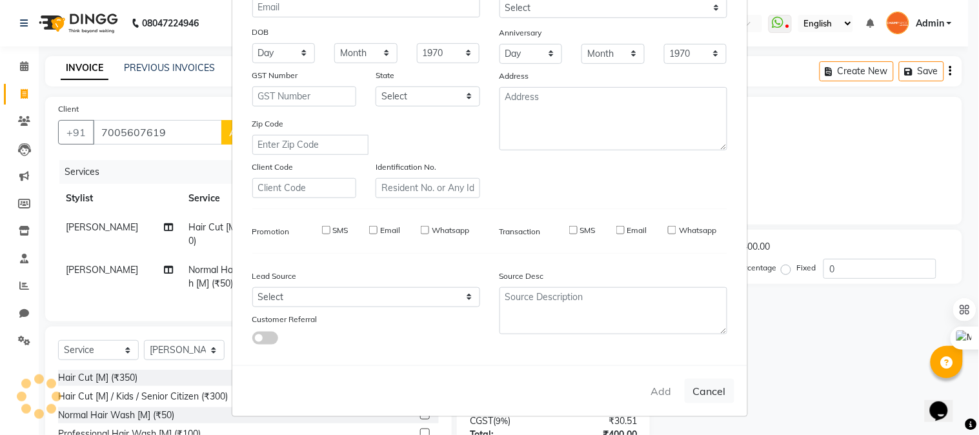
checkbox input "false"
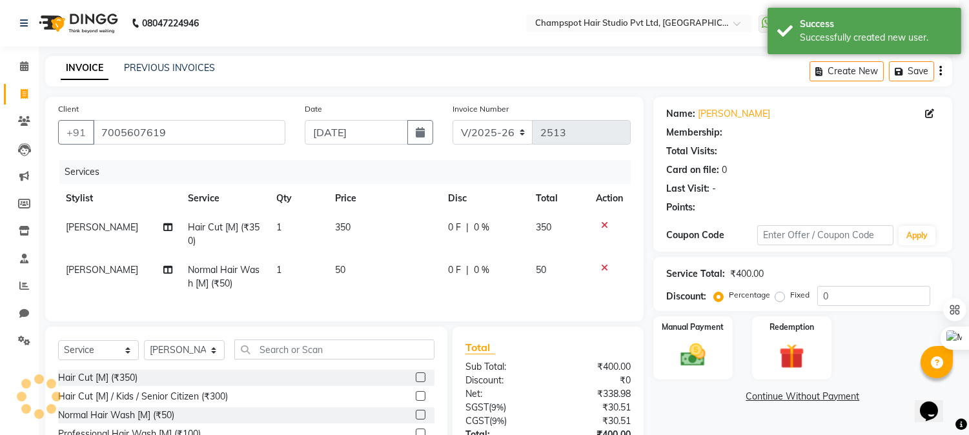
select select "1: Object"
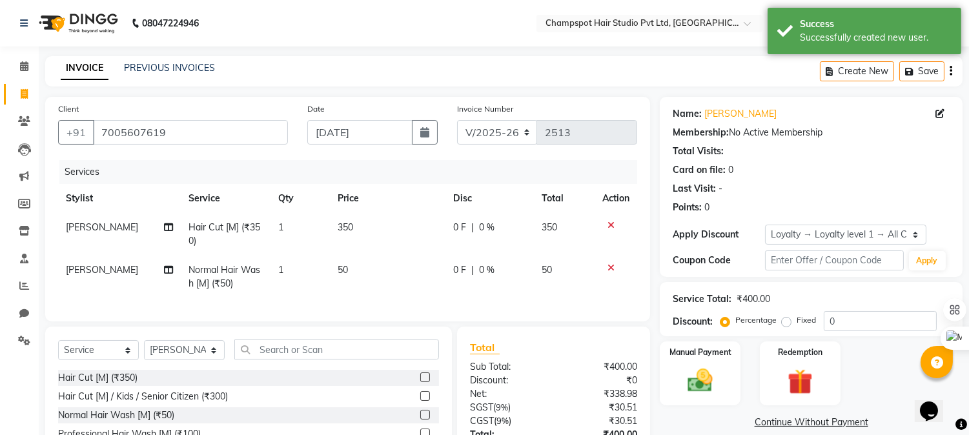
scroll to position [112, 0]
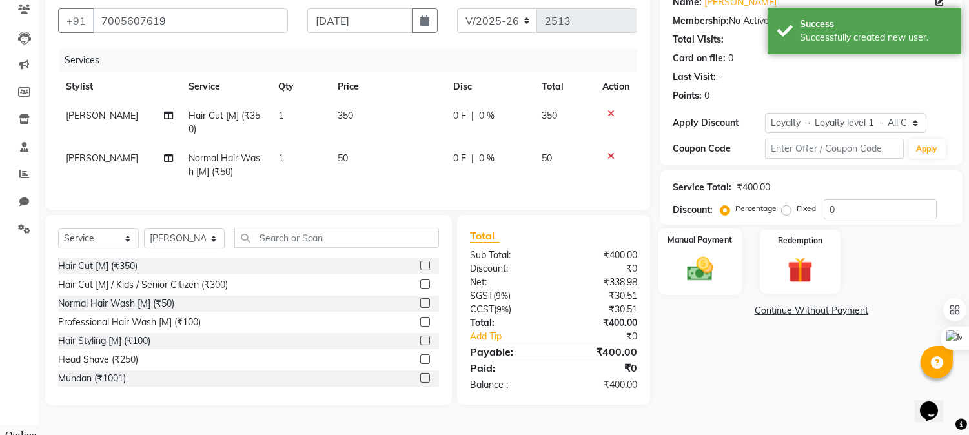
click at [695, 259] on img at bounding box center [700, 269] width 43 height 30
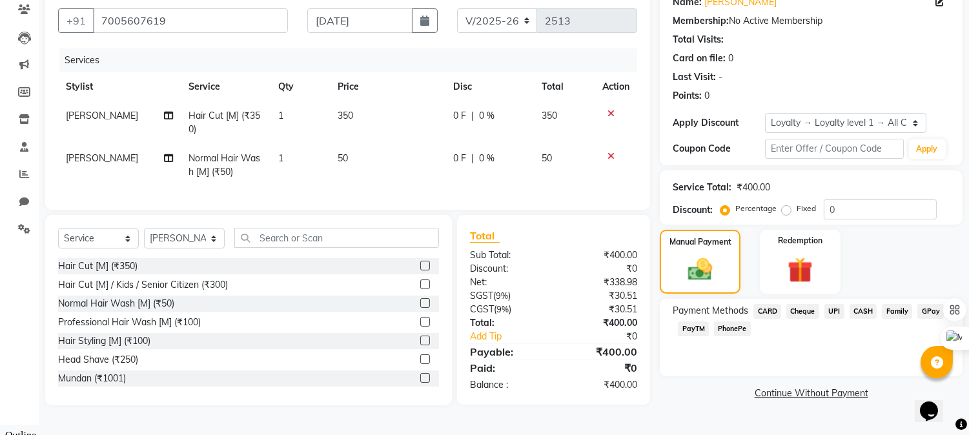
click at [796, 211] on label "Fixed" at bounding box center [805, 209] width 19 height 12
click at [785, 211] on input "Fixed" at bounding box center [788, 208] width 9 height 9
radio input "true"
drag, startPoint x: 867, startPoint y: 211, endPoint x: 700, endPoint y: 198, distance: 168.4
click at [701, 198] on div "Service Total: ₹400.00 Discount: Percentage Fixed 0" at bounding box center [811, 198] width 277 height 44
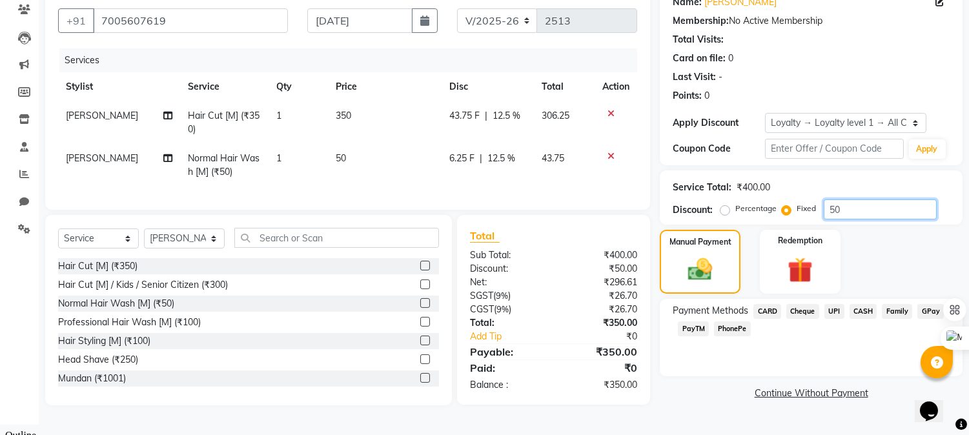
type input "50"
click at [729, 181] on div "Service Total:" at bounding box center [702, 188] width 59 height 14
click at [835, 314] on span "UPI" at bounding box center [834, 311] width 20 height 15
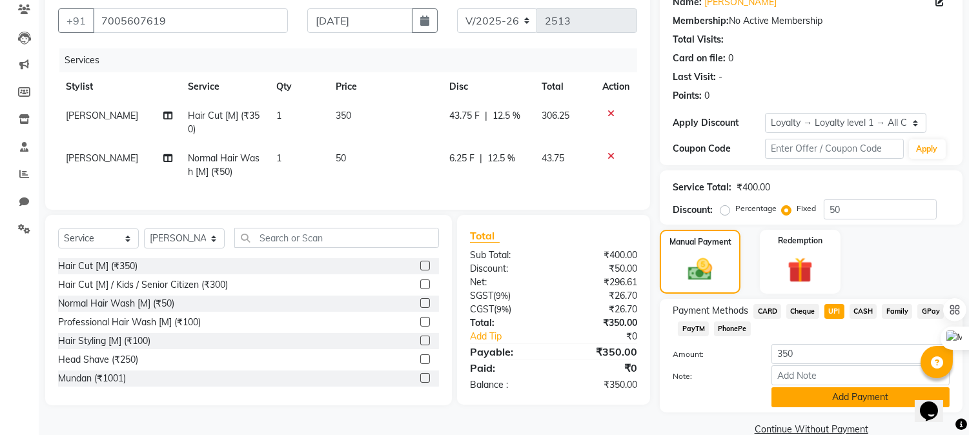
click at [851, 394] on button "Add Payment" at bounding box center [860, 397] width 178 height 20
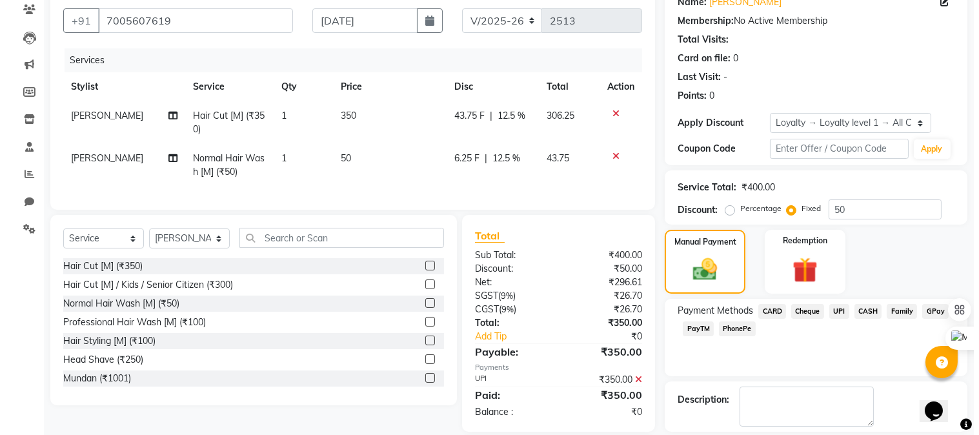
scroll to position [202, 0]
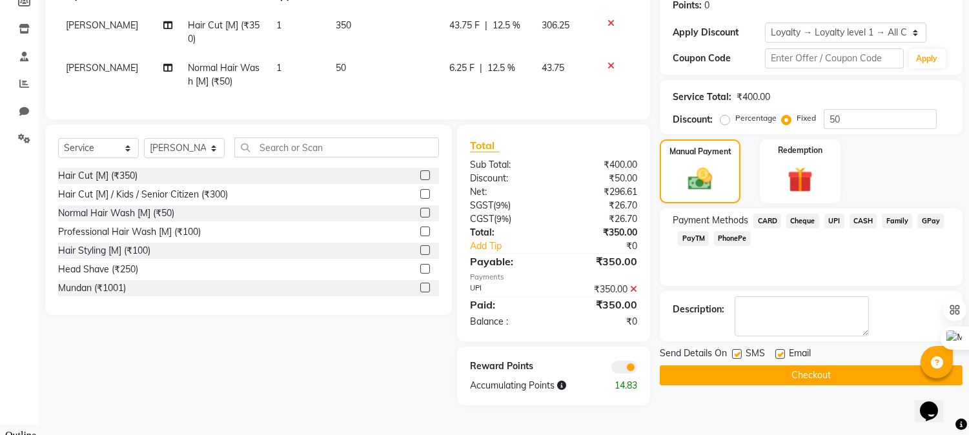
click at [631, 374] on span at bounding box center [624, 367] width 26 height 13
click at [637, 369] on input "checkbox" at bounding box center [637, 369] width 0 height 0
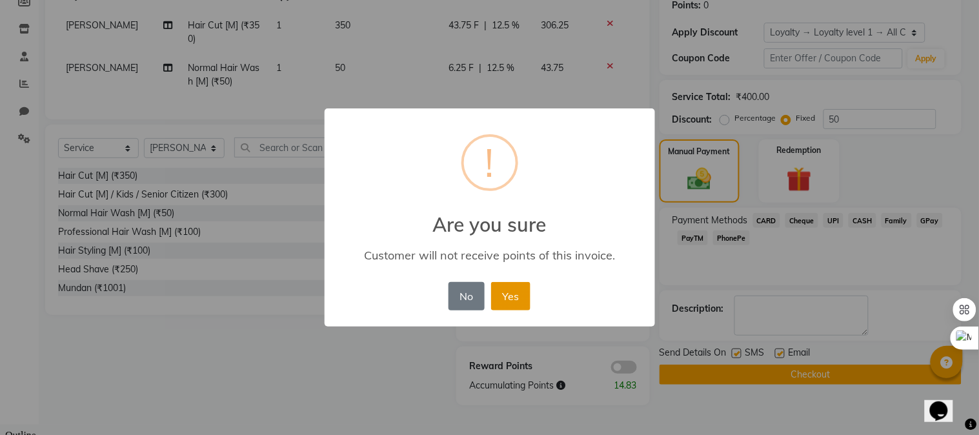
click at [511, 297] on button "Yes" at bounding box center [510, 296] width 39 height 28
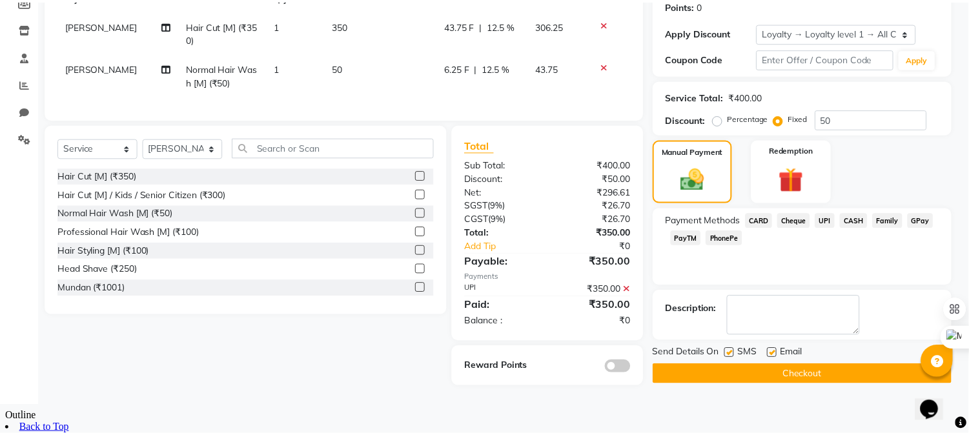
scroll to position [183, 0]
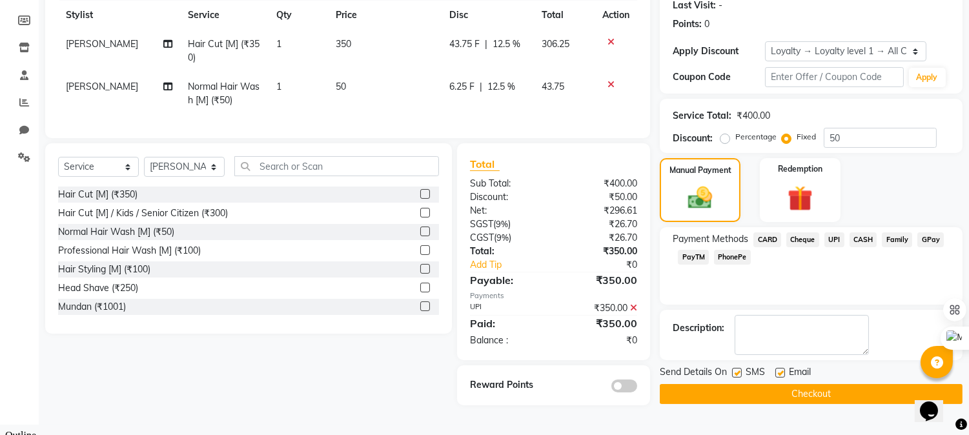
click at [807, 390] on button "Checkout" at bounding box center [811, 394] width 303 height 20
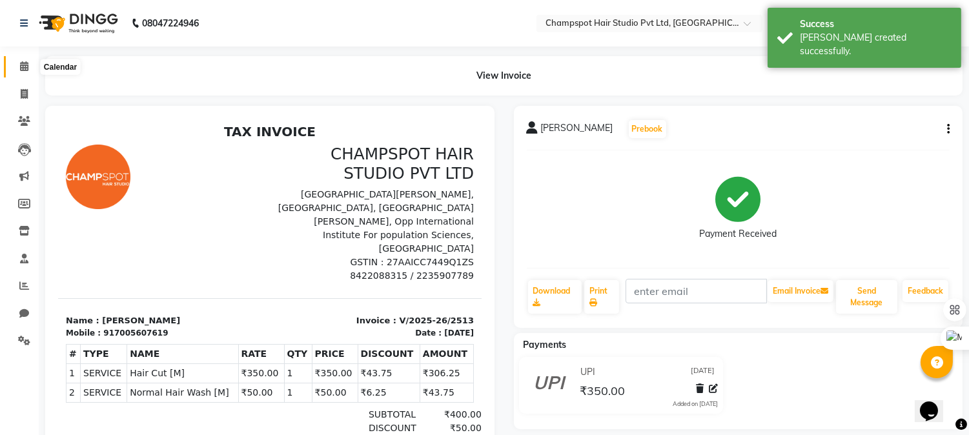
click at [21, 66] on icon at bounding box center [24, 66] width 8 height 10
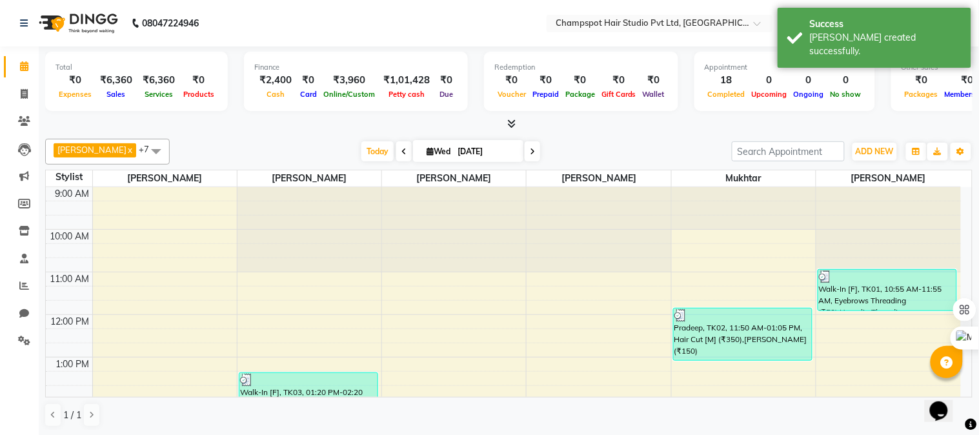
click at [500, 37] on nav "08047224946 Select Location × Champspot Hair Studio Pvt Ltd, Chembur WhatsApp S…" at bounding box center [489, 23] width 979 height 46
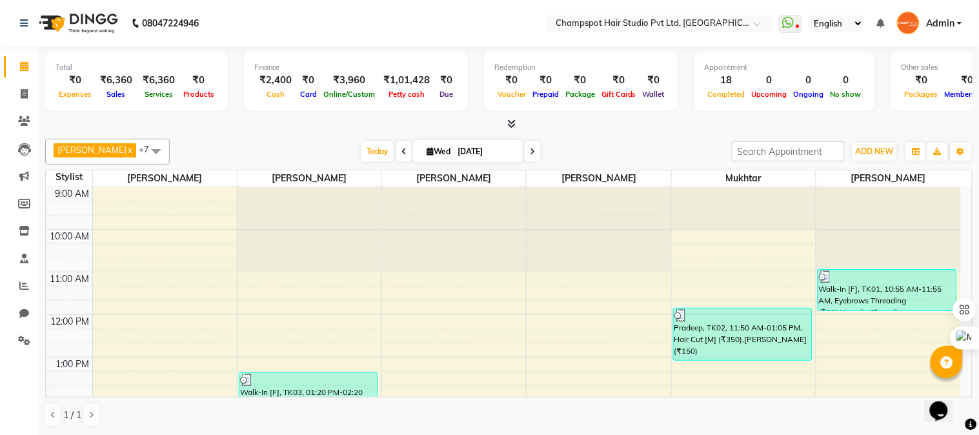
click at [954, 17] on span "Admin" at bounding box center [940, 24] width 28 height 14
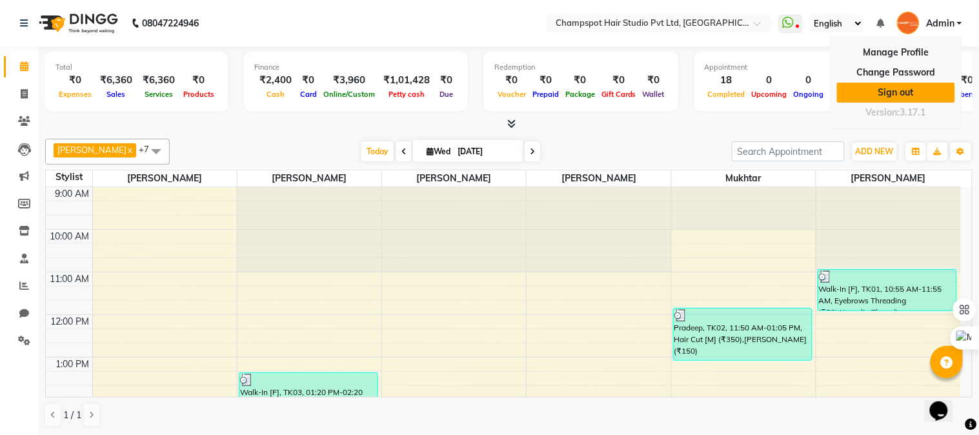
click at [894, 90] on link "Sign out" at bounding box center [896, 93] width 118 height 20
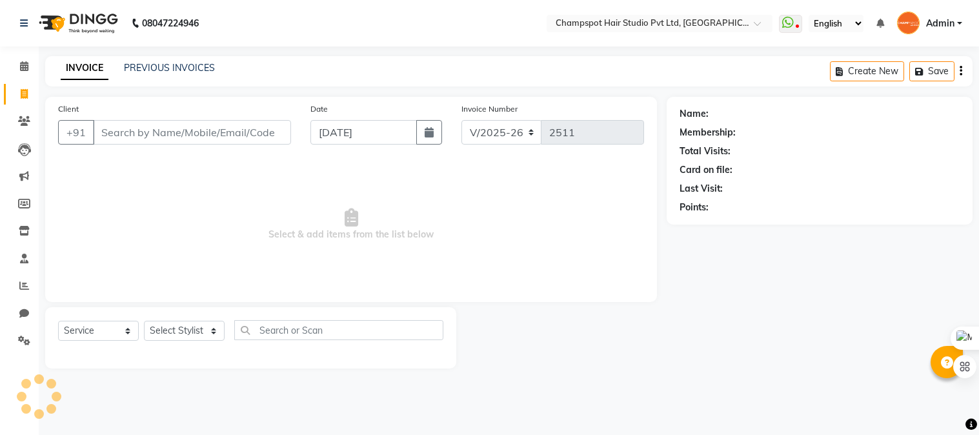
select select "7690"
select select "service"
drag, startPoint x: 160, startPoint y: 332, endPoint x: 190, endPoint y: 326, distance: 30.9
click at [160, 332] on select "Select Stylist Admin [PERSON_NAME] [PERSON_NAME] [PERSON_NAME] [PERSON_NAME] [P…" at bounding box center [184, 331] width 81 height 20
select select "69009"
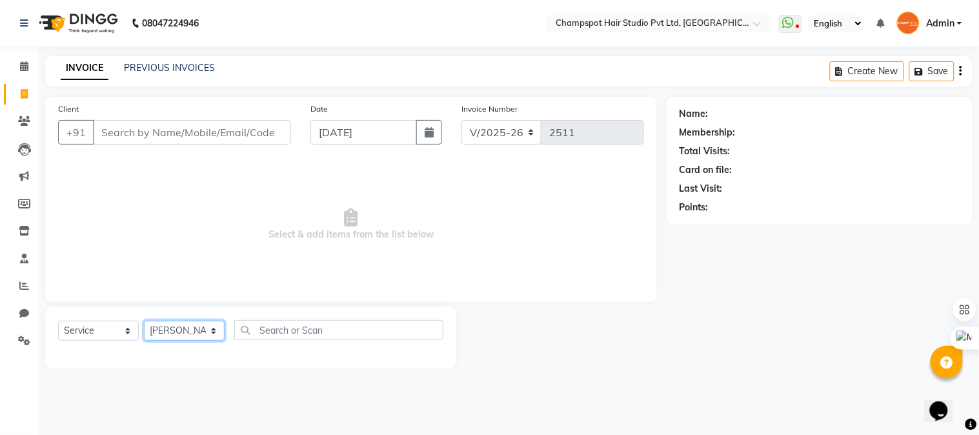
click at [144, 321] on select "Select Stylist Admin [PERSON_NAME] [PERSON_NAME] [PERSON_NAME] [PERSON_NAME] [P…" at bounding box center [184, 331] width 81 height 20
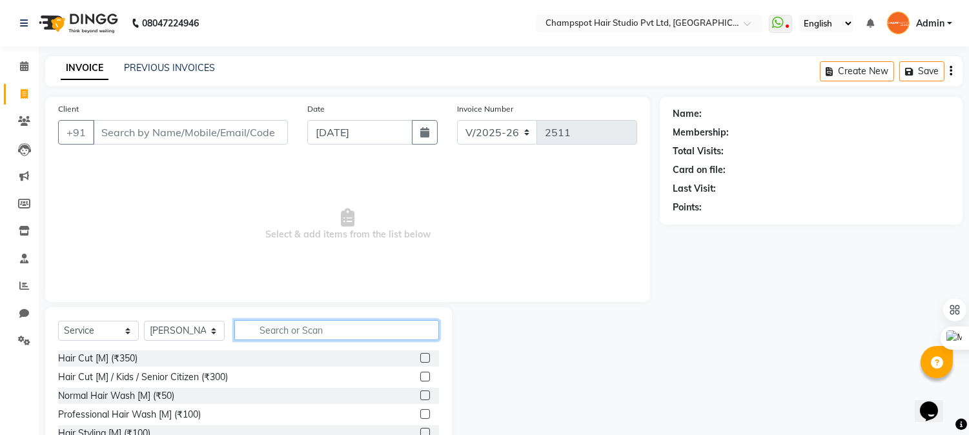
click at [281, 323] on input "text" at bounding box center [336, 330] width 205 height 20
click at [99, 358] on div "Hair Cut [M] (₹350)" at bounding box center [97, 359] width 79 height 14
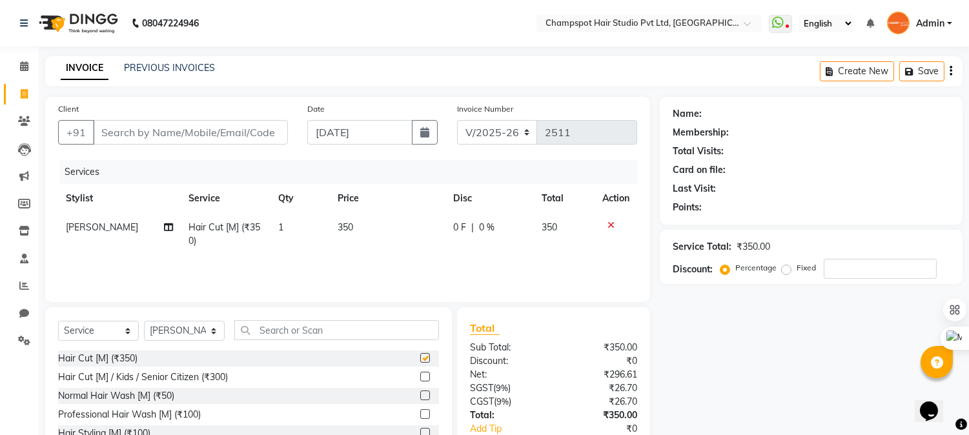
checkbox input "false"
click at [194, 127] on input "Client" at bounding box center [190, 132] width 195 height 25
type input "a"
type input "0"
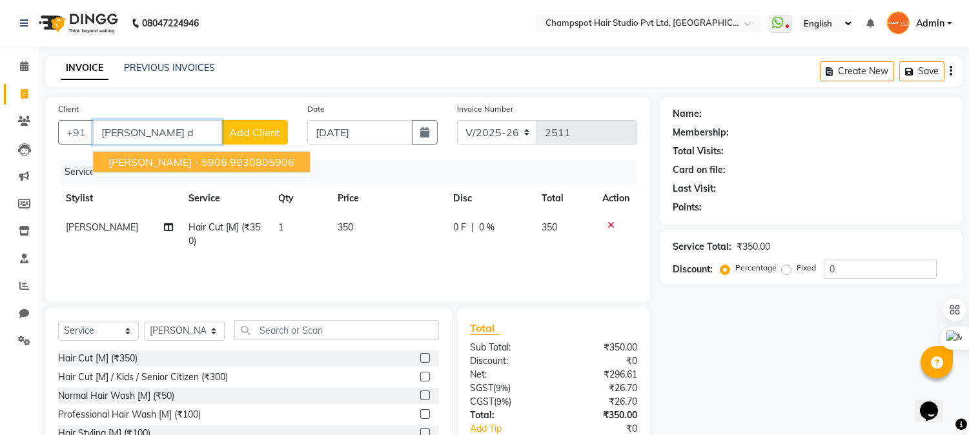
click at [177, 159] on span "ANGAD DUA - 5906" at bounding box center [167, 162] width 119 height 13
type input "9930805906"
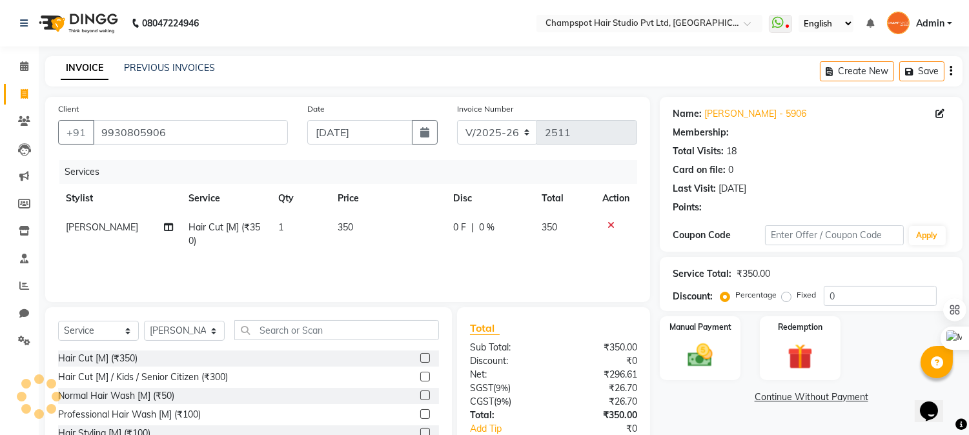
type input "20"
select select "2: Object"
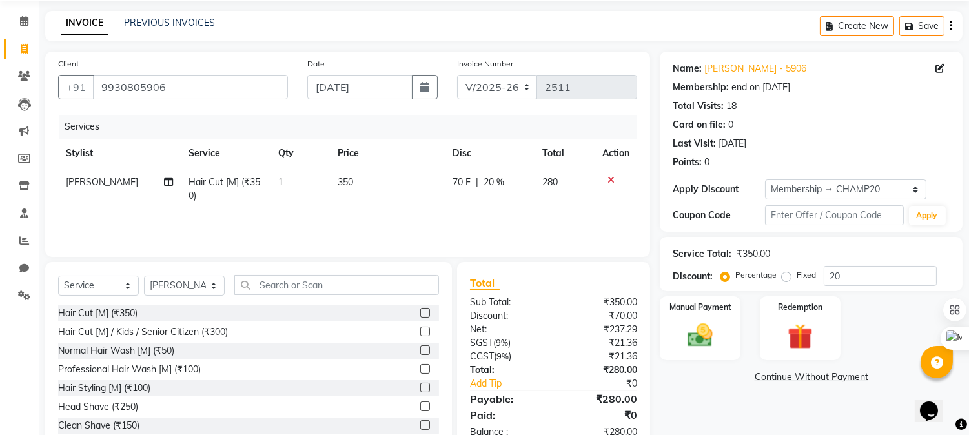
scroll to position [81, 0]
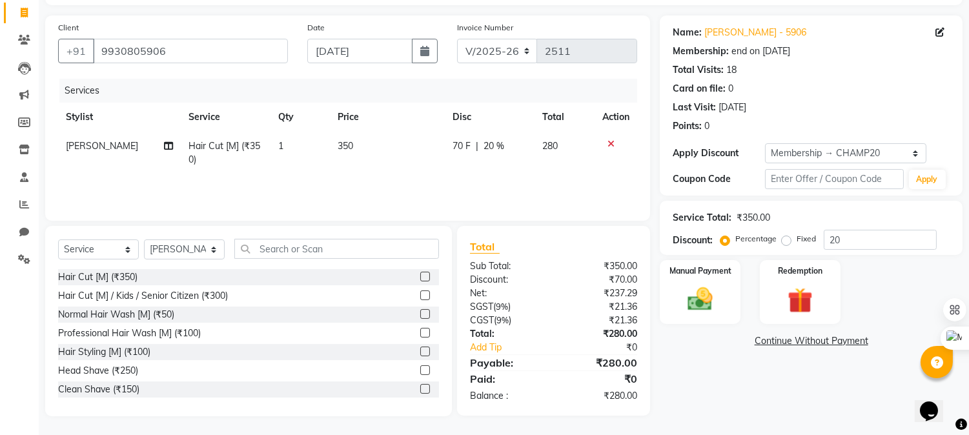
click at [616, 392] on div "₹280.00" at bounding box center [601, 396] width 94 height 14
click at [763, 388] on div "Name: Angad Dua - 5906 Membership: end on 24-12-2025 Total Visits: 18 Card on f…" at bounding box center [816, 215] width 312 height 401
click at [687, 294] on img at bounding box center [700, 300] width 43 height 30
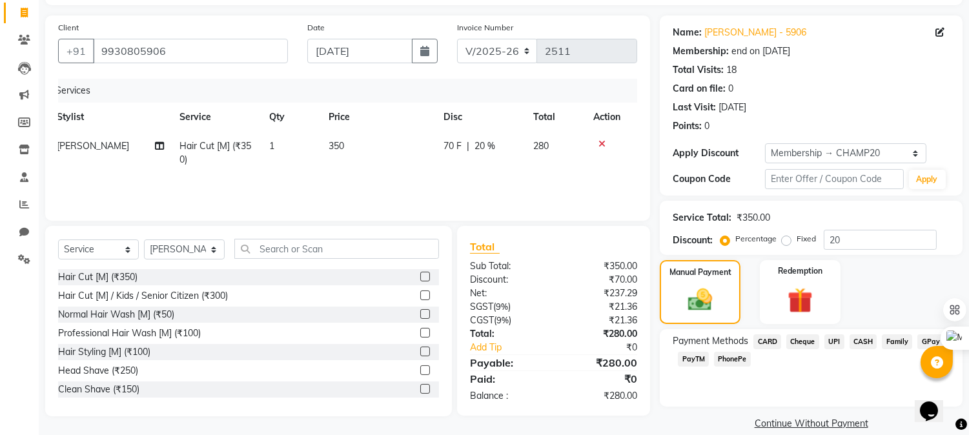
scroll to position [0, 0]
click at [833, 340] on span "UPI" at bounding box center [834, 341] width 20 height 15
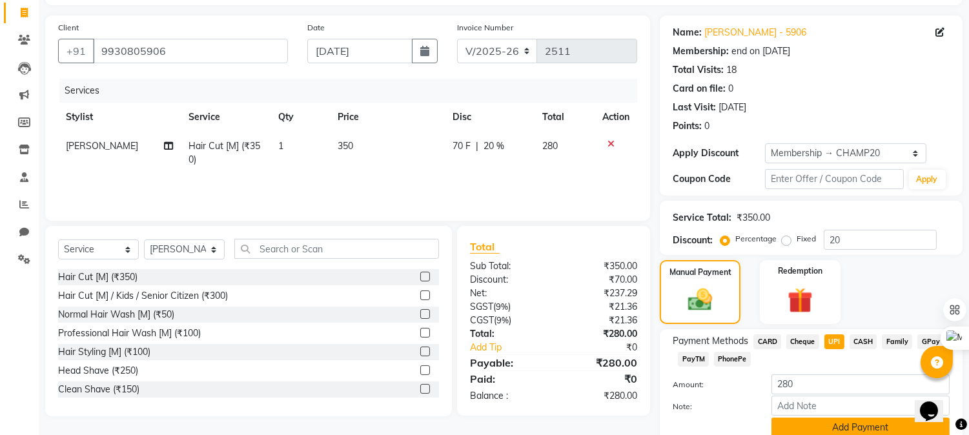
click at [816, 423] on button "Add Payment" at bounding box center [860, 428] width 178 height 20
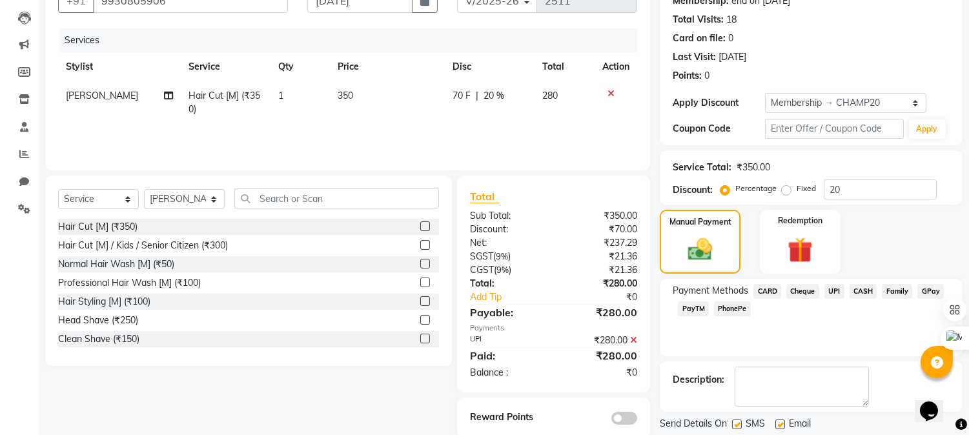
scroll to position [171, 0]
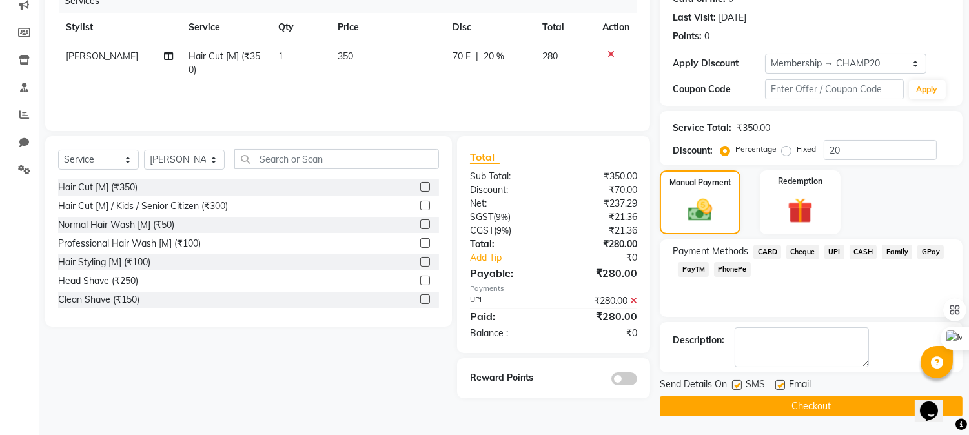
click at [807, 403] on button "Checkout" at bounding box center [811, 406] width 303 height 20
